Goal: Information Seeking & Learning: Learn about a topic

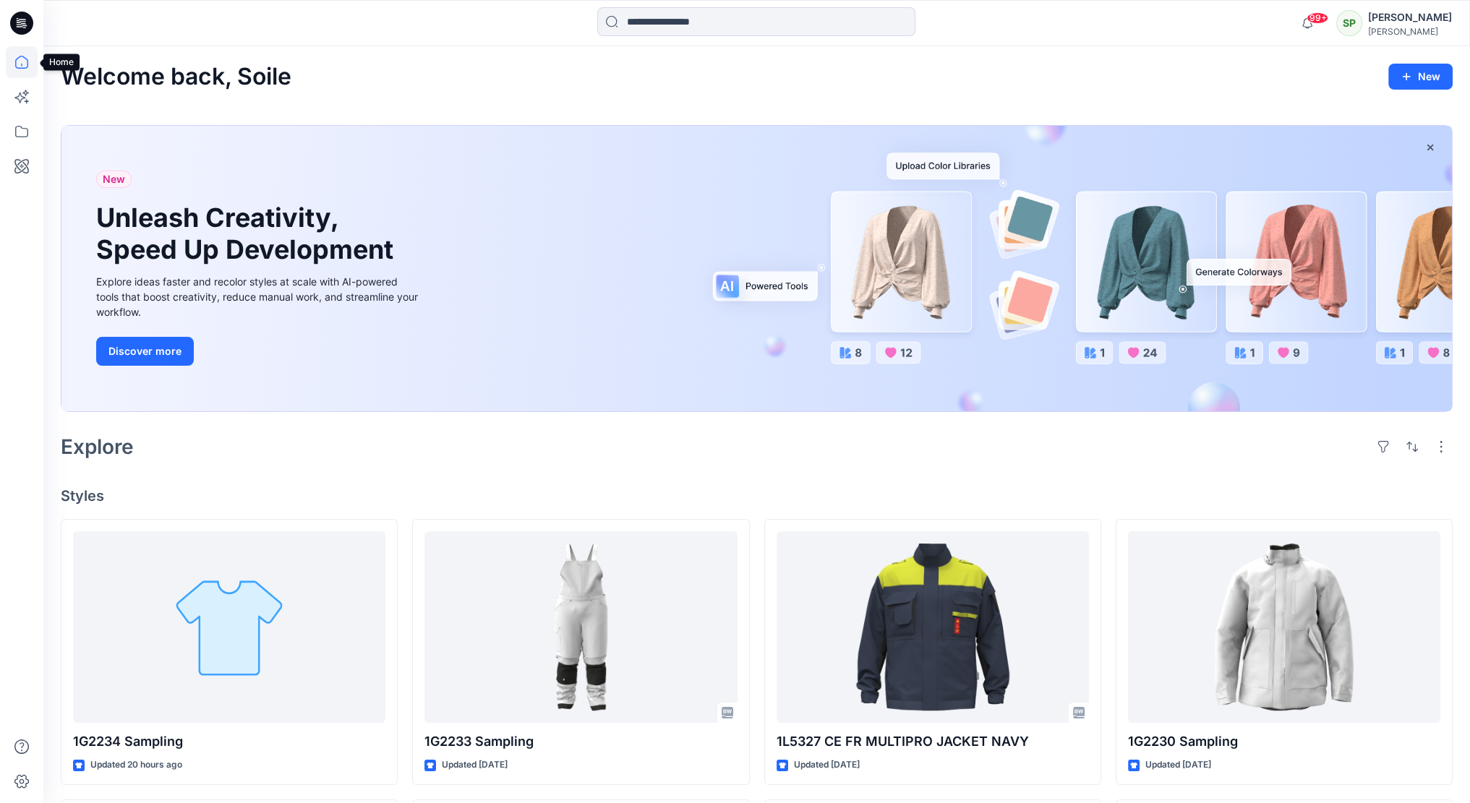
click at [23, 63] on icon at bounding box center [22, 62] width 32 height 32
click at [25, 127] on icon at bounding box center [22, 132] width 32 height 32
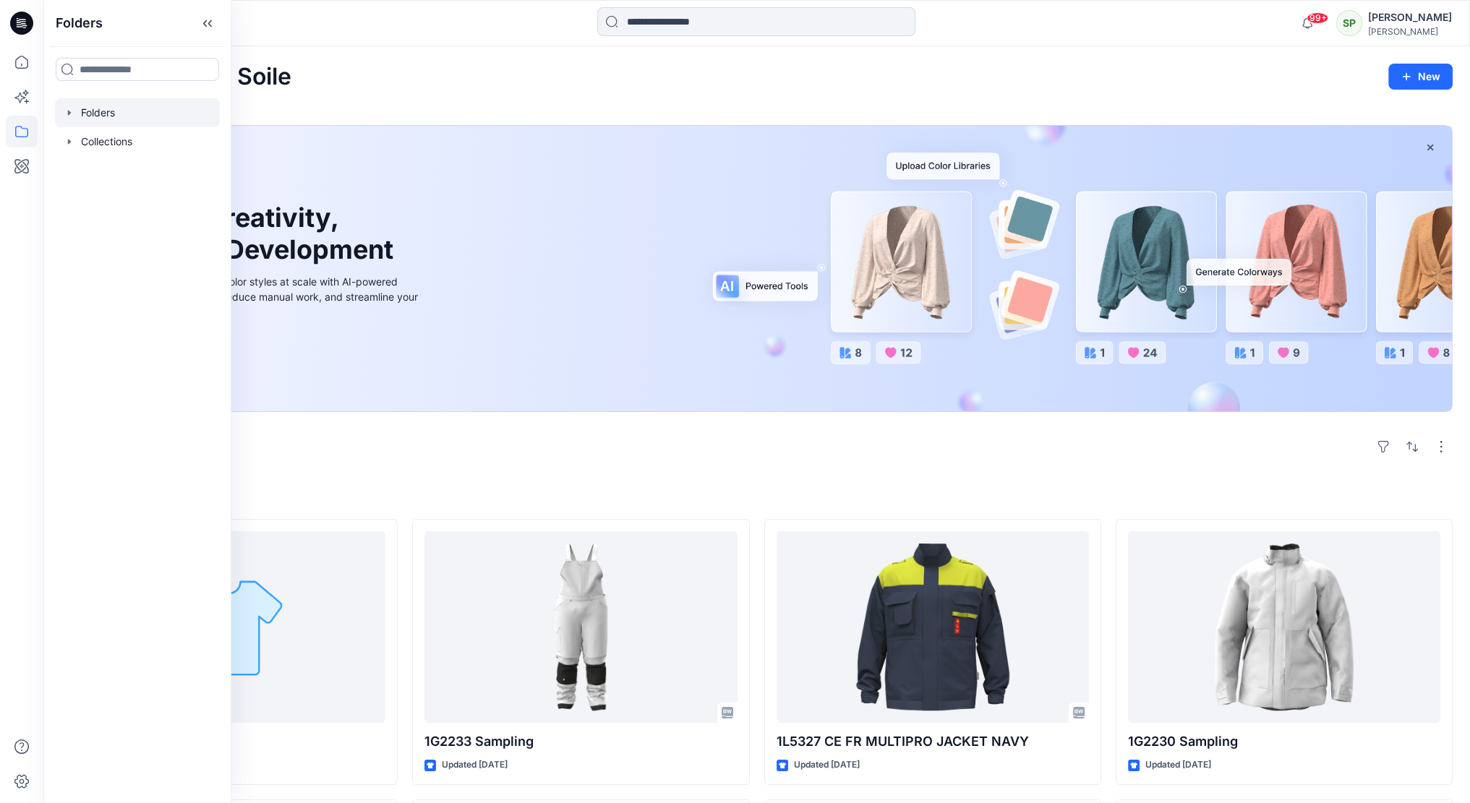
click at [116, 112] on div at bounding box center [137, 112] width 165 height 29
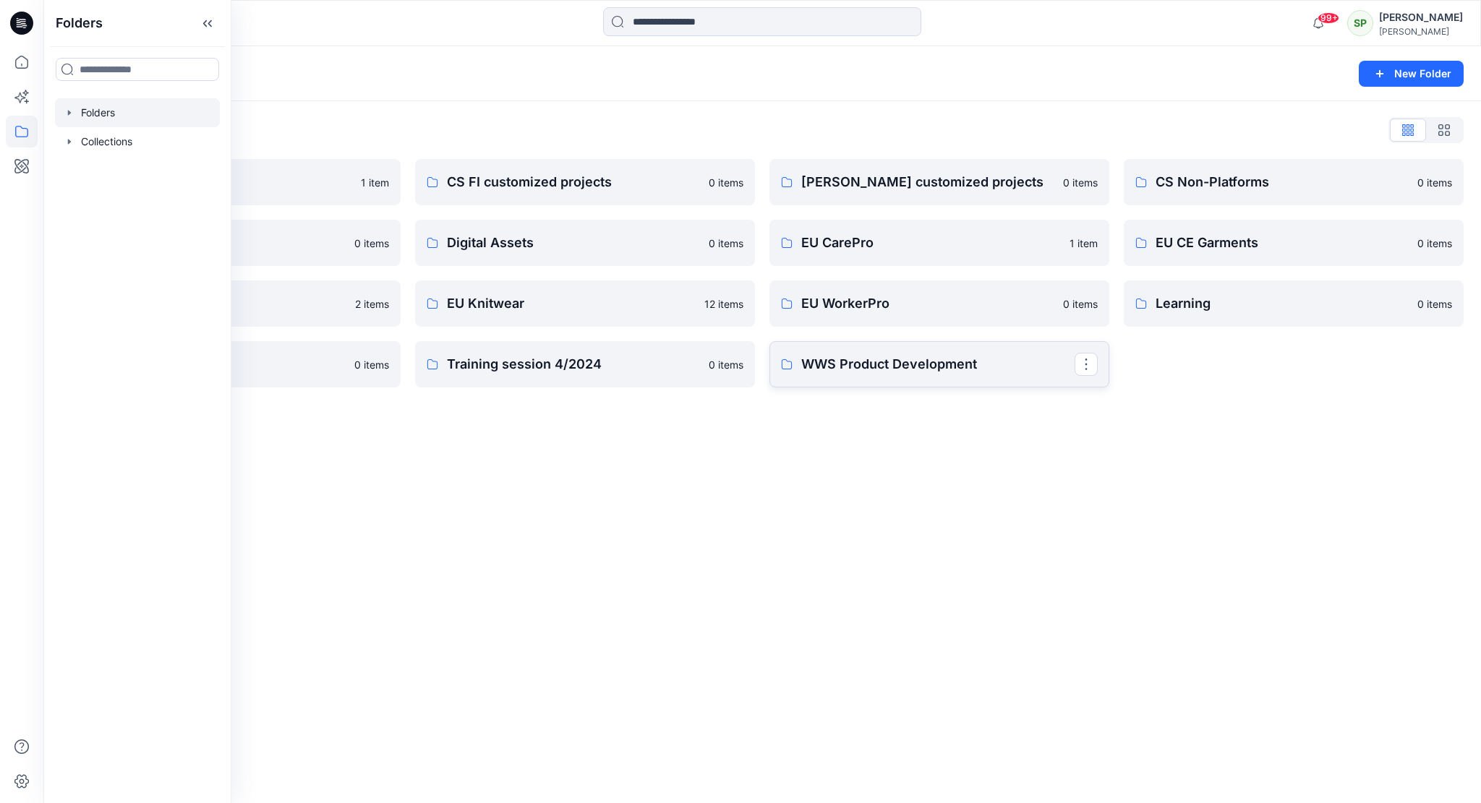
click at [932, 363] on p "WWS Product Development" at bounding box center [937, 364] width 273 height 20
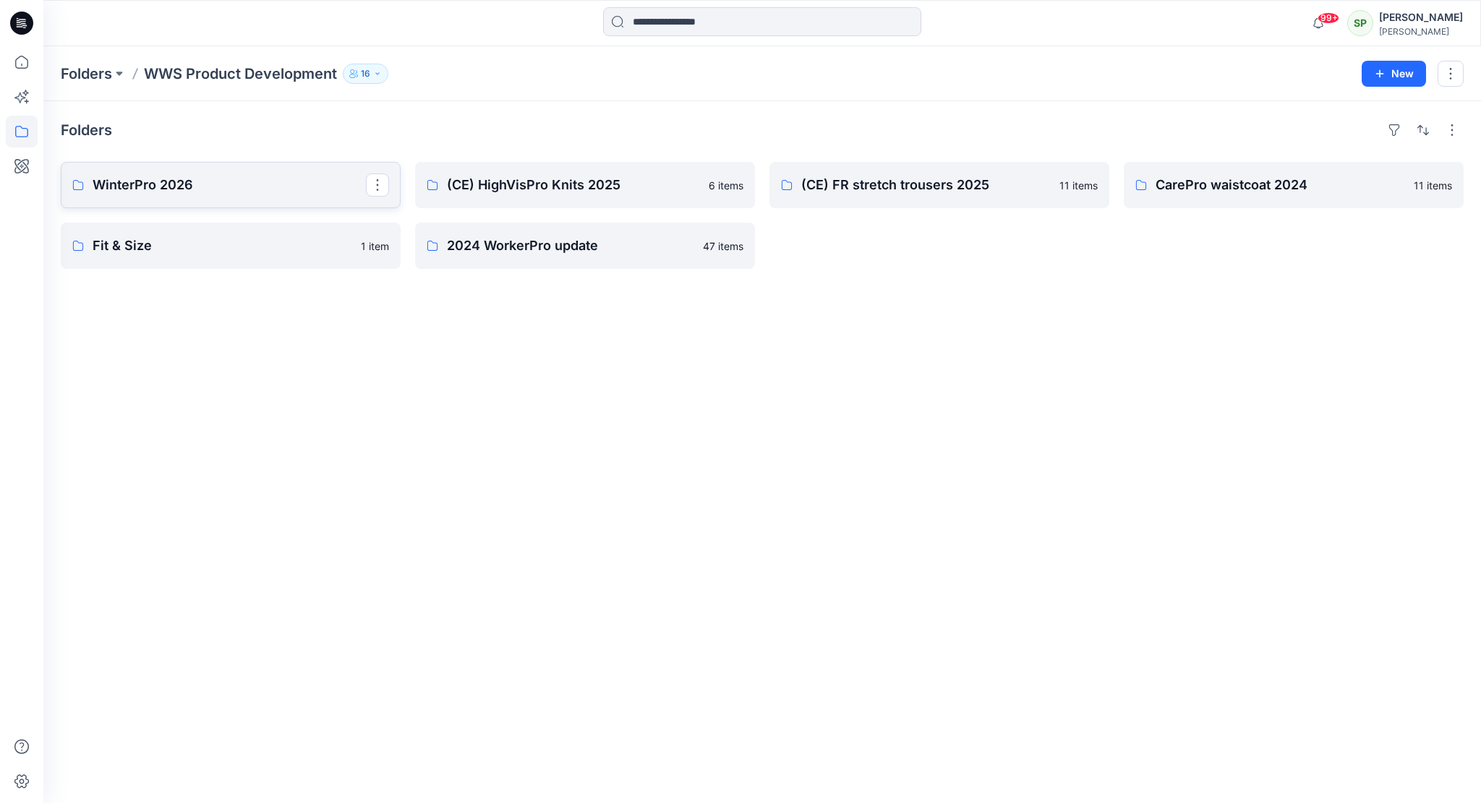
click at [226, 189] on p "WinterPro 2026" at bounding box center [229, 185] width 273 height 20
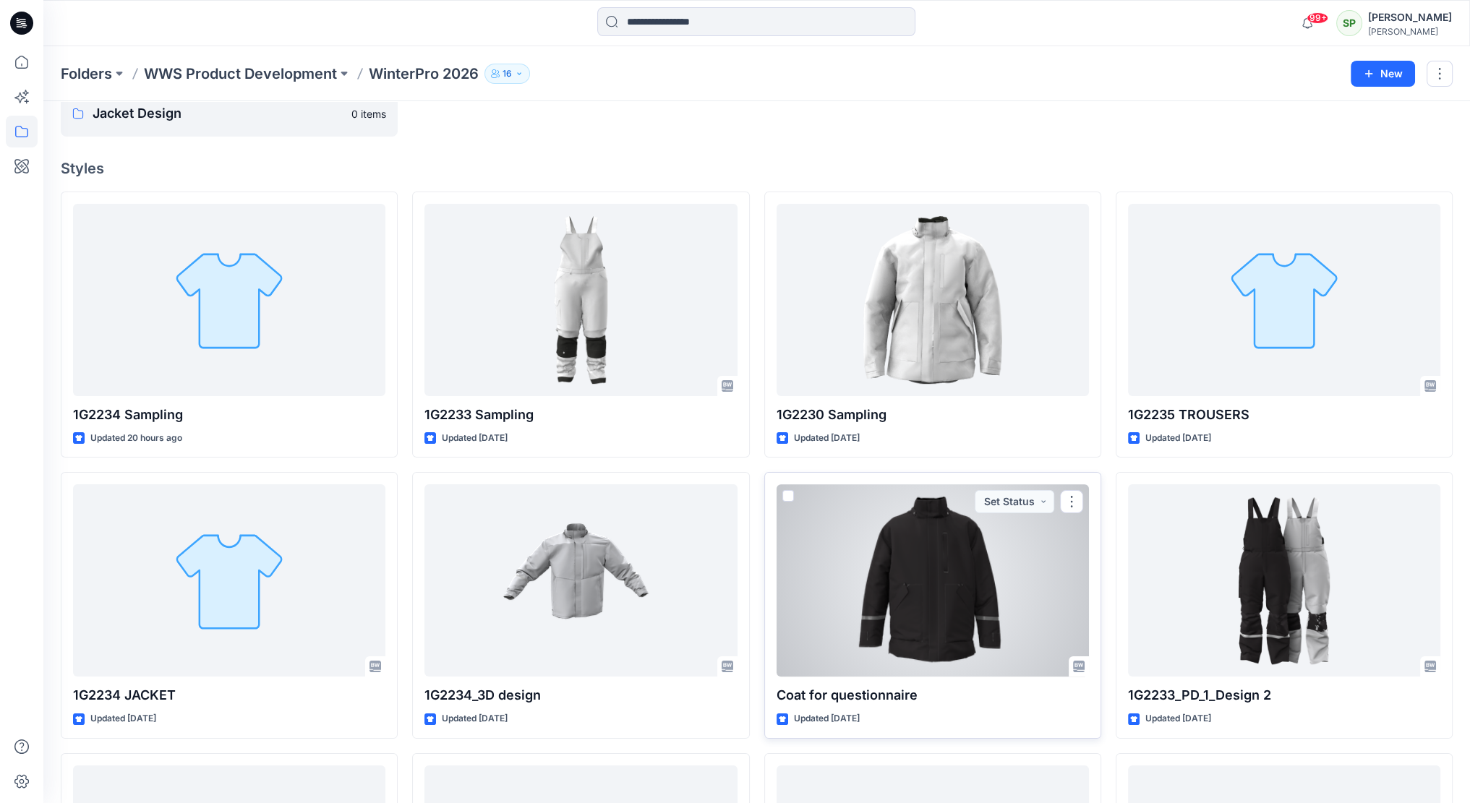
scroll to position [72, 0]
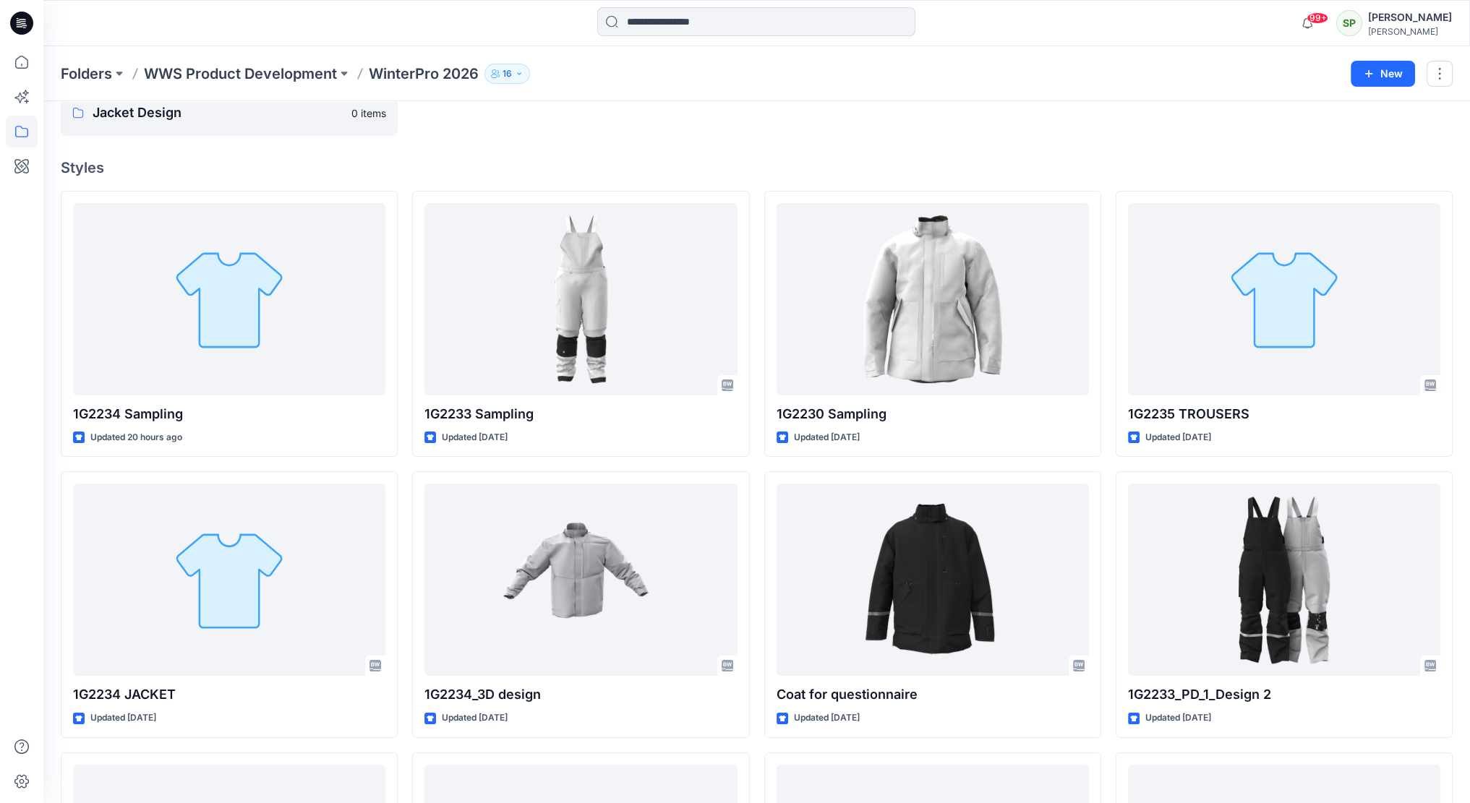
click at [1221, 14] on div "99+ Notifications [PERSON_NAME] has updated 1G2233 Sampling with 1G2233-6 [DATE…" at bounding box center [756, 23] width 1426 height 32
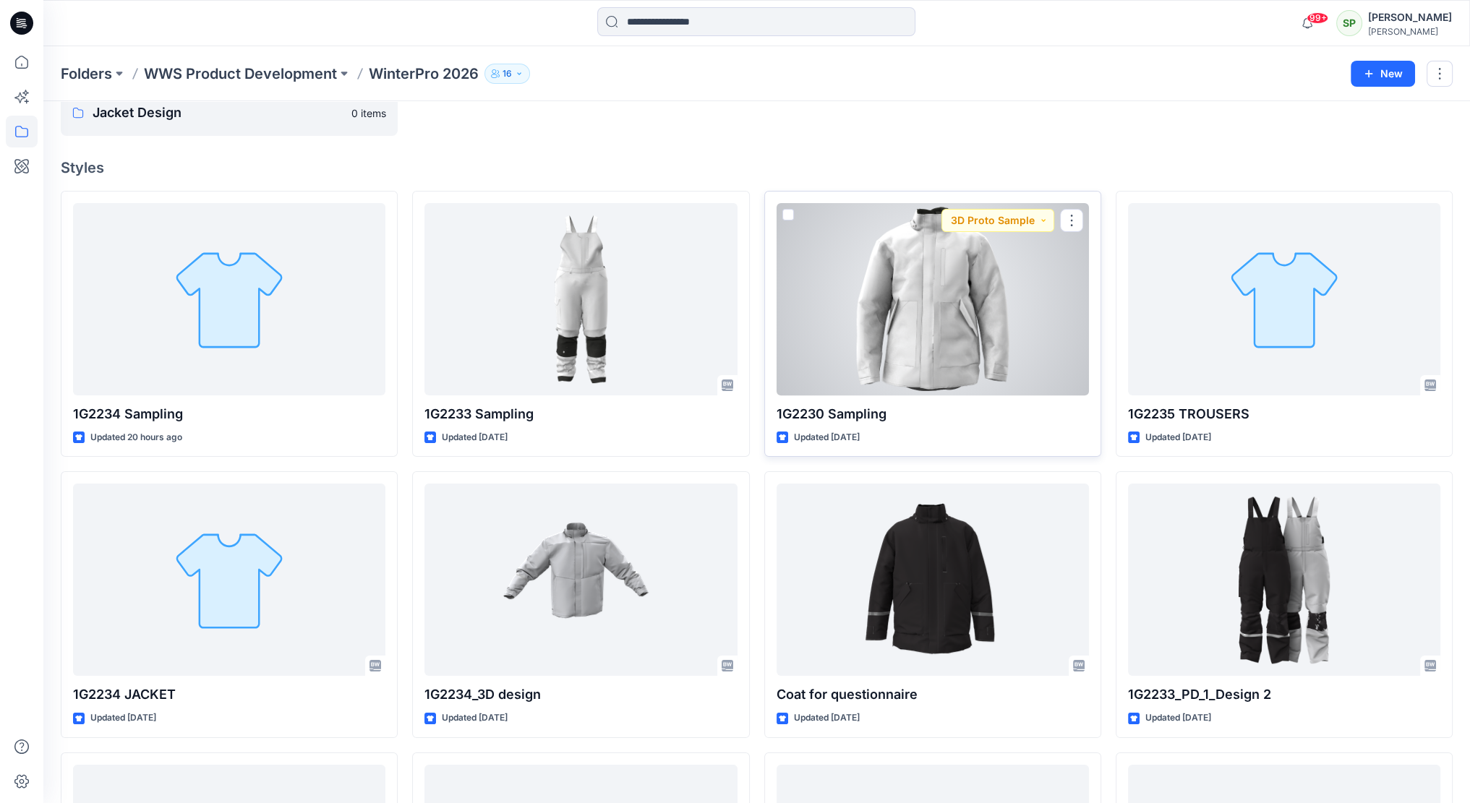
click at [921, 293] on div at bounding box center [933, 299] width 312 height 192
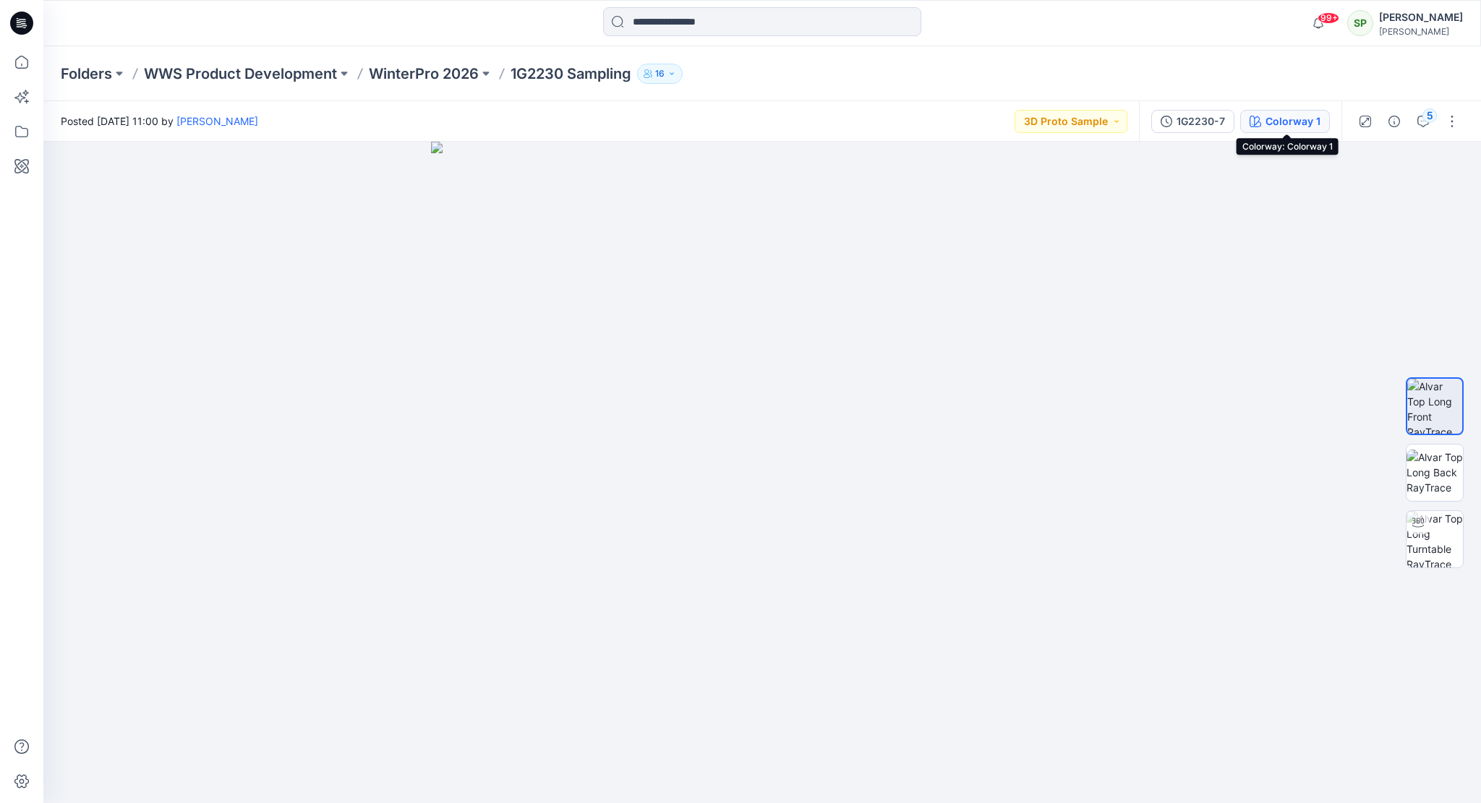
click at [1298, 119] on div "Colorway 1" at bounding box center [1292, 122] width 55 height 16
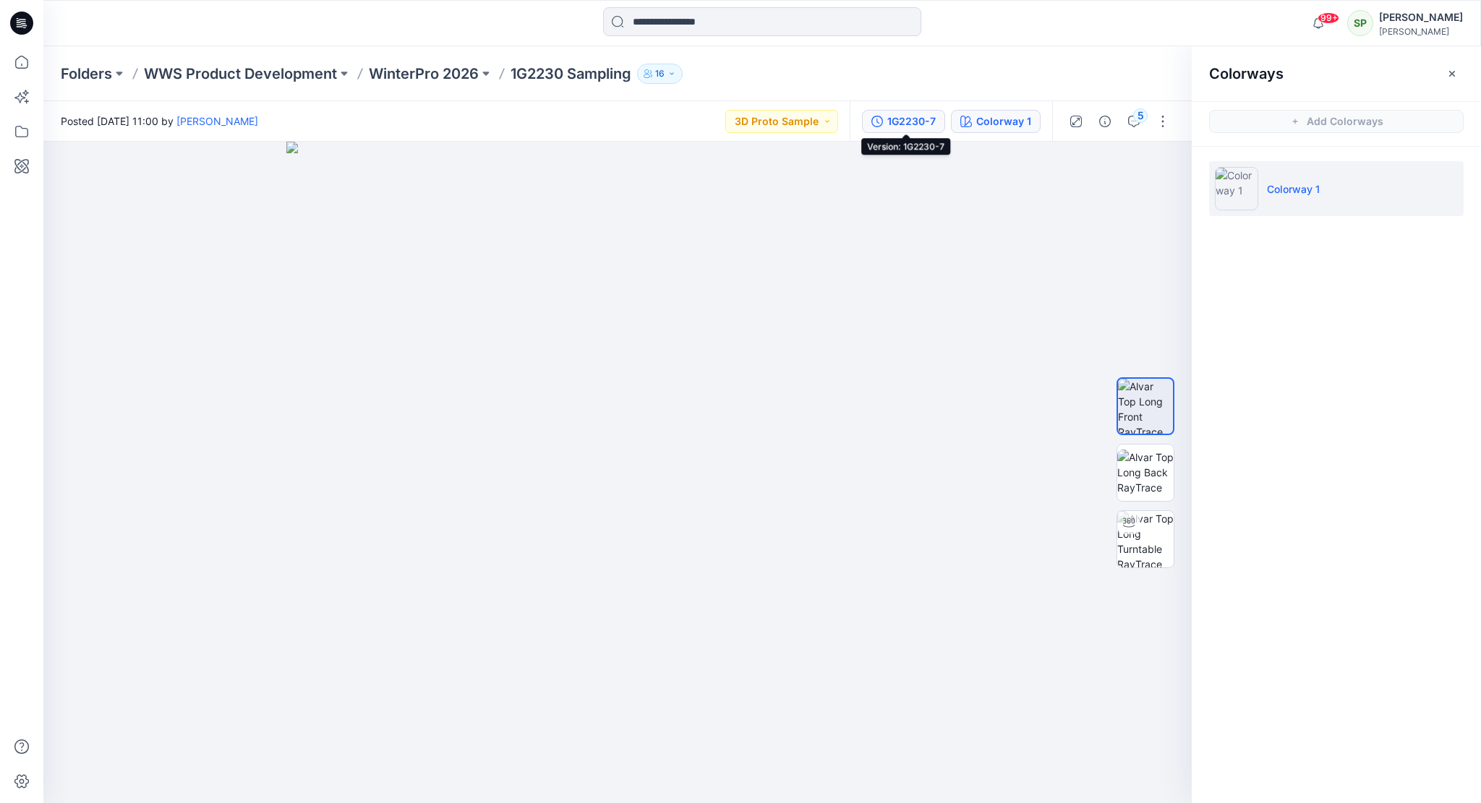
click at [905, 122] on div "1G2230-7" at bounding box center [911, 122] width 48 height 16
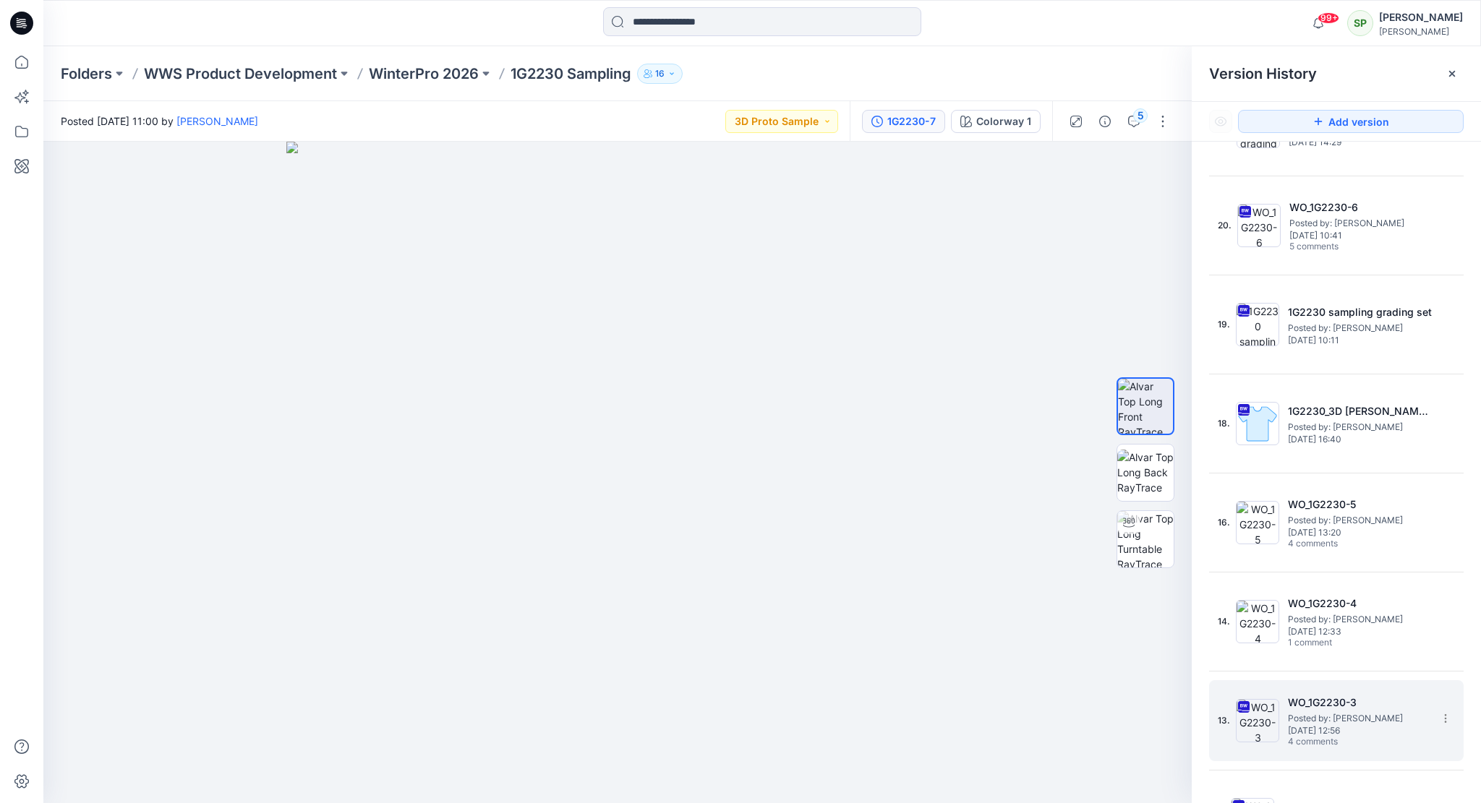
scroll to position [217, 0]
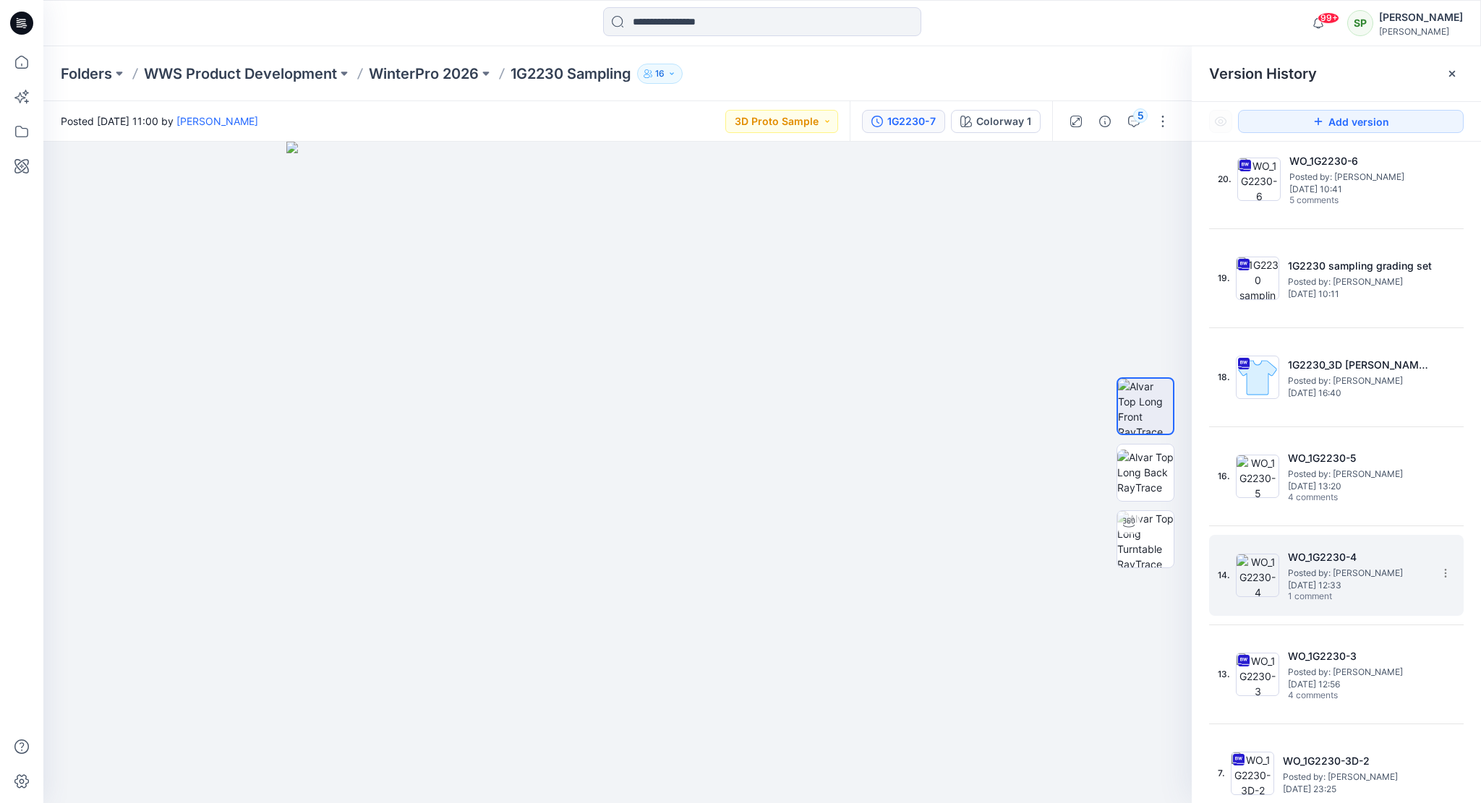
click at [1269, 563] on img at bounding box center [1257, 575] width 43 height 43
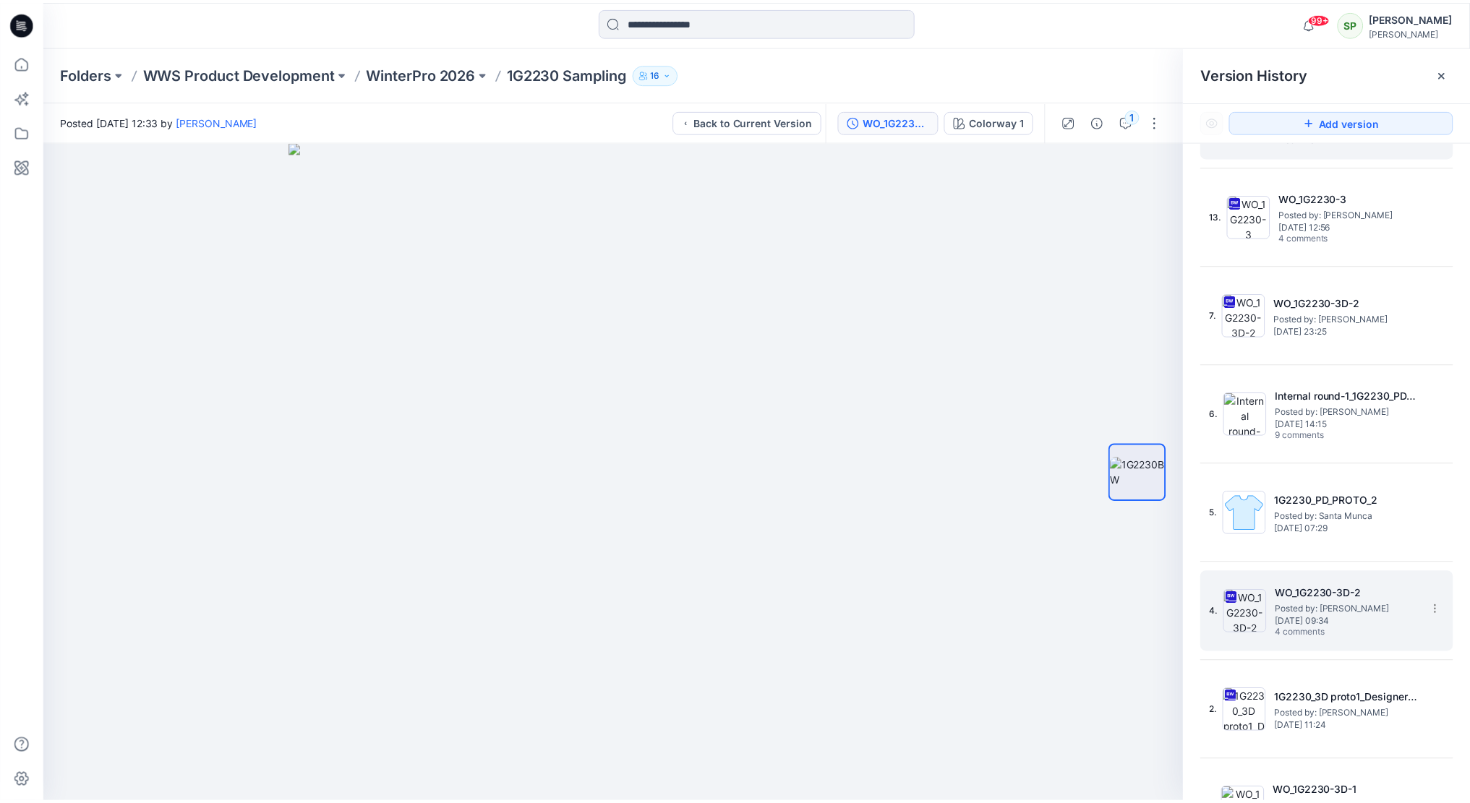
scroll to position [716, 0]
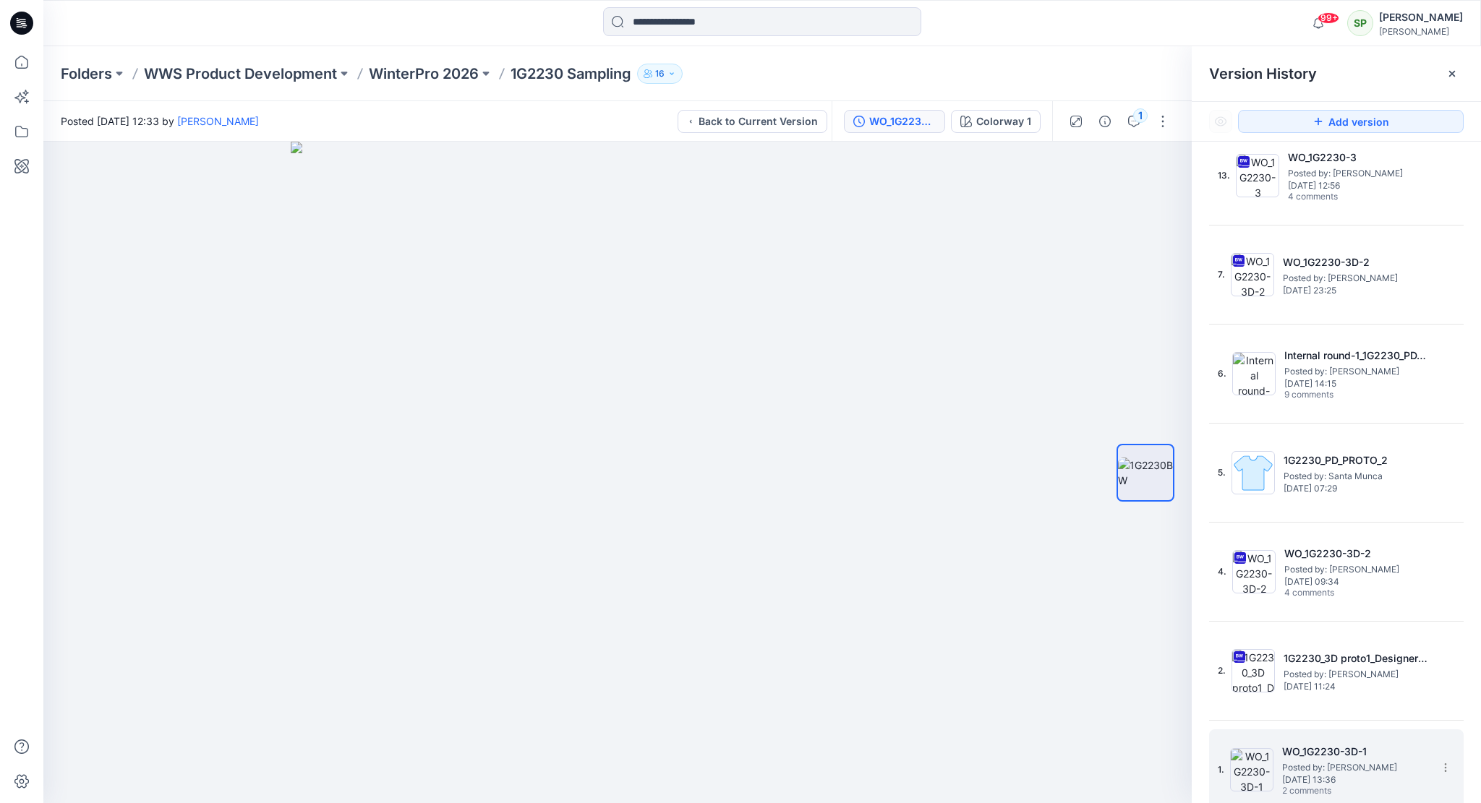
click at [1327, 755] on h5 "WO_1G2230-3D-1" at bounding box center [1354, 751] width 145 height 17
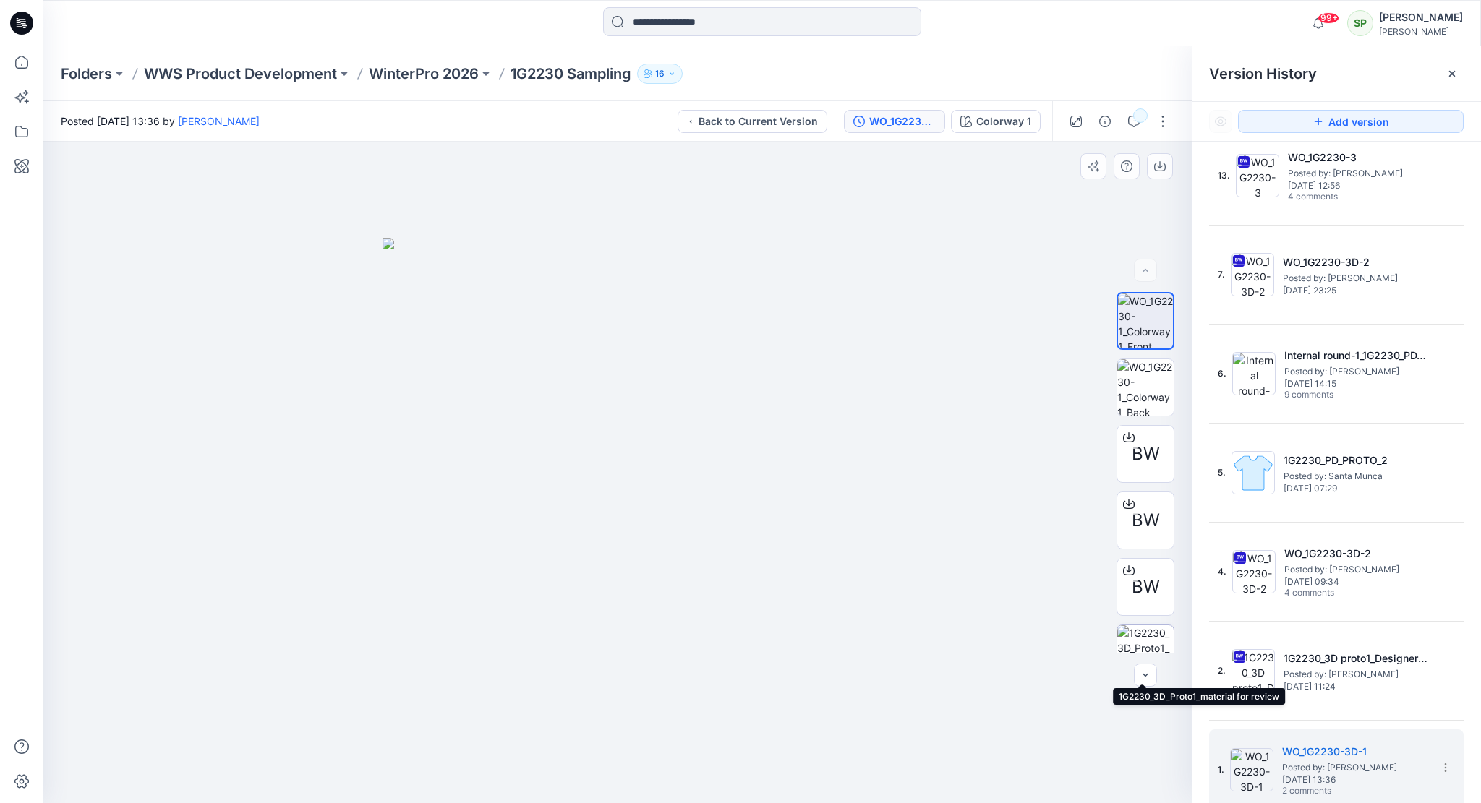
click at [1141, 631] on img at bounding box center [1145, 653] width 56 height 56
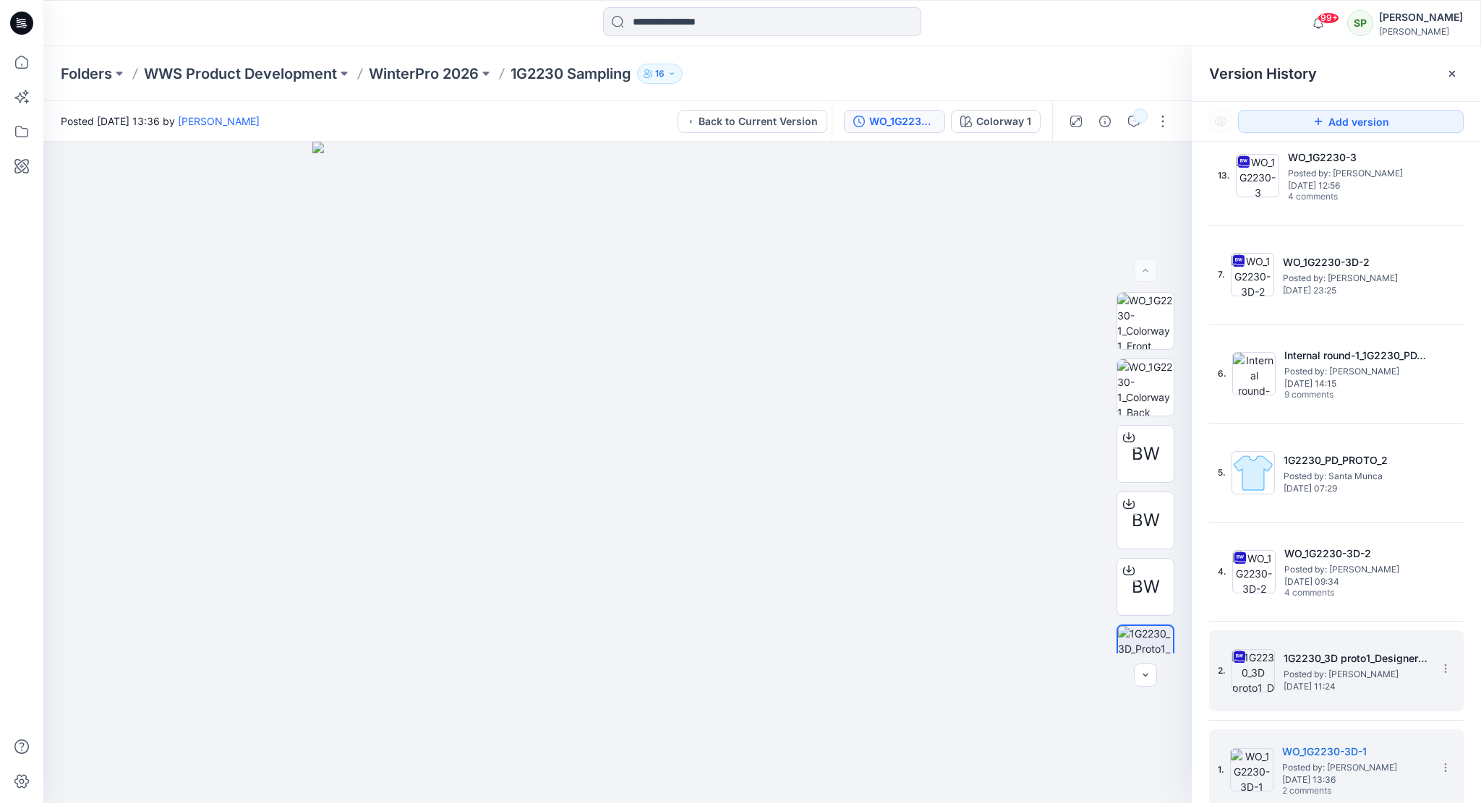
click at [1324, 663] on h5 "1G2230_3D proto1_Designer comments" at bounding box center [1355, 658] width 145 height 17
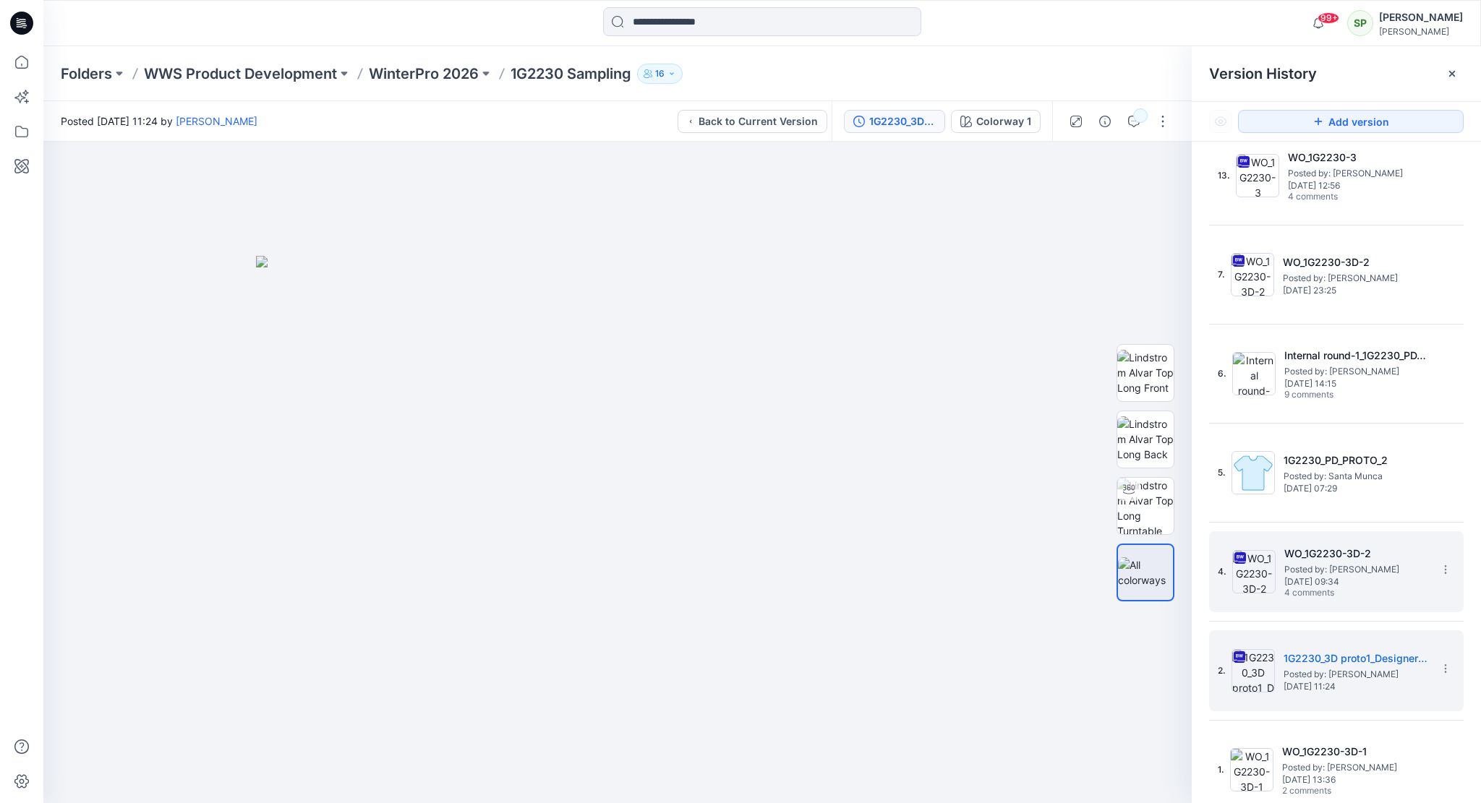
click at [1300, 563] on span "Posted by: [PERSON_NAME]" at bounding box center [1356, 570] width 145 height 14
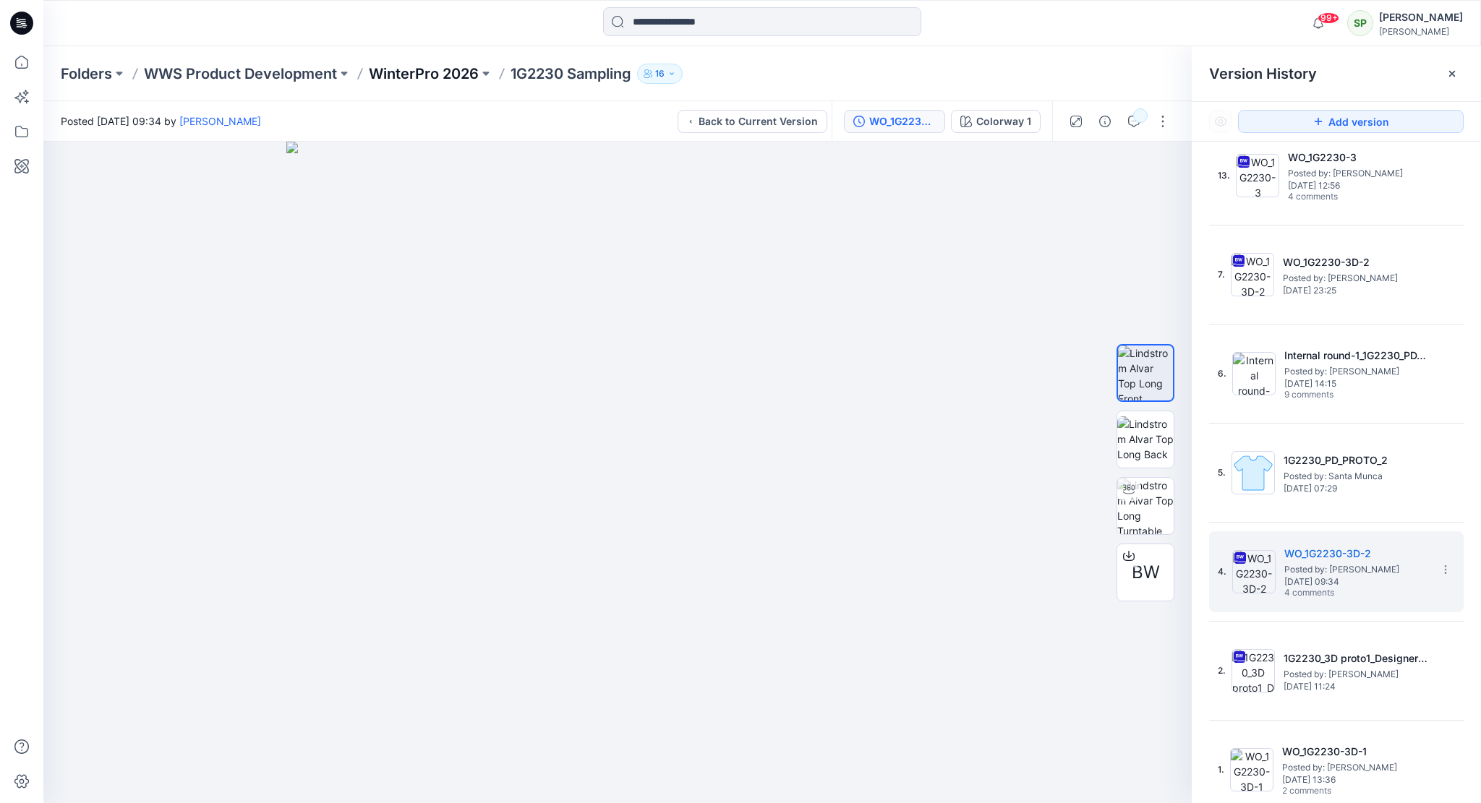
click at [423, 73] on p "WinterPro 2026" at bounding box center [424, 74] width 110 height 20
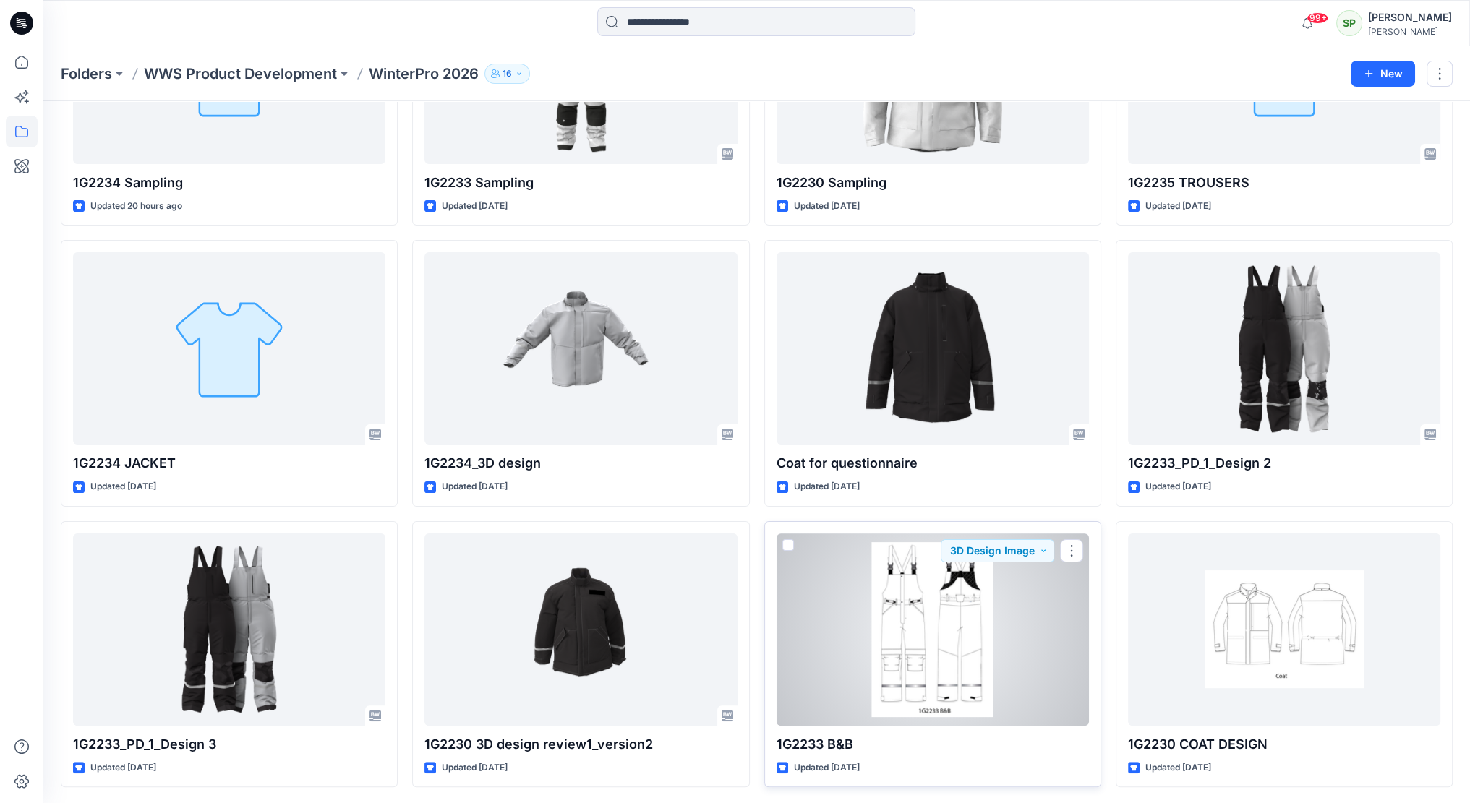
scroll to position [304, 0]
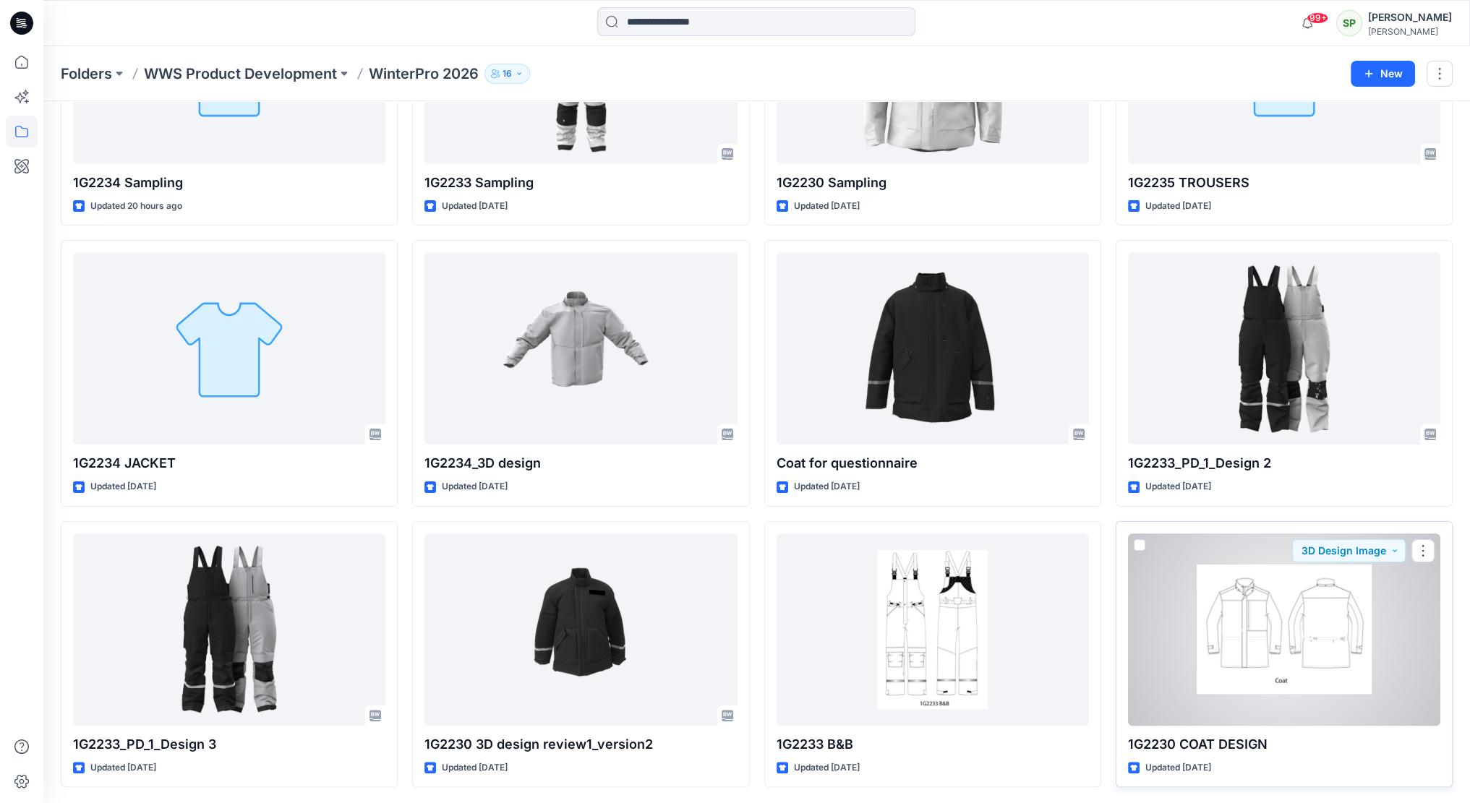
click at [1288, 638] on div at bounding box center [1284, 630] width 312 height 192
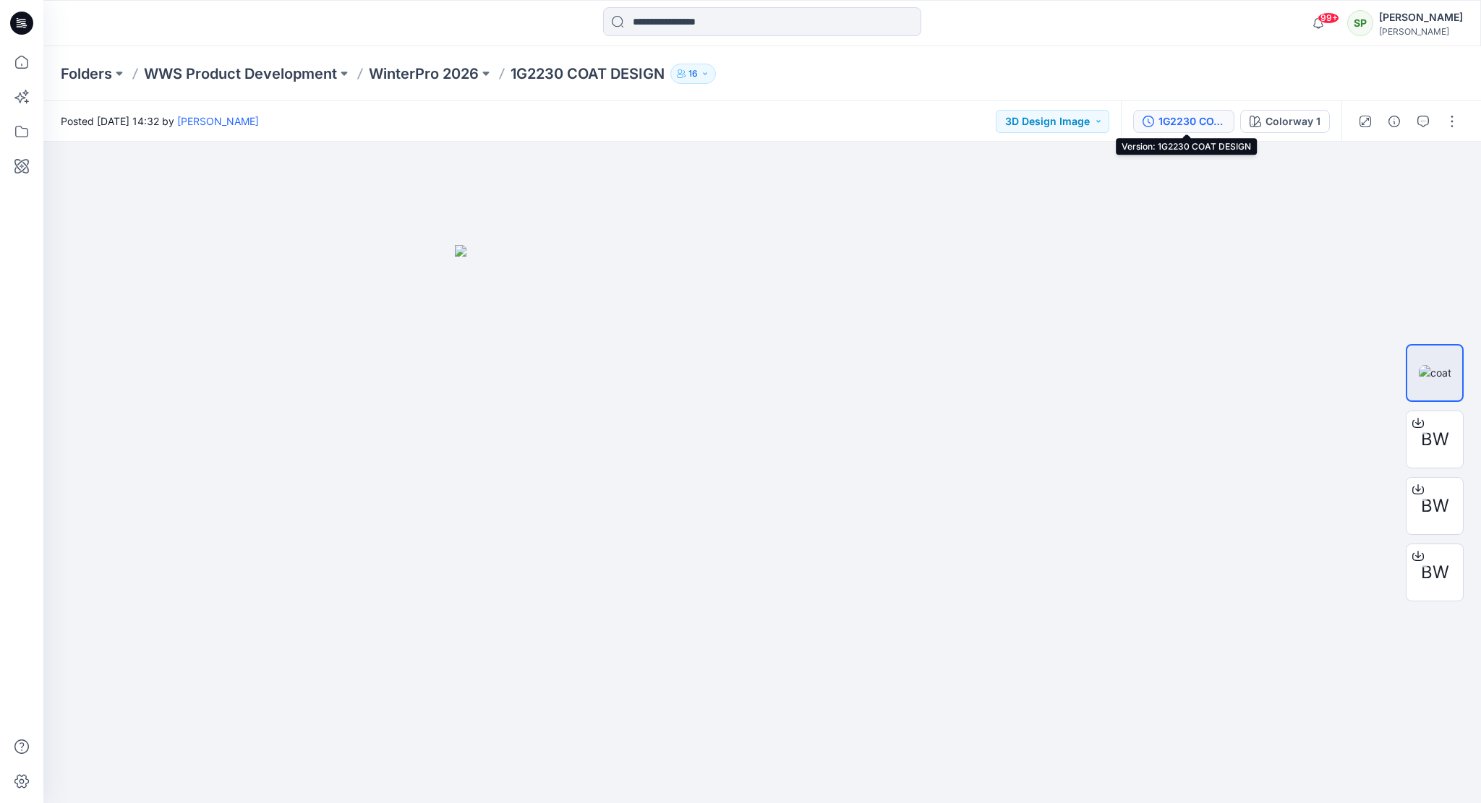
click at [1181, 124] on div "1G2230 COAT DESIGN" at bounding box center [1191, 122] width 67 height 16
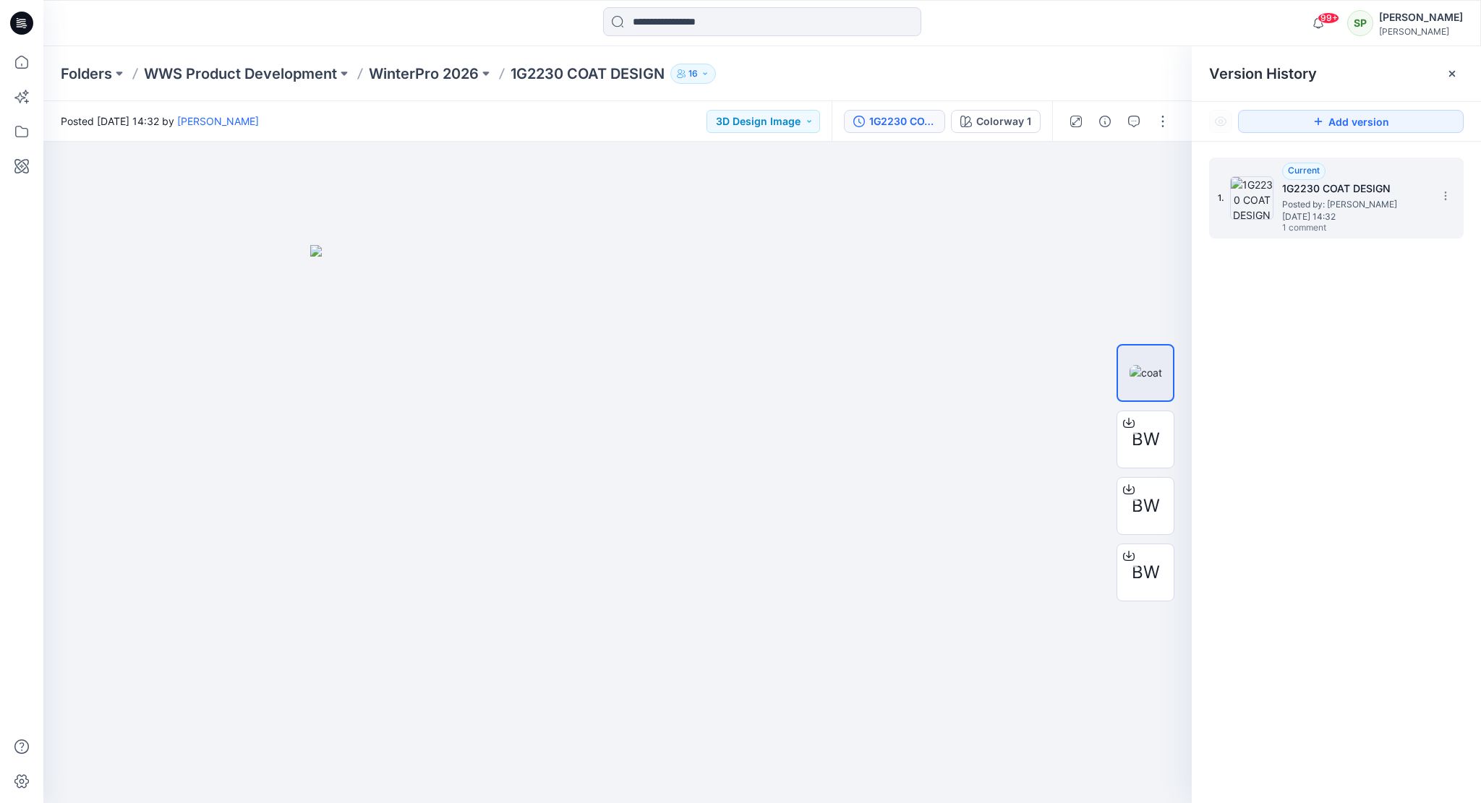
click at [1317, 200] on span "Posted by: [PERSON_NAME]" at bounding box center [1354, 204] width 145 height 14
click at [1149, 432] on span "BW" at bounding box center [1146, 440] width 28 height 26
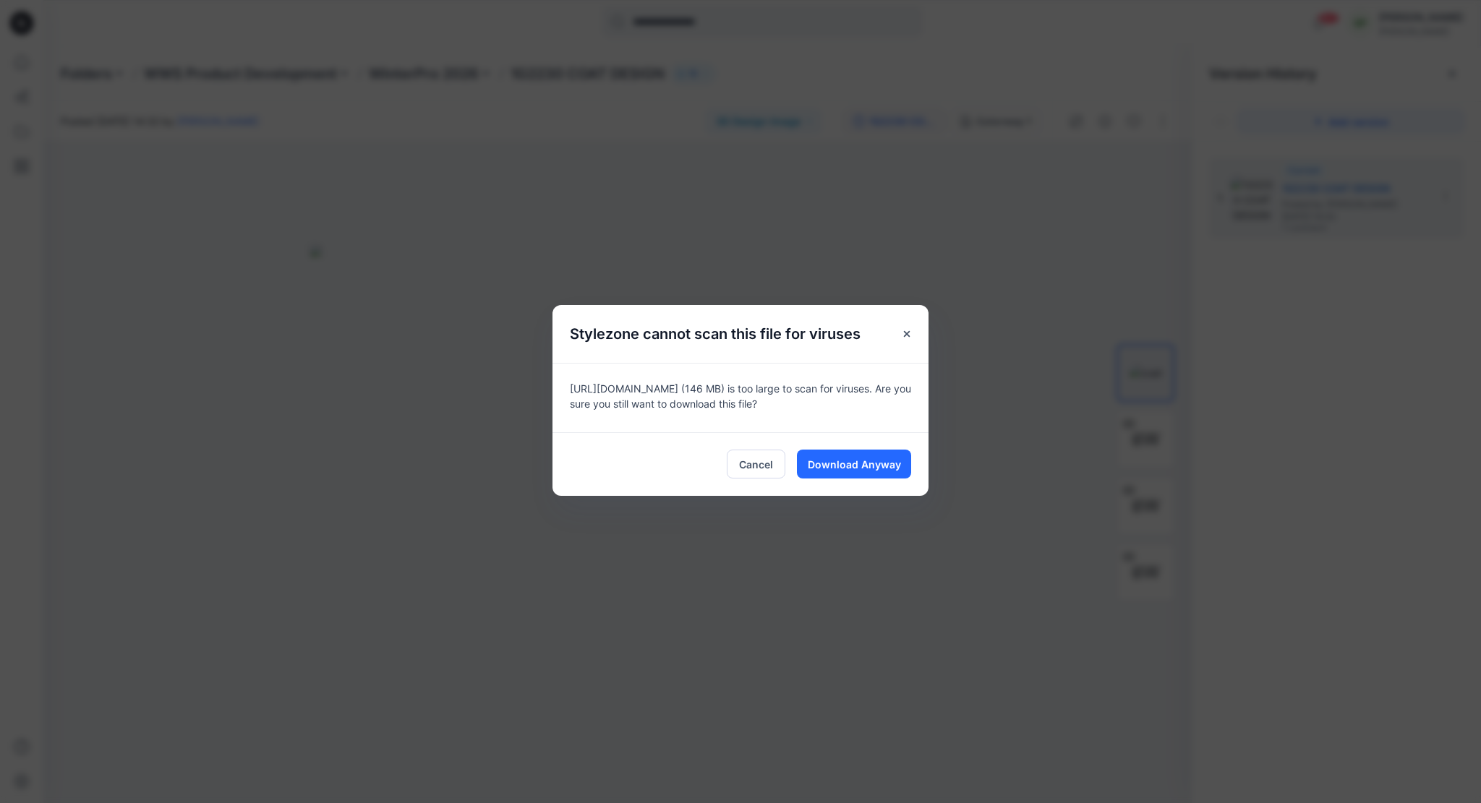
click at [1091, 262] on div "Stylezone cannot scan this file for viruses [URL][DOMAIN_NAME] (146 MB) is too …" at bounding box center [740, 401] width 1481 height 803
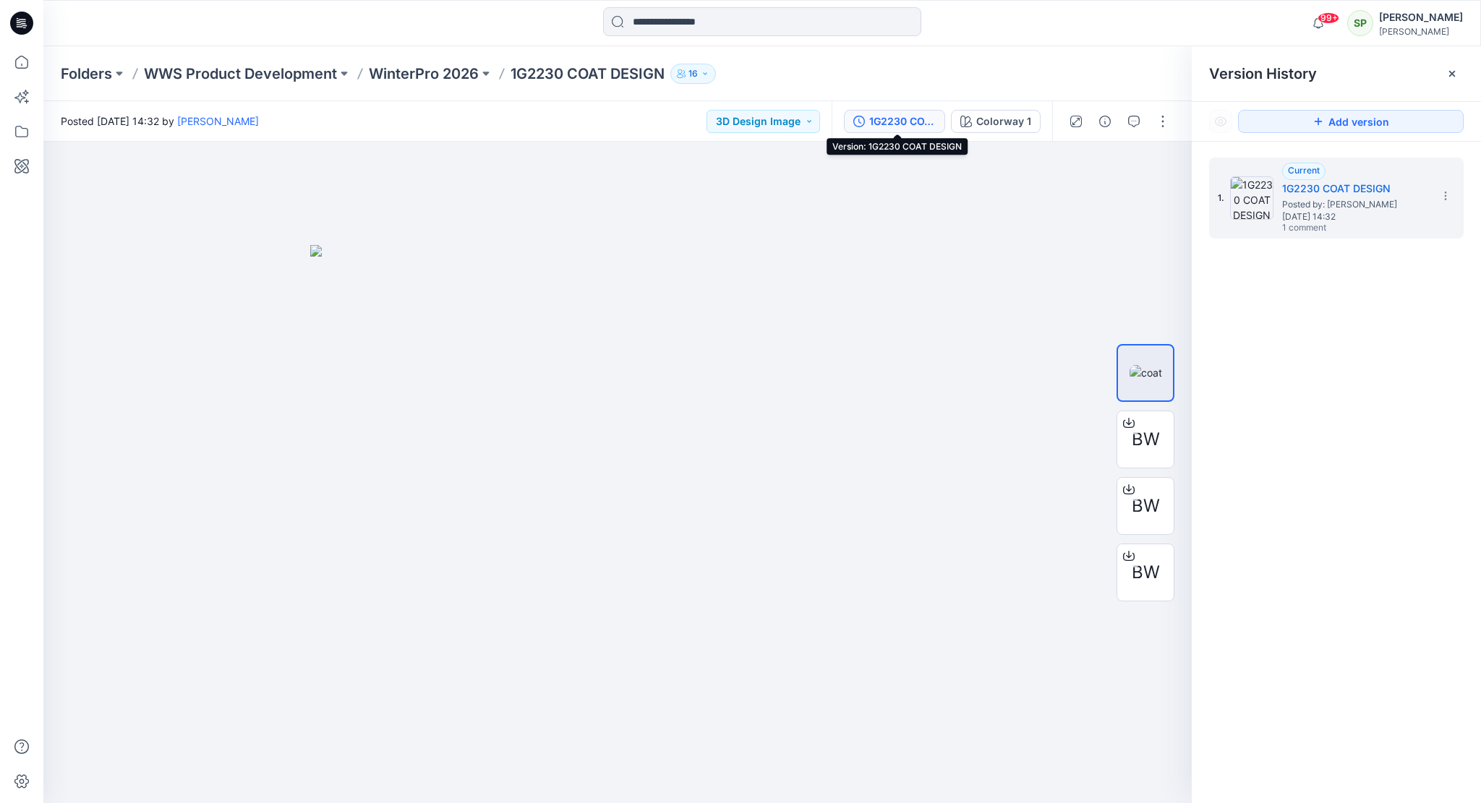
click at [901, 116] on div "1G2230 COAT DESIGN" at bounding box center [902, 122] width 67 height 16
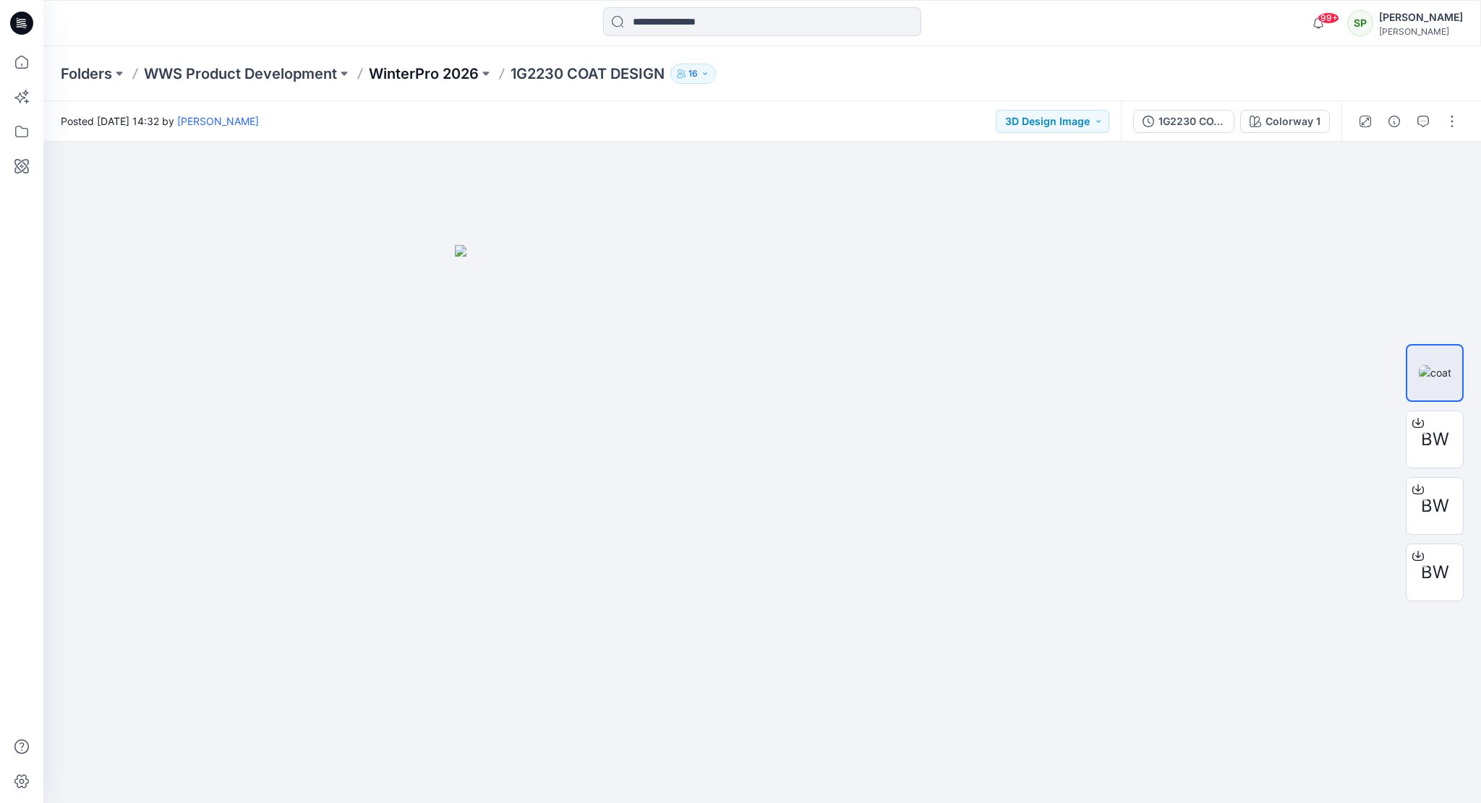
click at [434, 73] on p "WinterPro 2026" at bounding box center [424, 74] width 110 height 20
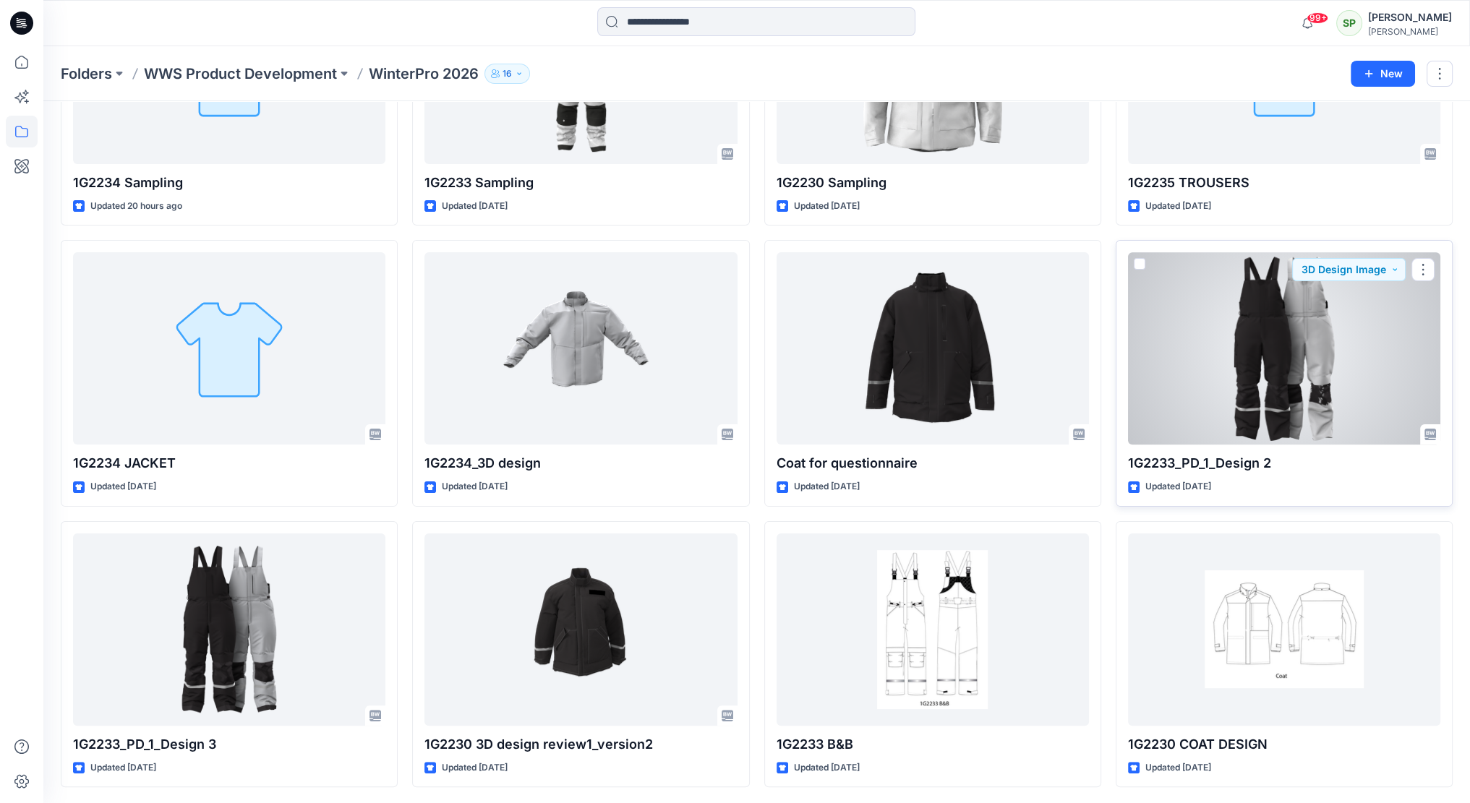
scroll to position [304, 0]
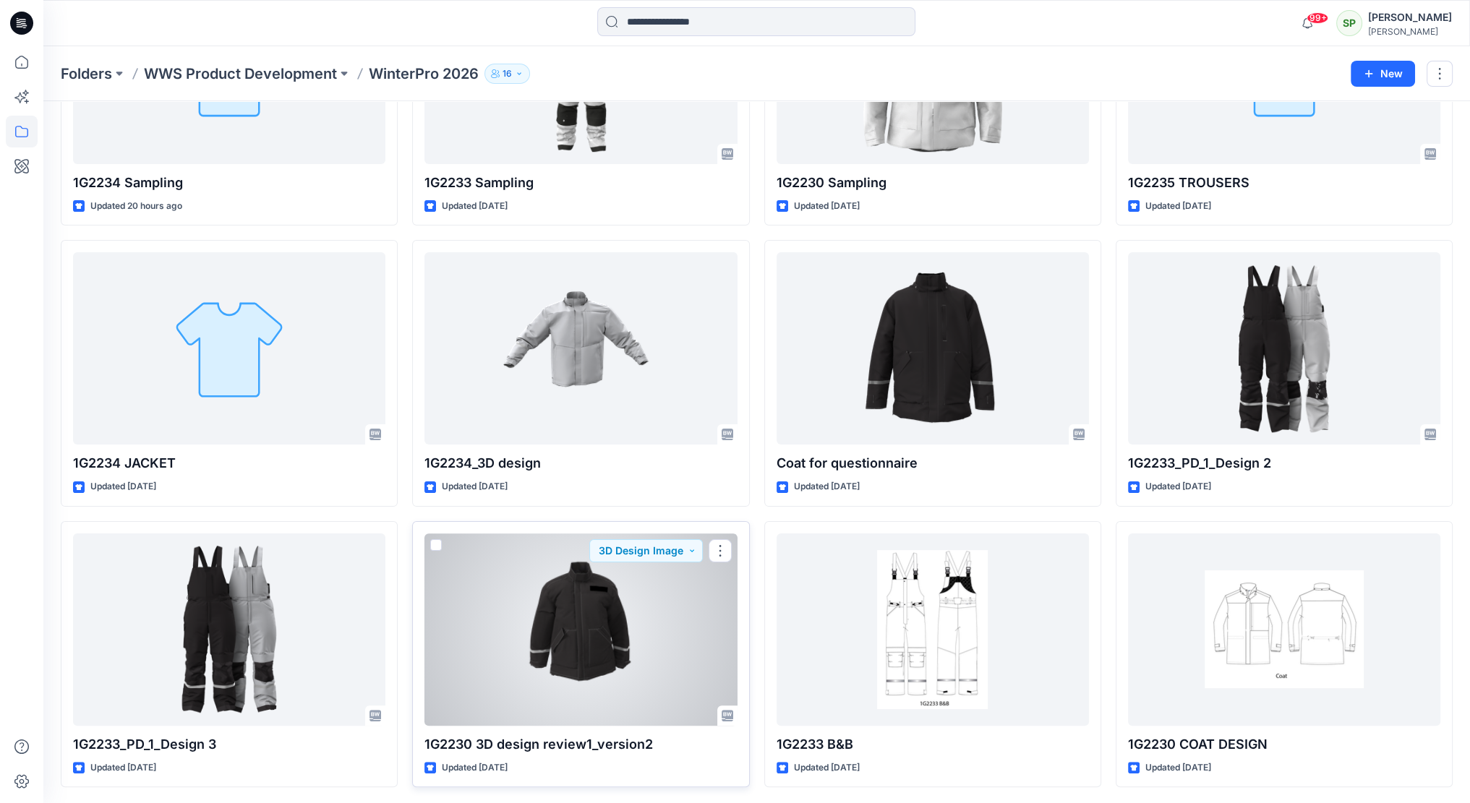
click at [590, 631] on div at bounding box center [580, 630] width 312 height 192
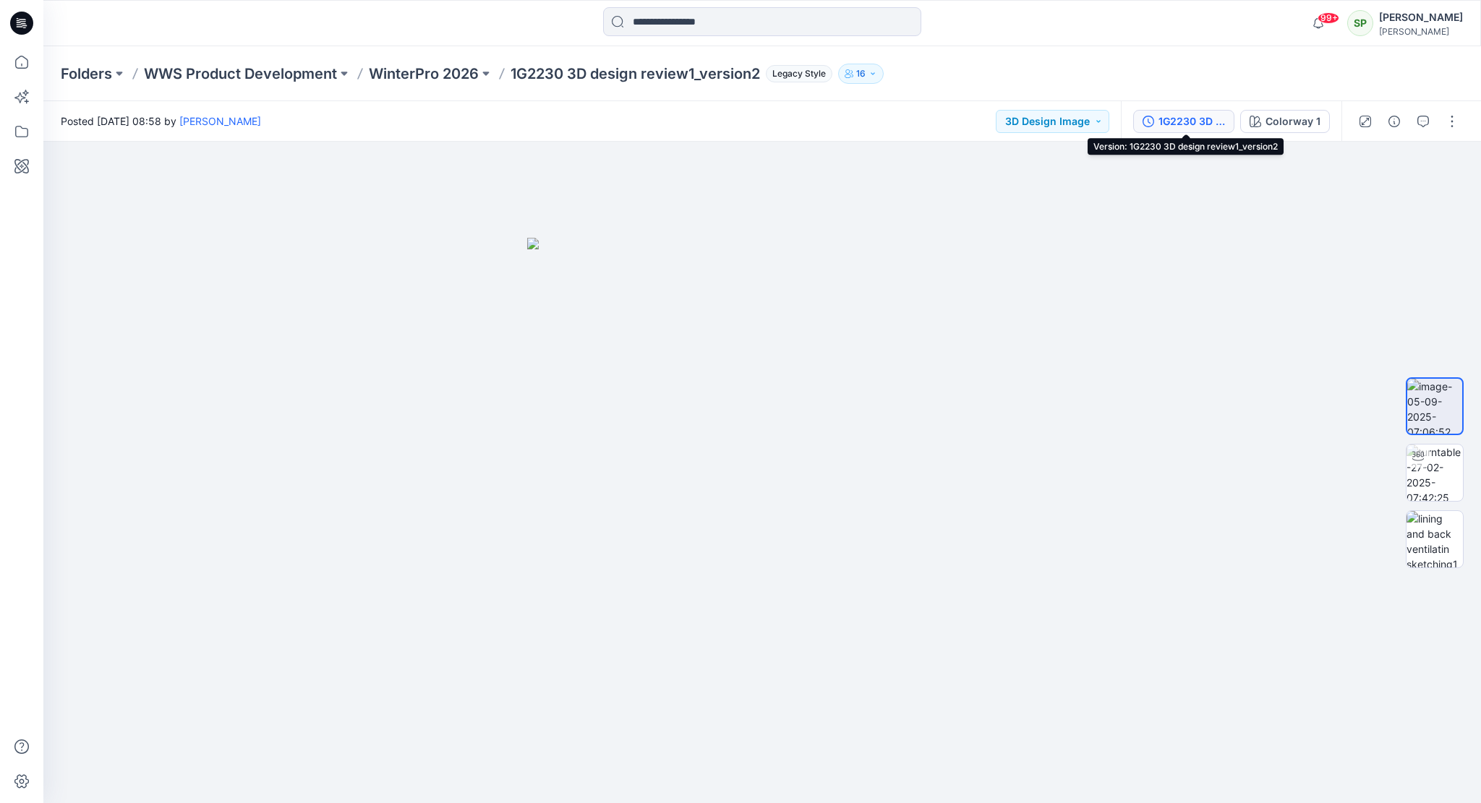
click at [1198, 124] on div "1G2230 3D design review1_version2" at bounding box center [1191, 122] width 67 height 16
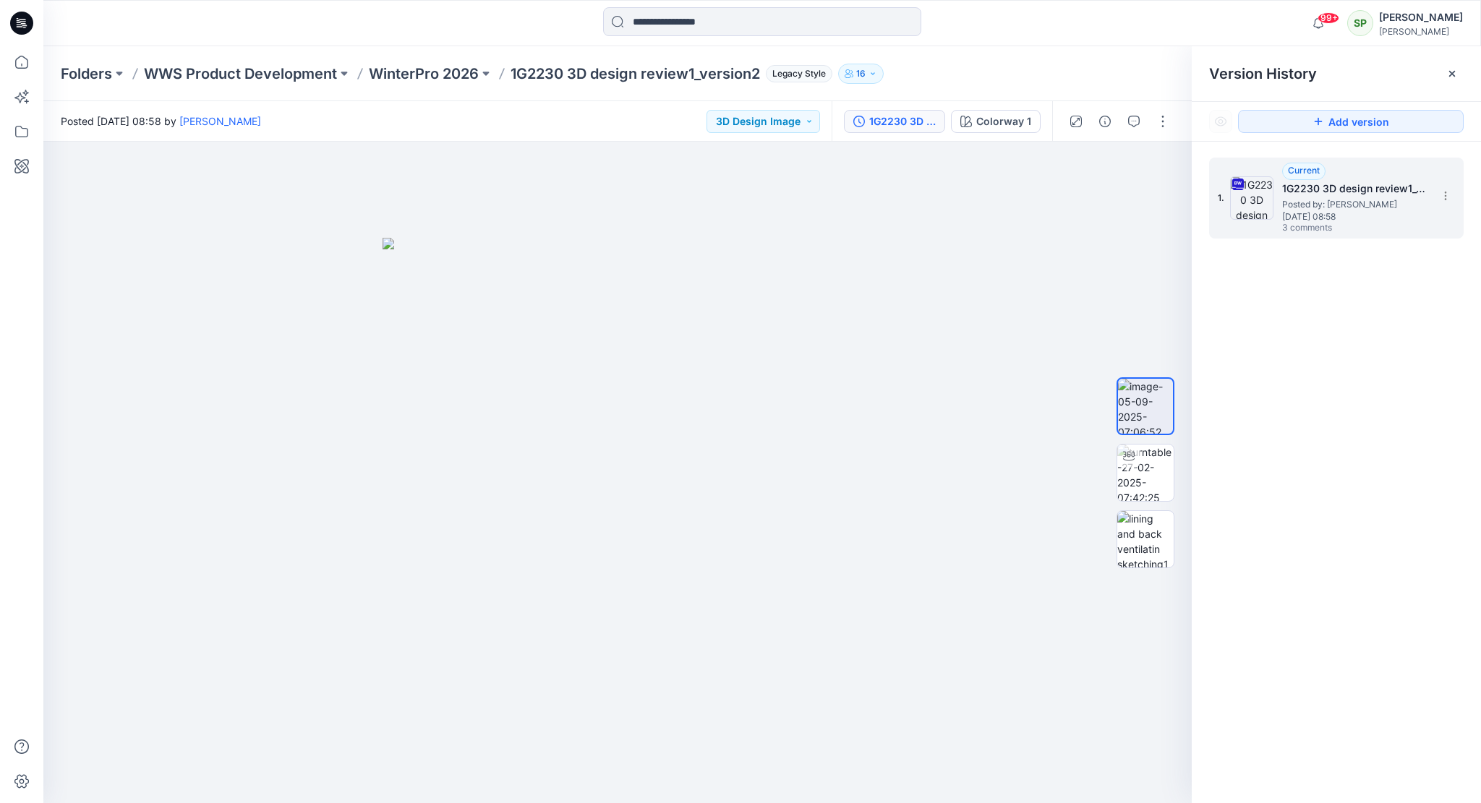
click at [1325, 195] on h5 "1G2230 3D design review1_version2" at bounding box center [1354, 188] width 145 height 17
click at [923, 125] on div "1G2230 3D design review1_version2" at bounding box center [902, 122] width 67 height 16
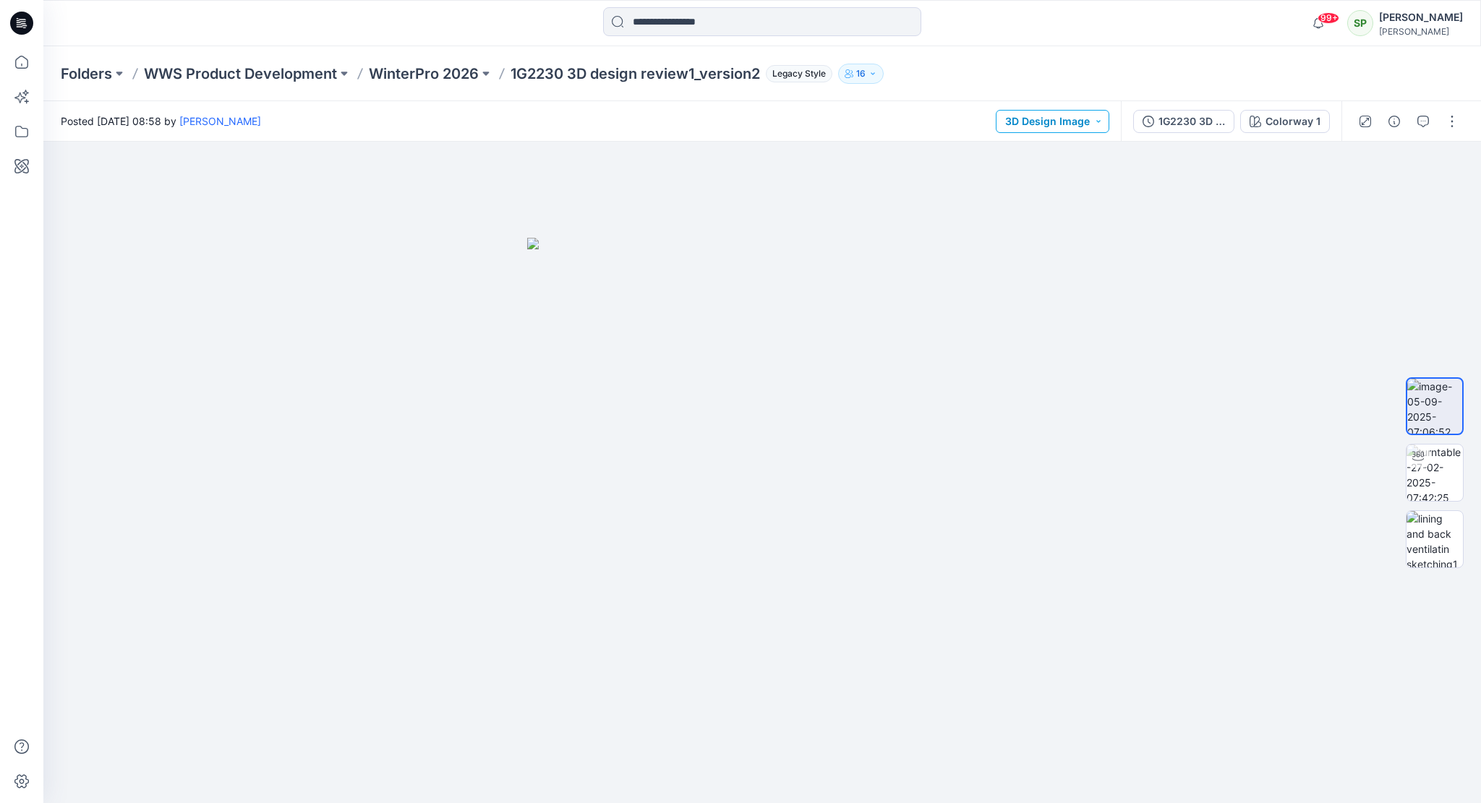
click at [1061, 123] on button "3D Design Image" at bounding box center [1053, 121] width 114 height 23
click at [1303, 283] on div at bounding box center [761, 473] width 1437 height 662
click at [1430, 458] on img at bounding box center [1434, 473] width 56 height 56
click at [1453, 114] on button "button" at bounding box center [1451, 121] width 23 height 23
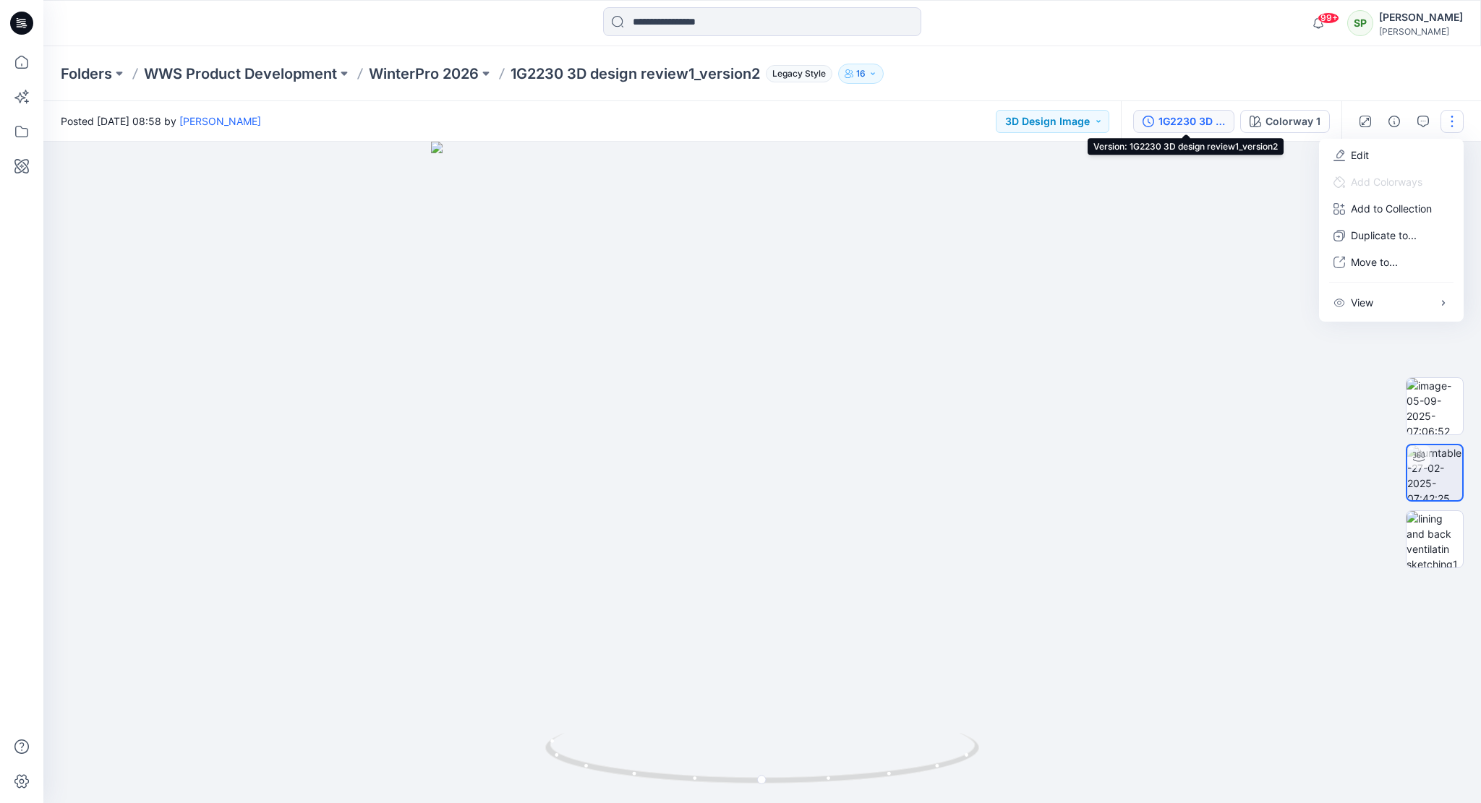
click at [1179, 120] on div "1G2230 3D design review1_version2" at bounding box center [1191, 122] width 67 height 16
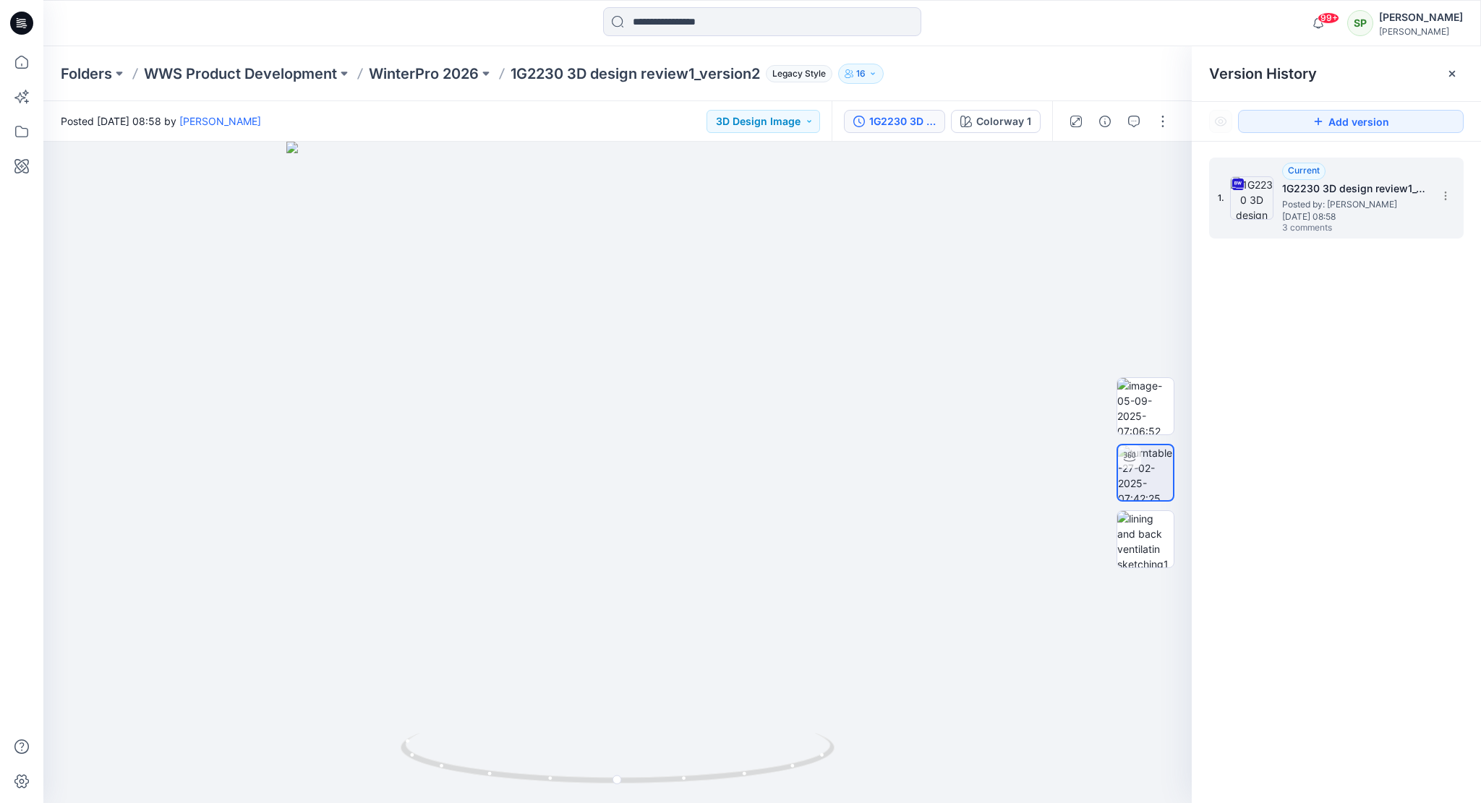
click at [1339, 210] on span "Posted by: [PERSON_NAME]" at bounding box center [1354, 204] width 145 height 14
click at [1160, 527] on img at bounding box center [1145, 539] width 56 height 56
click at [1346, 193] on h5 "1G2230 3D design review1_version2" at bounding box center [1354, 188] width 145 height 17
click at [1134, 121] on icon "button" at bounding box center [1134, 120] width 5 height 1
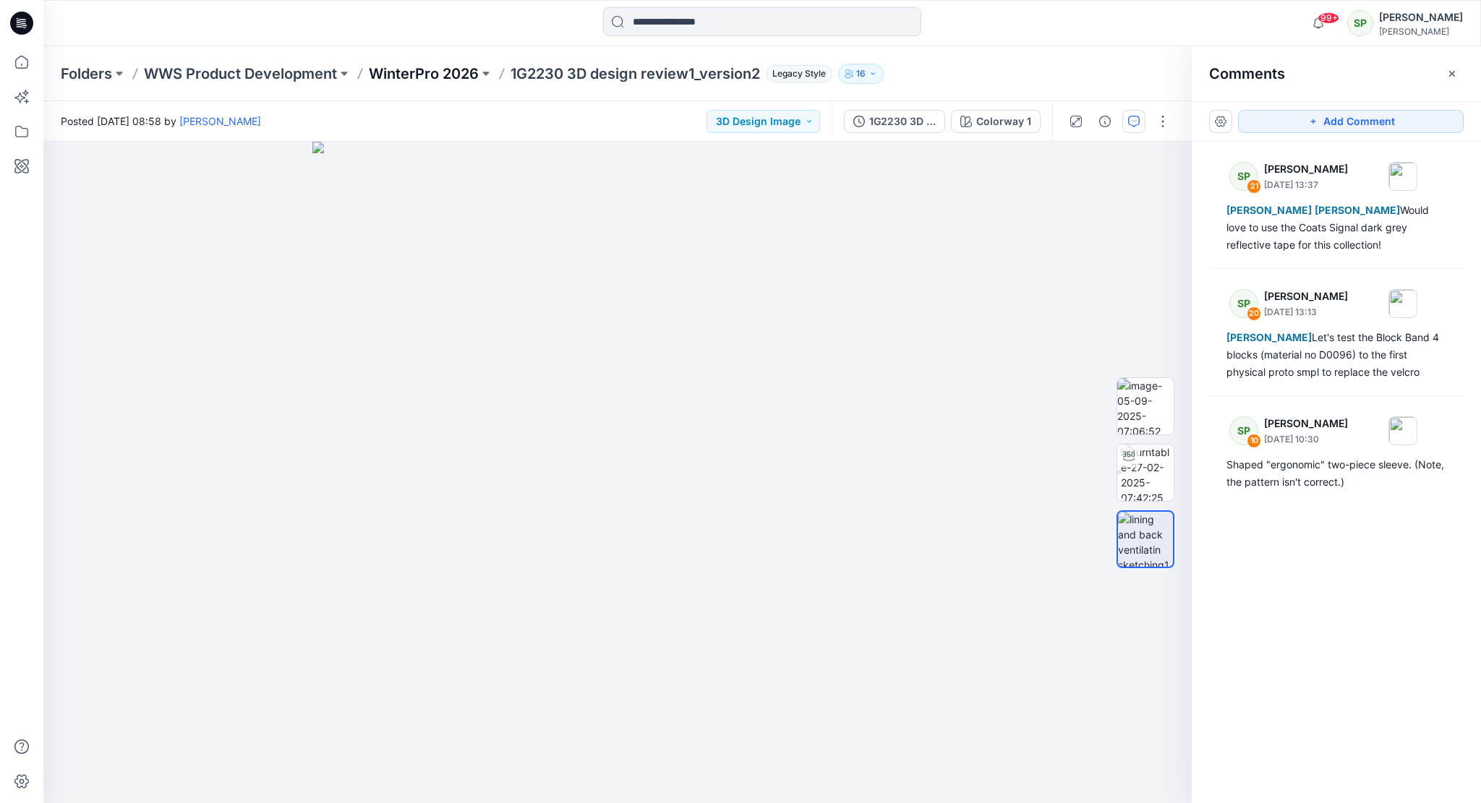
click at [411, 72] on p "WinterPro 2026" at bounding box center [424, 74] width 110 height 20
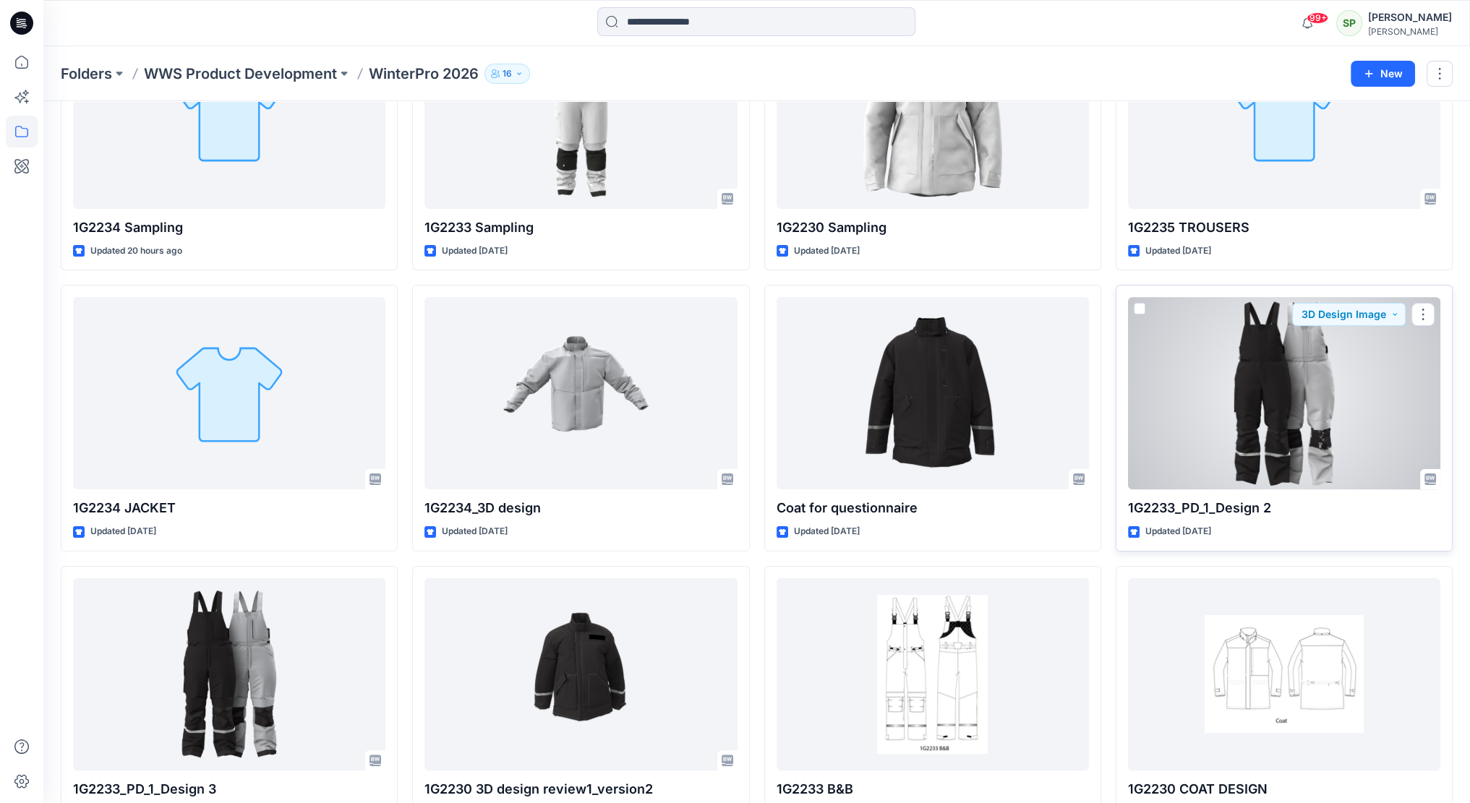
scroll to position [304, 0]
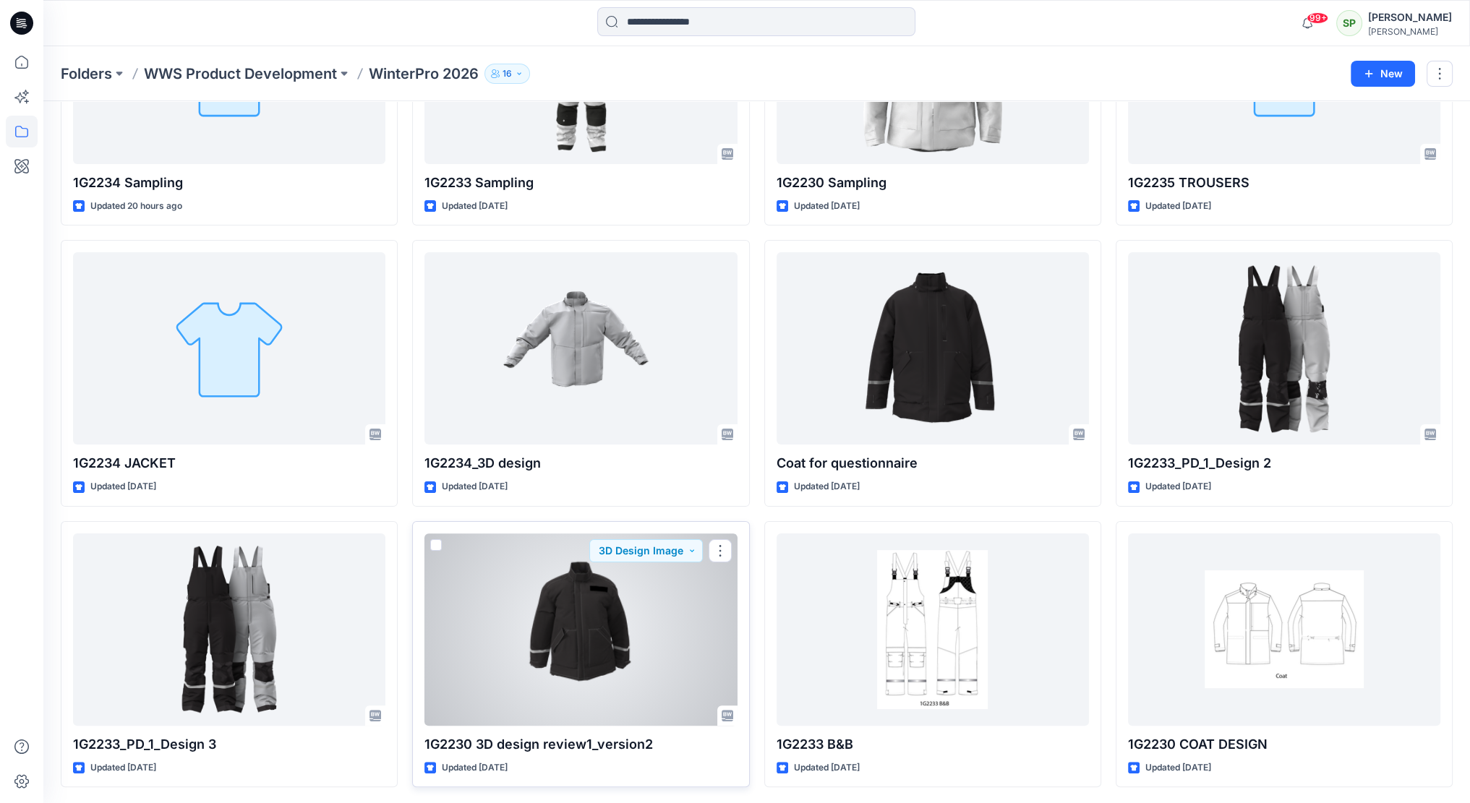
click at [565, 585] on div at bounding box center [580, 630] width 312 height 192
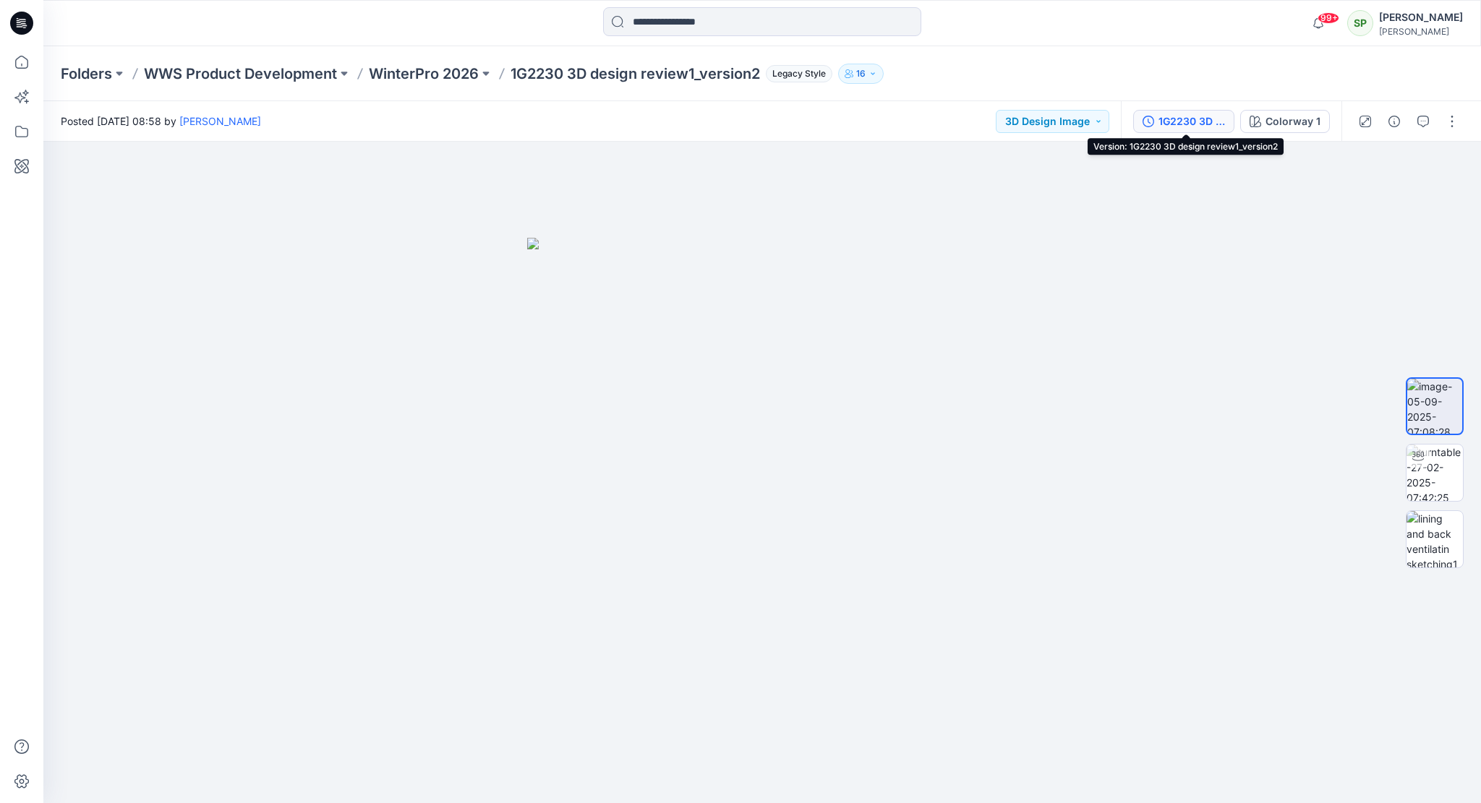
click at [1186, 124] on div "1G2230 3D design review1_version2" at bounding box center [1191, 122] width 67 height 16
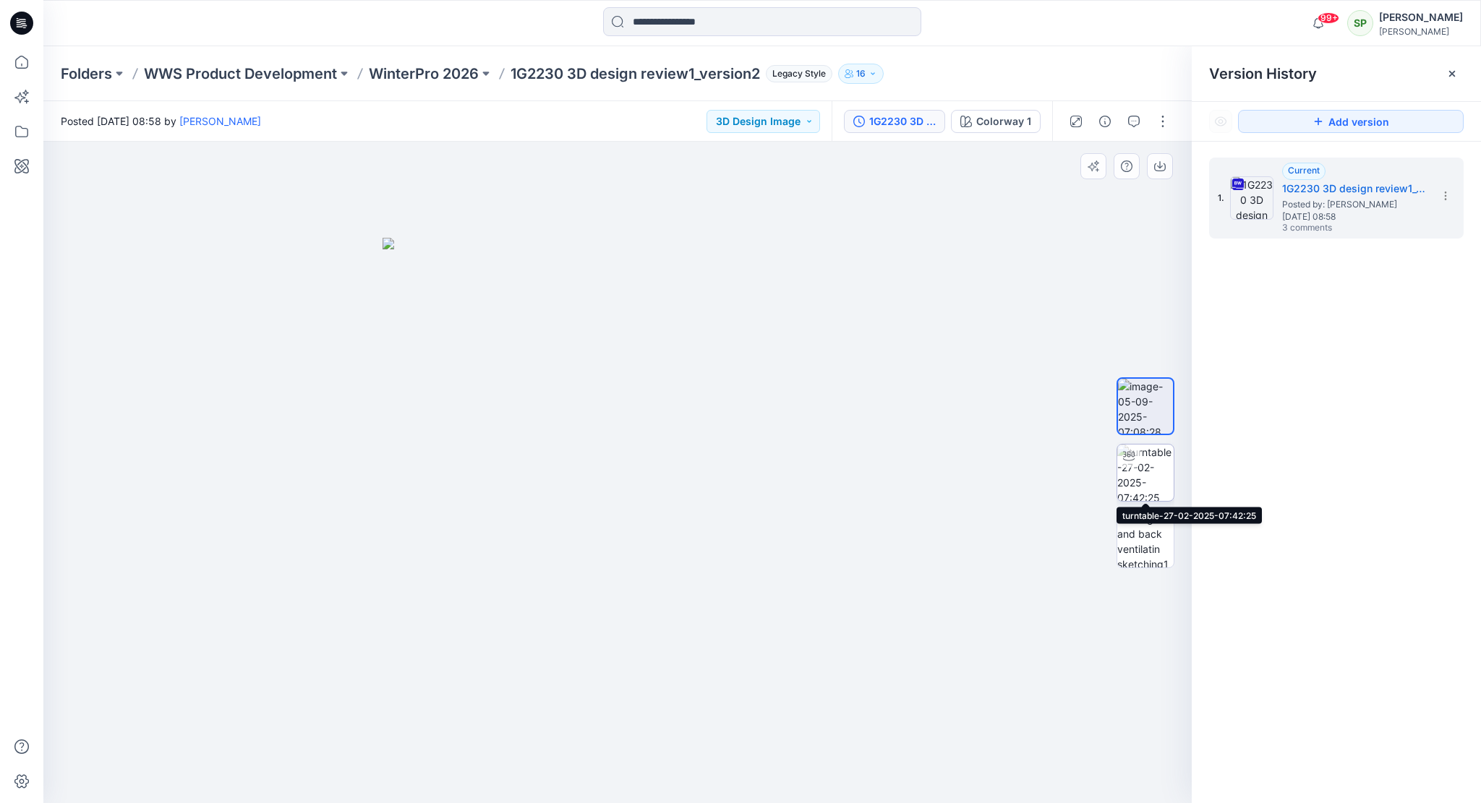
click at [1158, 463] on img at bounding box center [1145, 473] width 56 height 56
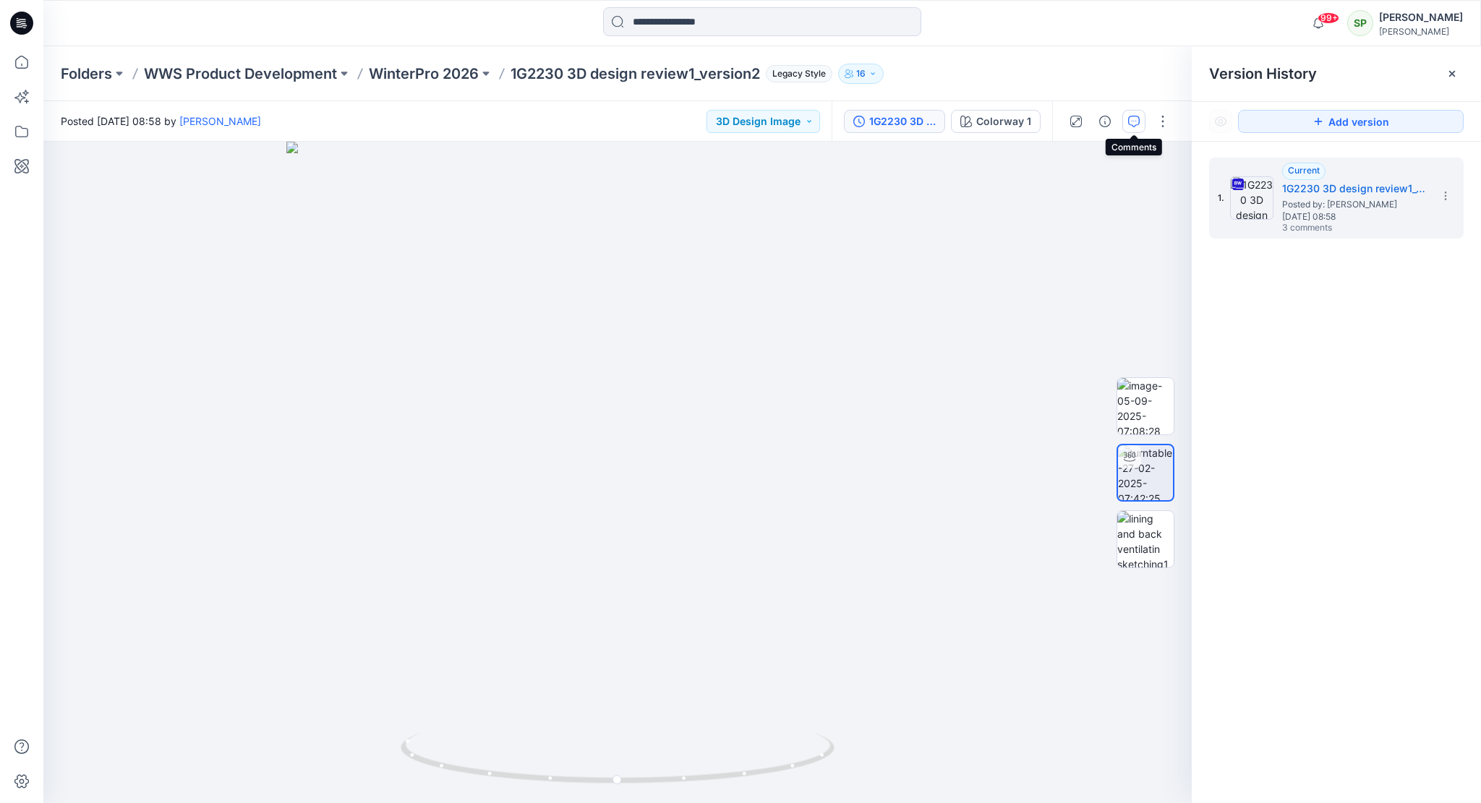
click at [1137, 116] on icon "button" at bounding box center [1134, 122] width 12 height 12
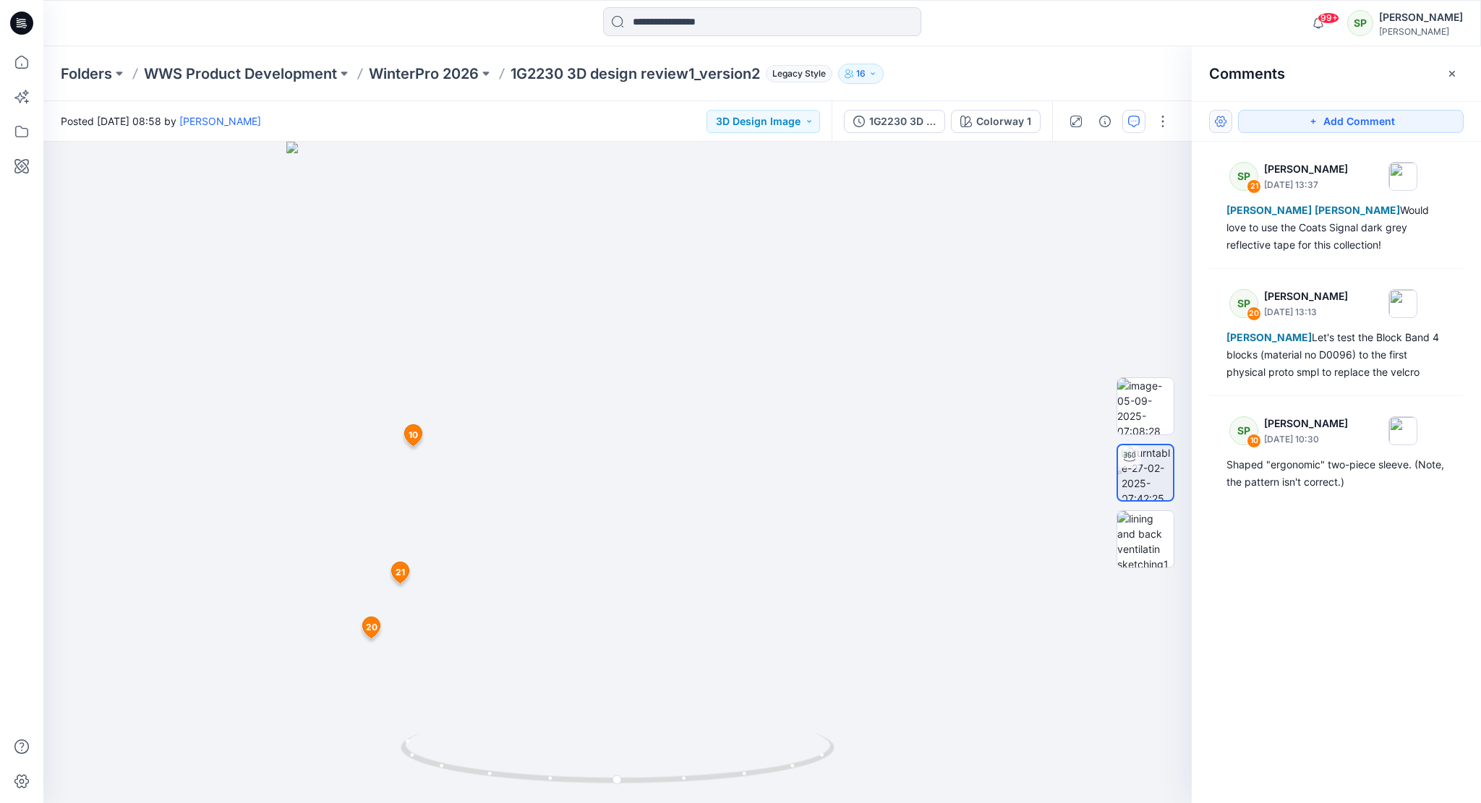
click at [1221, 118] on button "button" at bounding box center [1220, 121] width 23 height 23
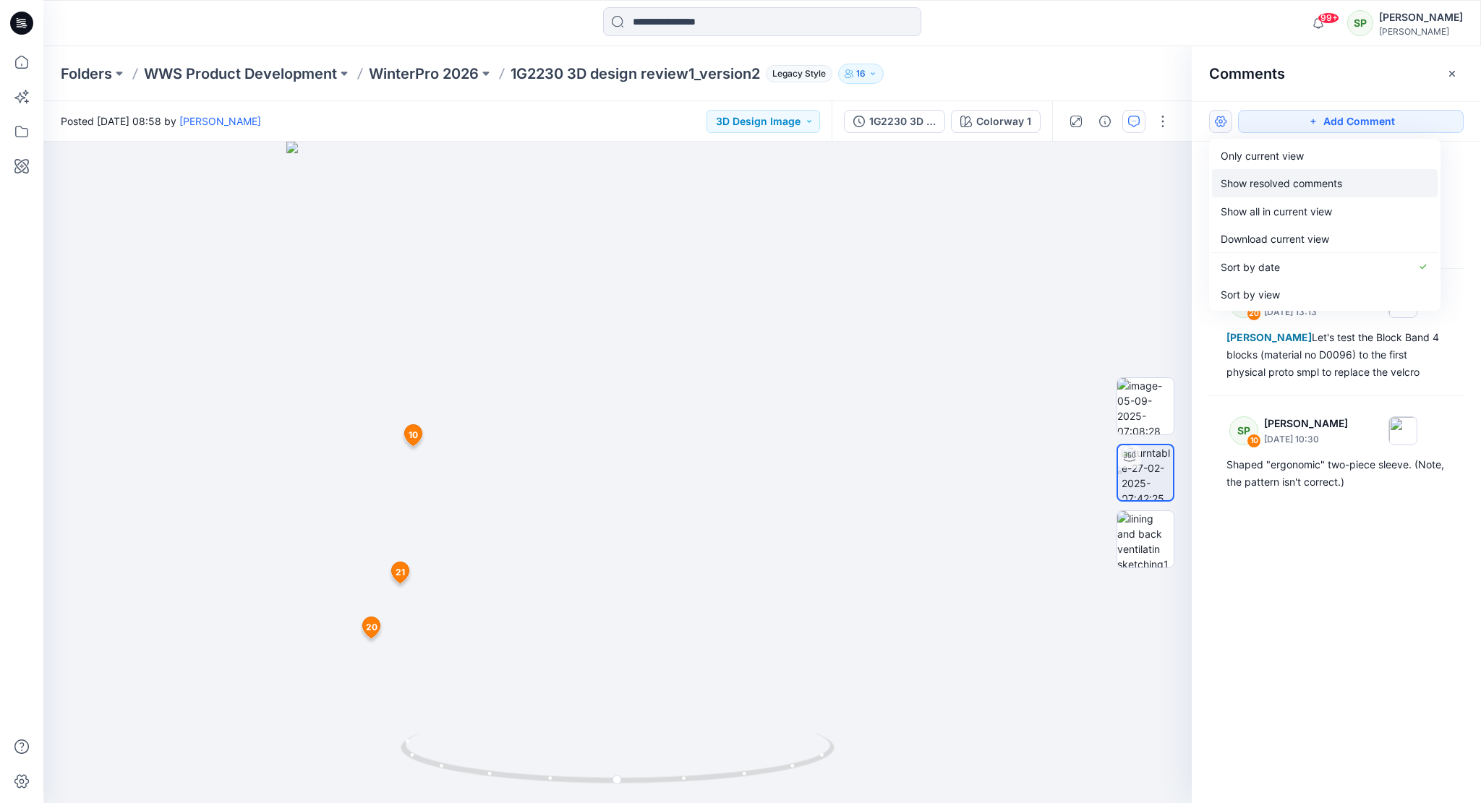
click at [1271, 179] on p "Show resolved comments" at bounding box center [1281, 183] width 121 height 15
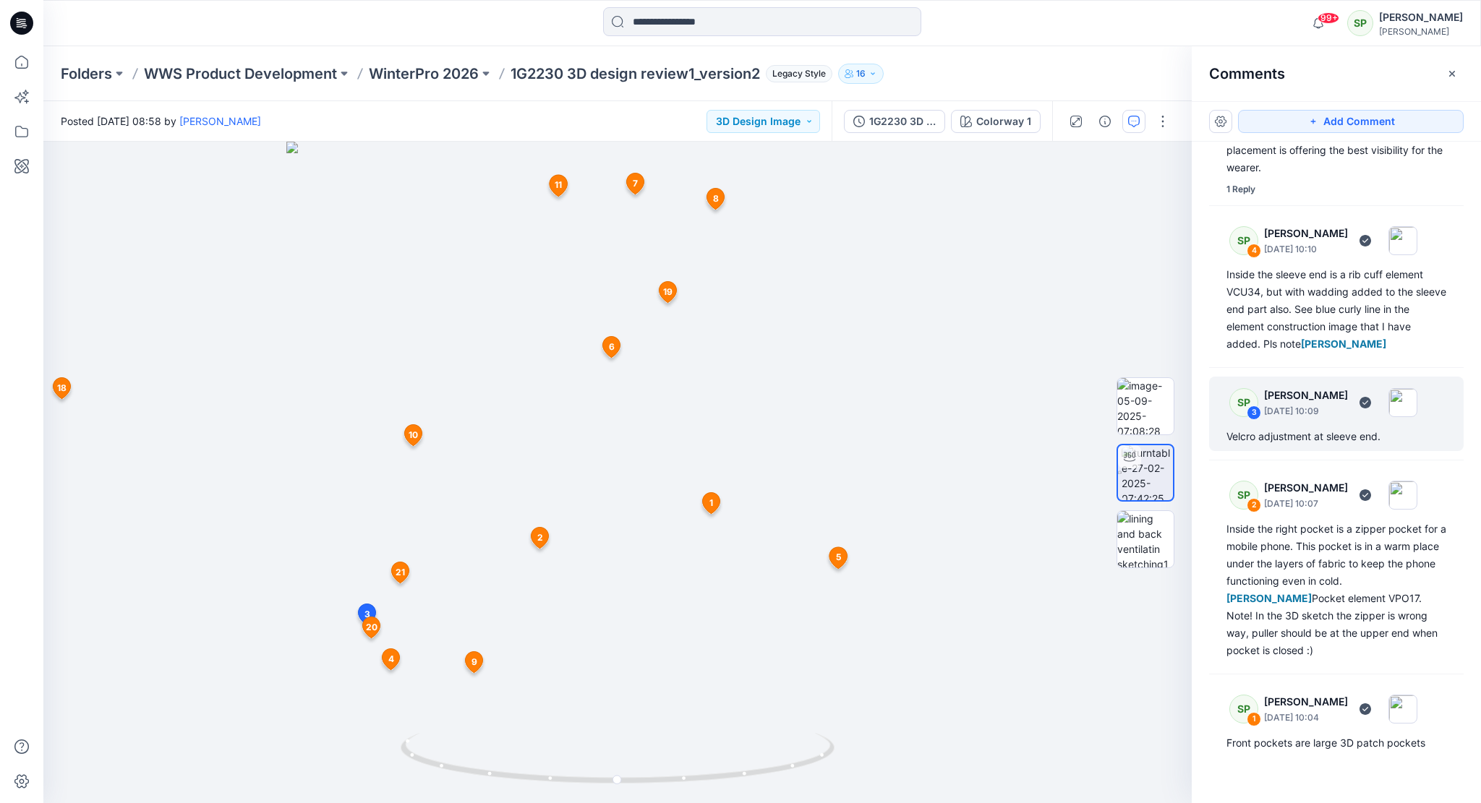
scroll to position [2465, 0]
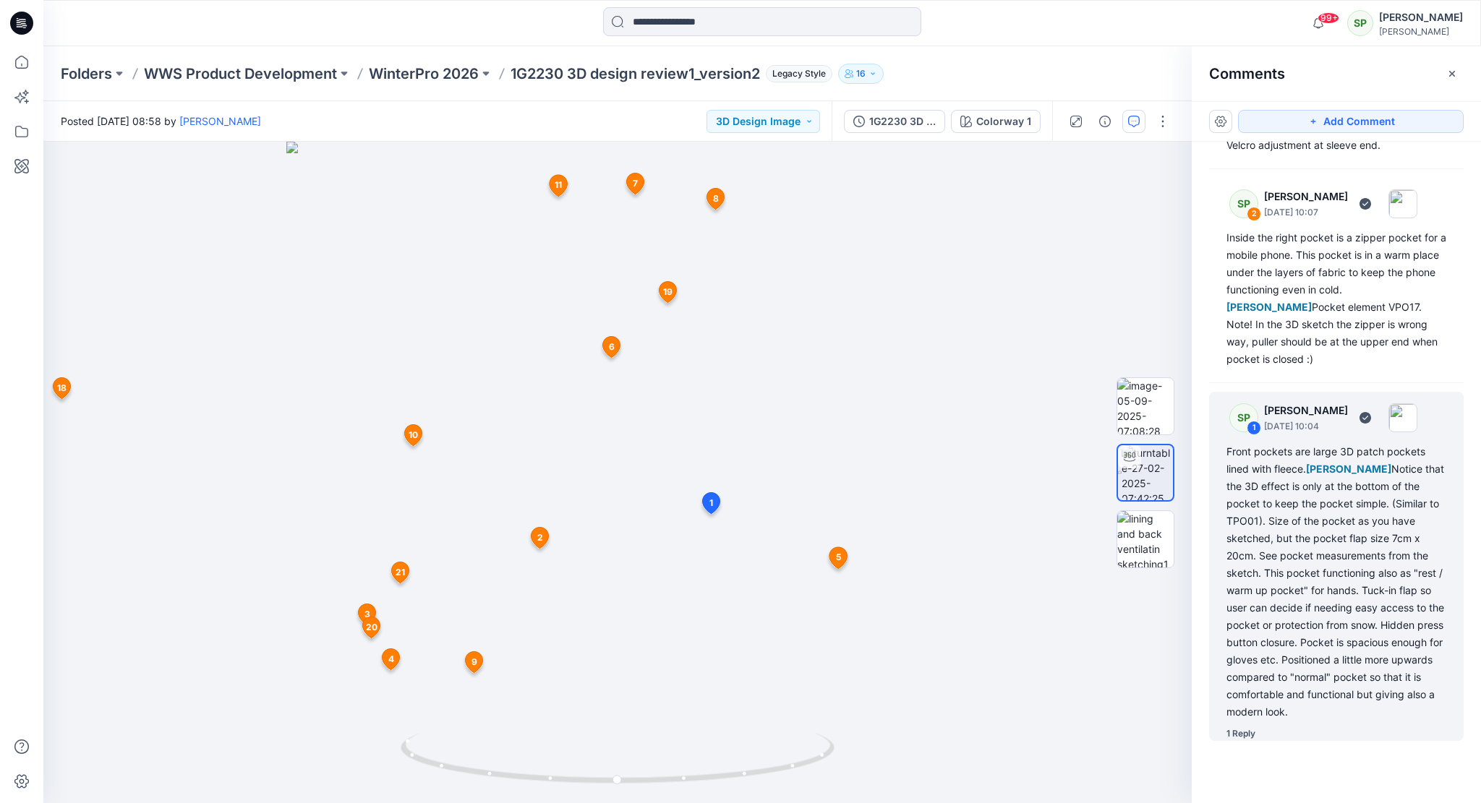
click at [1313, 581] on div "Front pockets are large 3D patch pockets lined with fleece. [PERSON_NAME] Notic…" at bounding box center [1336, 582] width 220 height 278
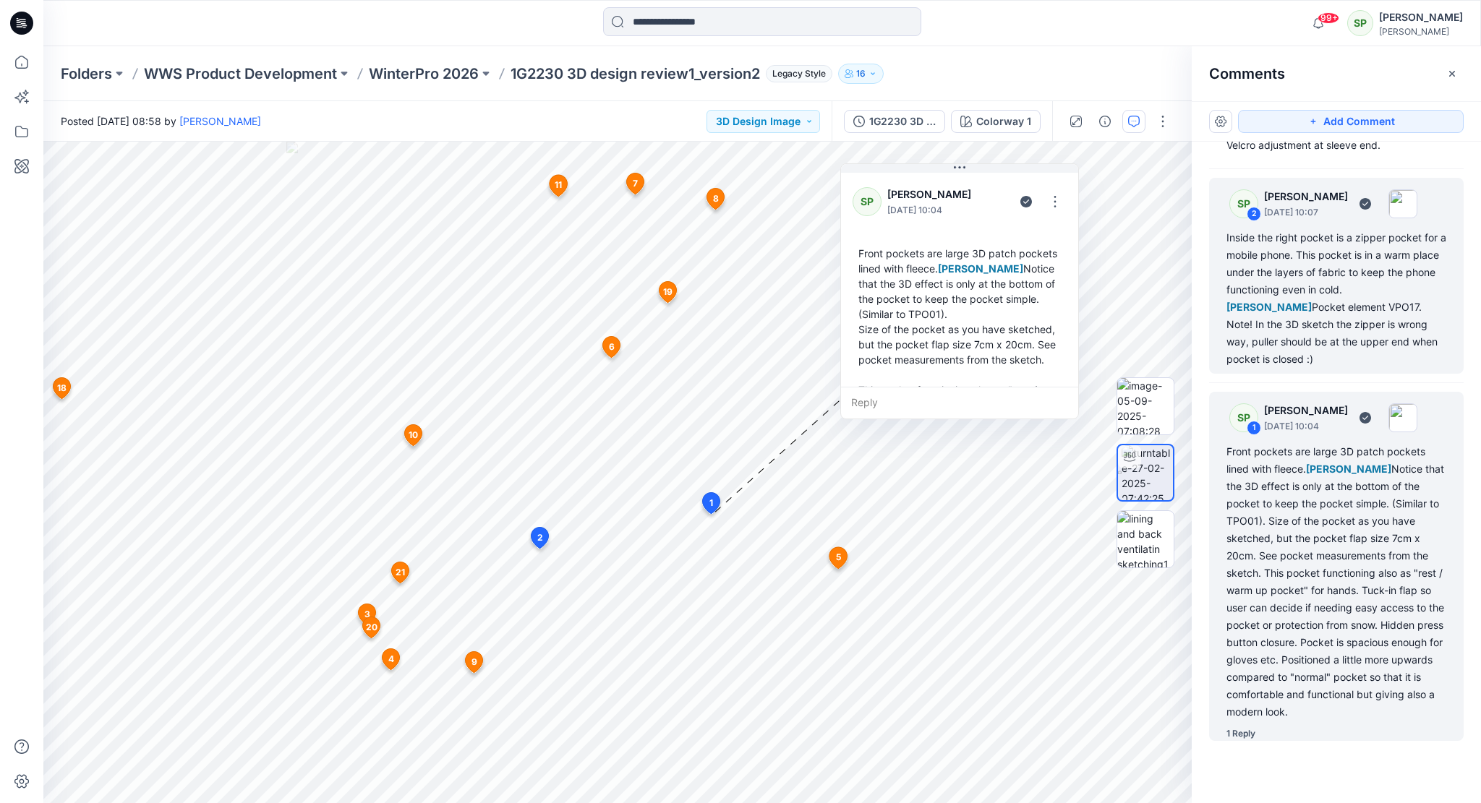
click at [1300, 307] on div "Inside the right pocket is a zipper pocket for a mobile phone. This pocket is i…" at bounding box center [1336, 298] width 220 height 139
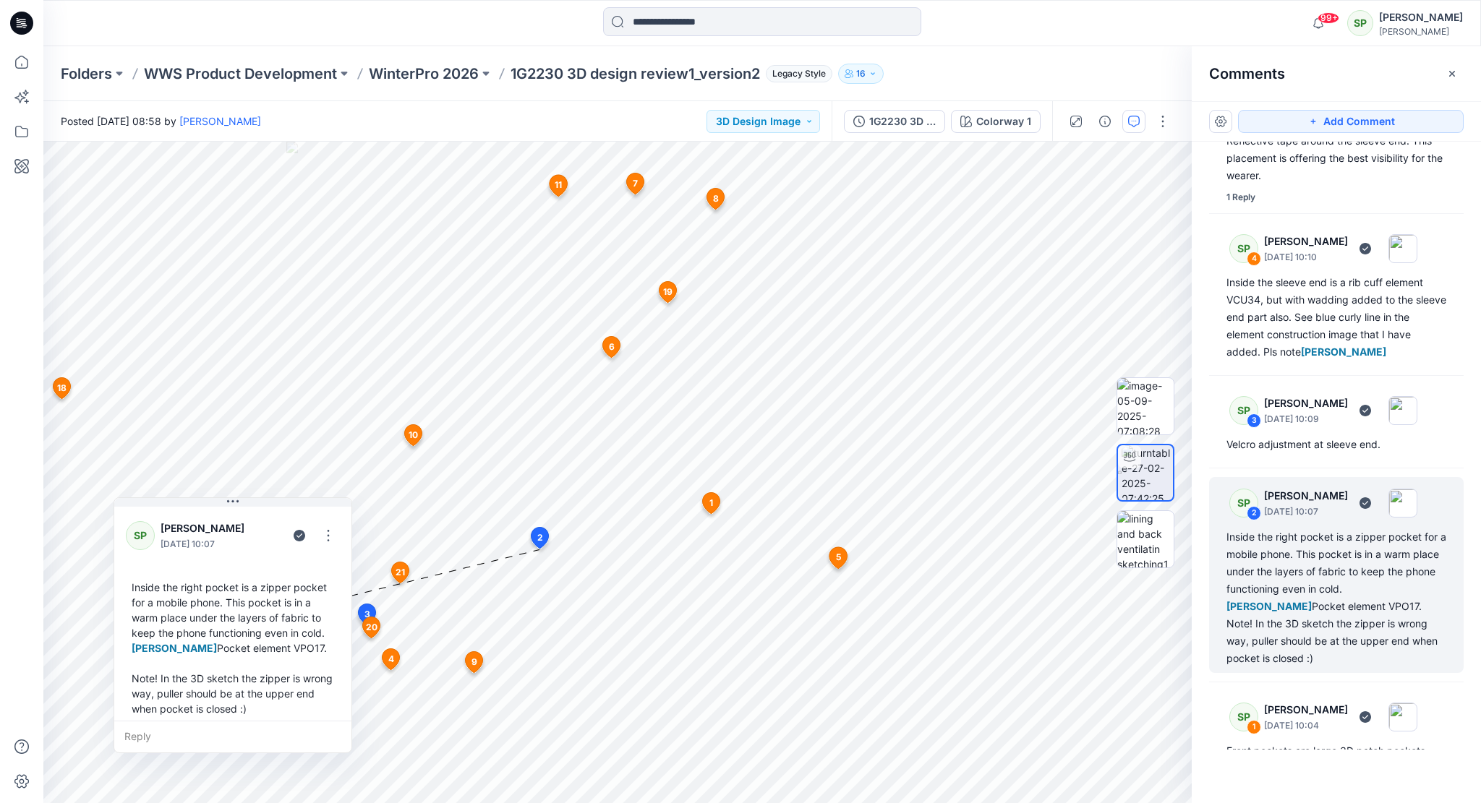
scroll to position [2031, 0]
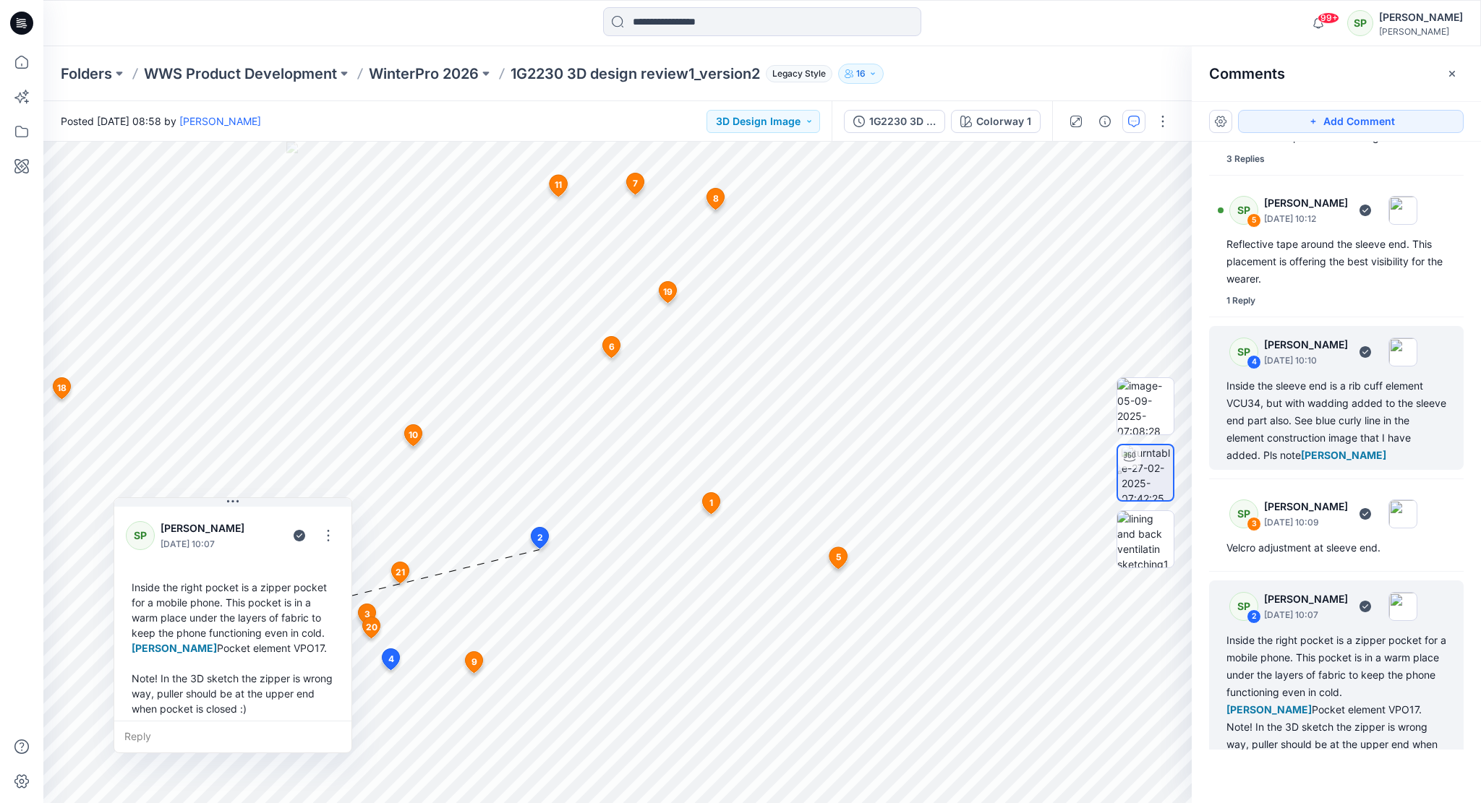
click at [1300, 437] on div "Inside the sleeve end is a rib cuff element VCU34, but with wadding added to th…" at bounding box center [1336, 420] width 220 height 87
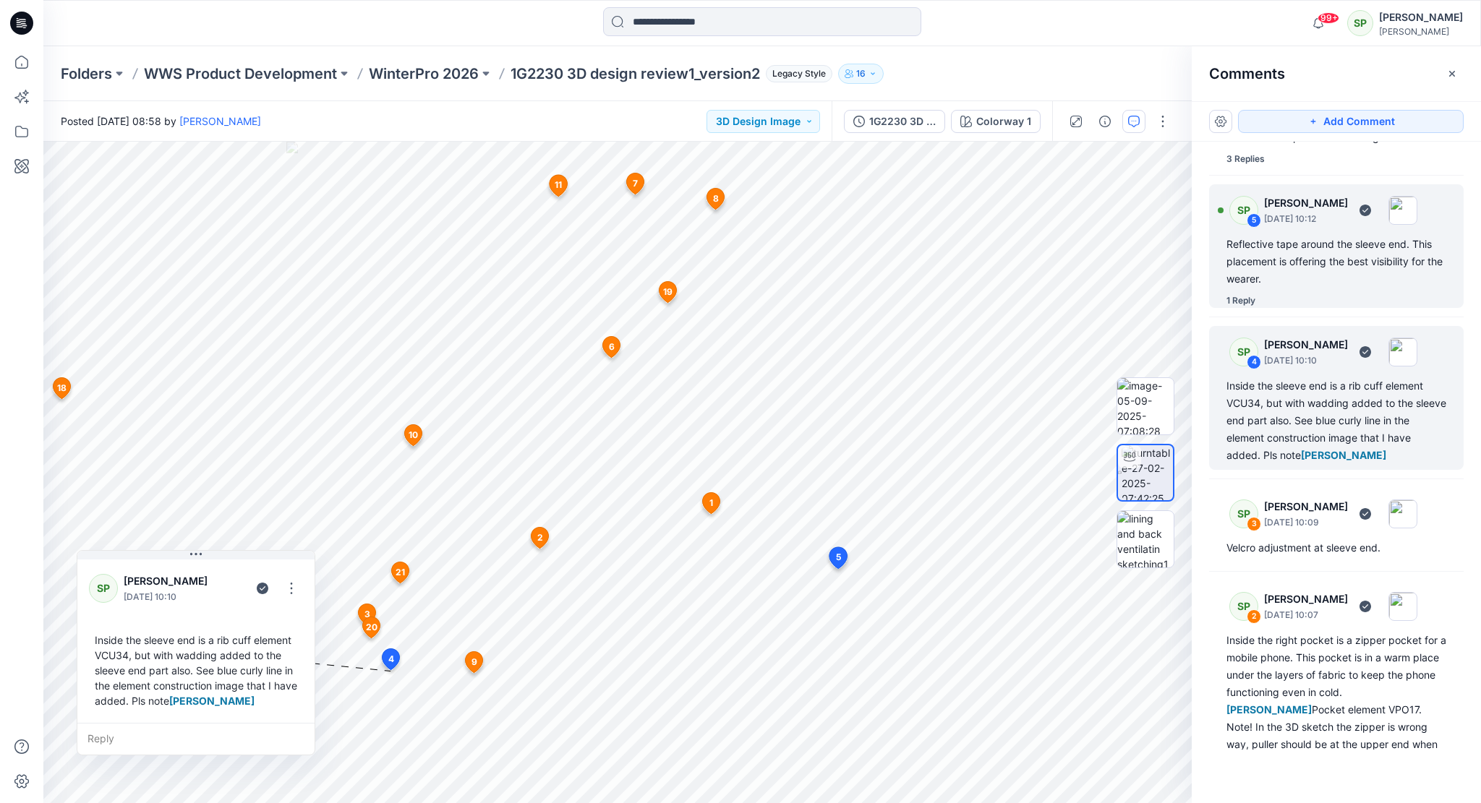
click at [1294, 288] on div "Reflective tape around the sleeve end. This placement is offering the best visi…" at bounding box center [1336, 262] width 220 height 52
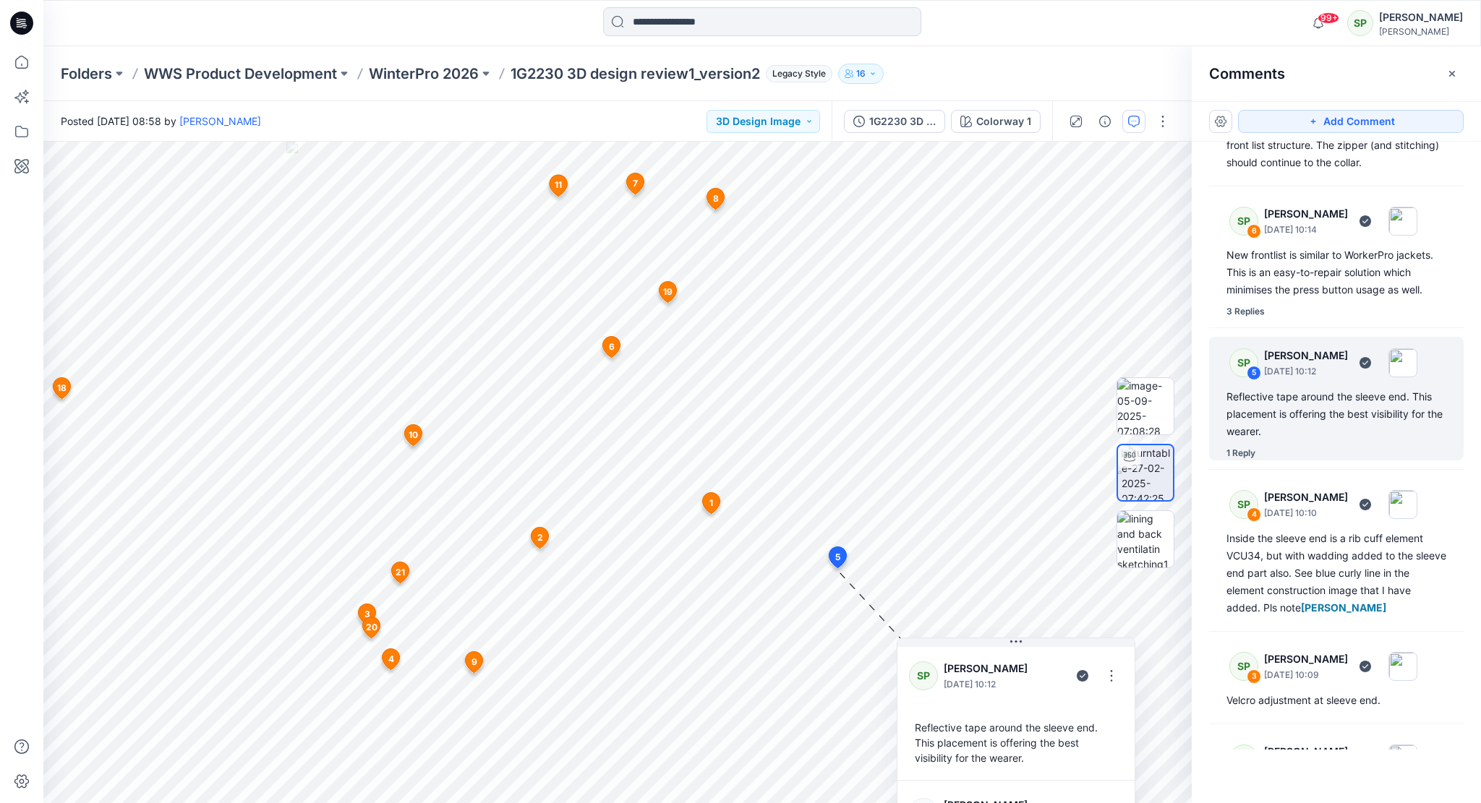
scroll to position [1814, 0]
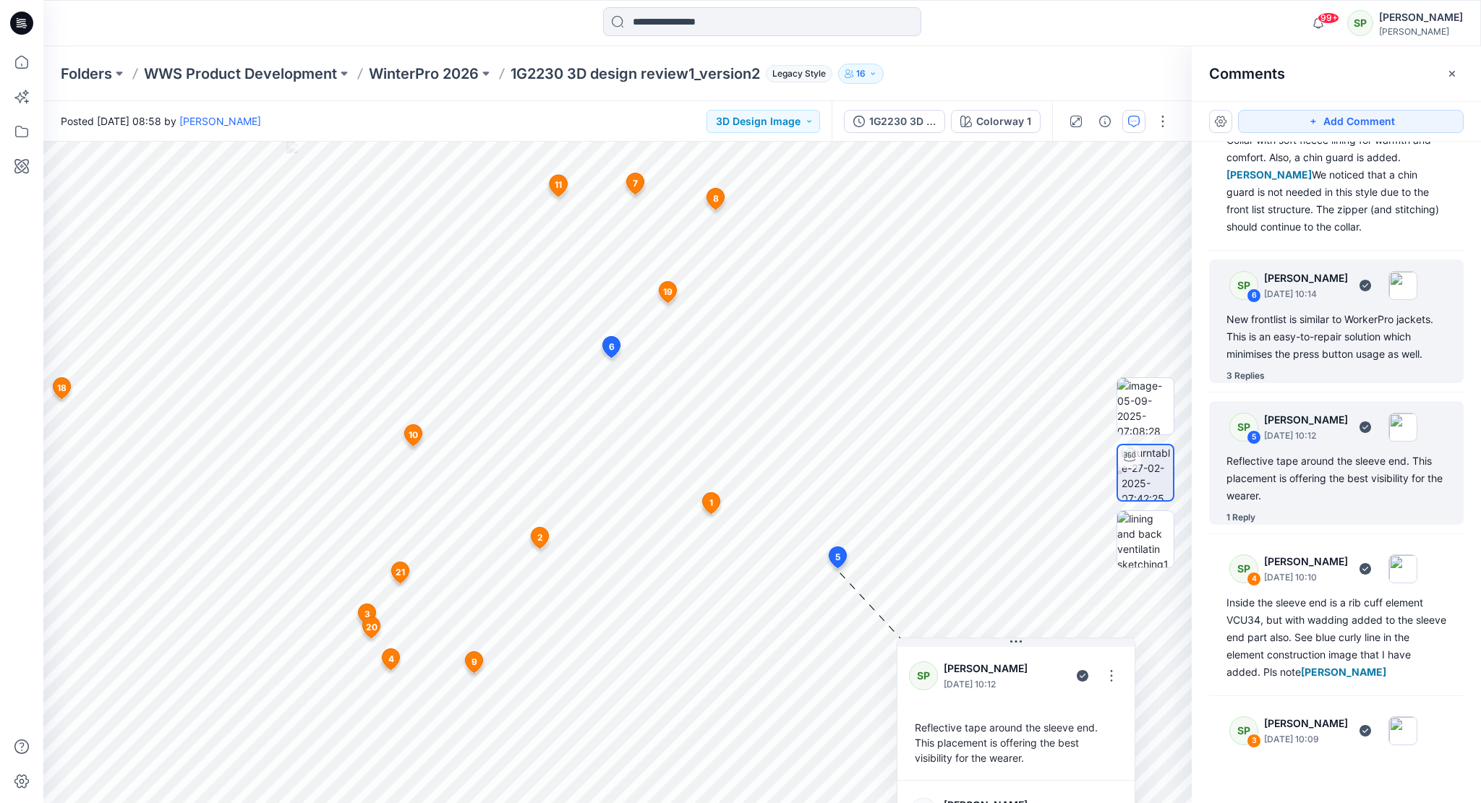
click at [1291, 358] on div "New frontlist is similar to WorkerPro jackets. This is an easy-to-repair soluti…" at bounding box center [1336, 337] width 220 height 52
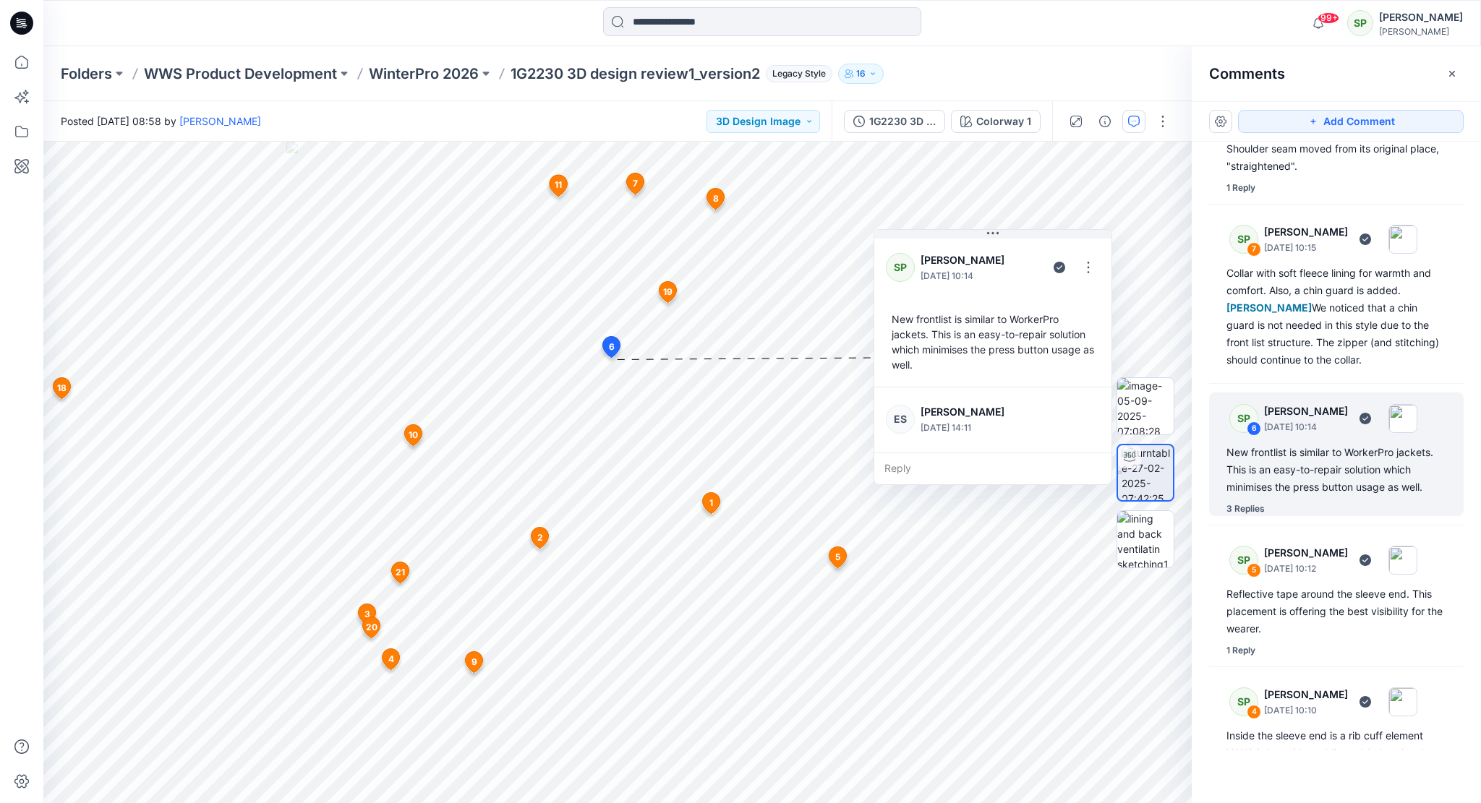
scroll to position [1670, 0]
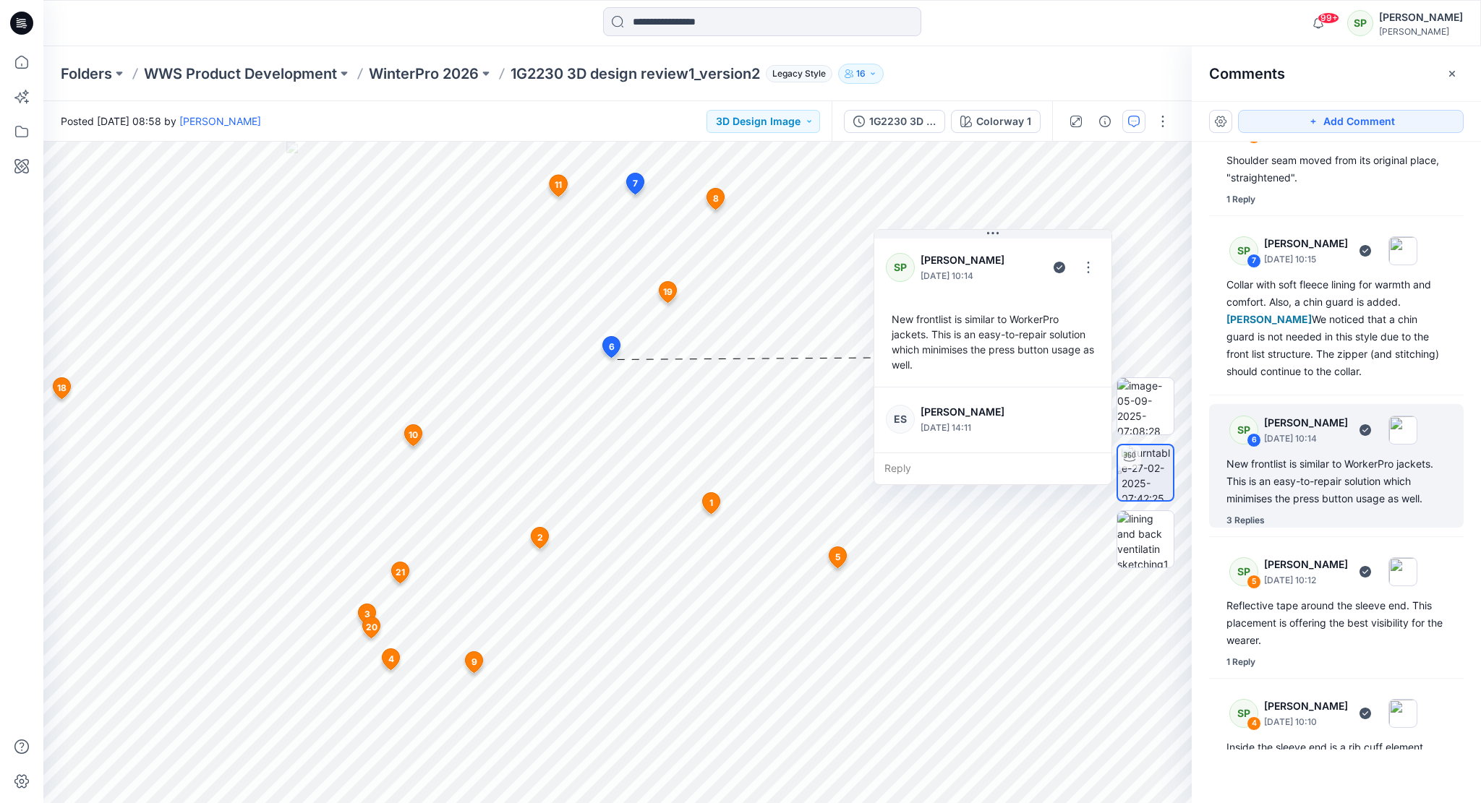
click at [1291, 344] on div "Collar with soft fleece lining for warmth and comfort. Also, a chin guard is ad…" at bounding box center [1336, 328] width 220 height 104
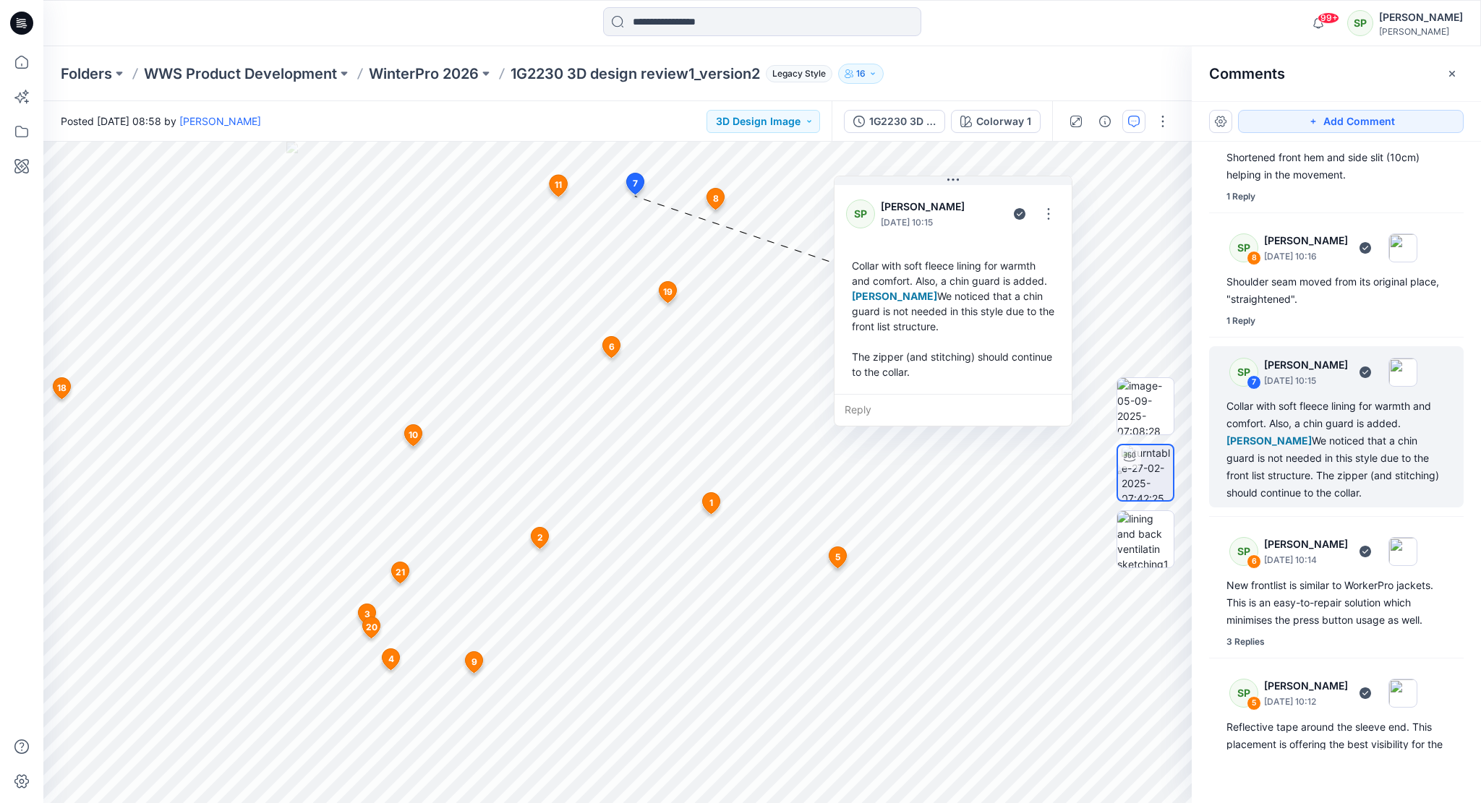
scroll to position [1525, 0]
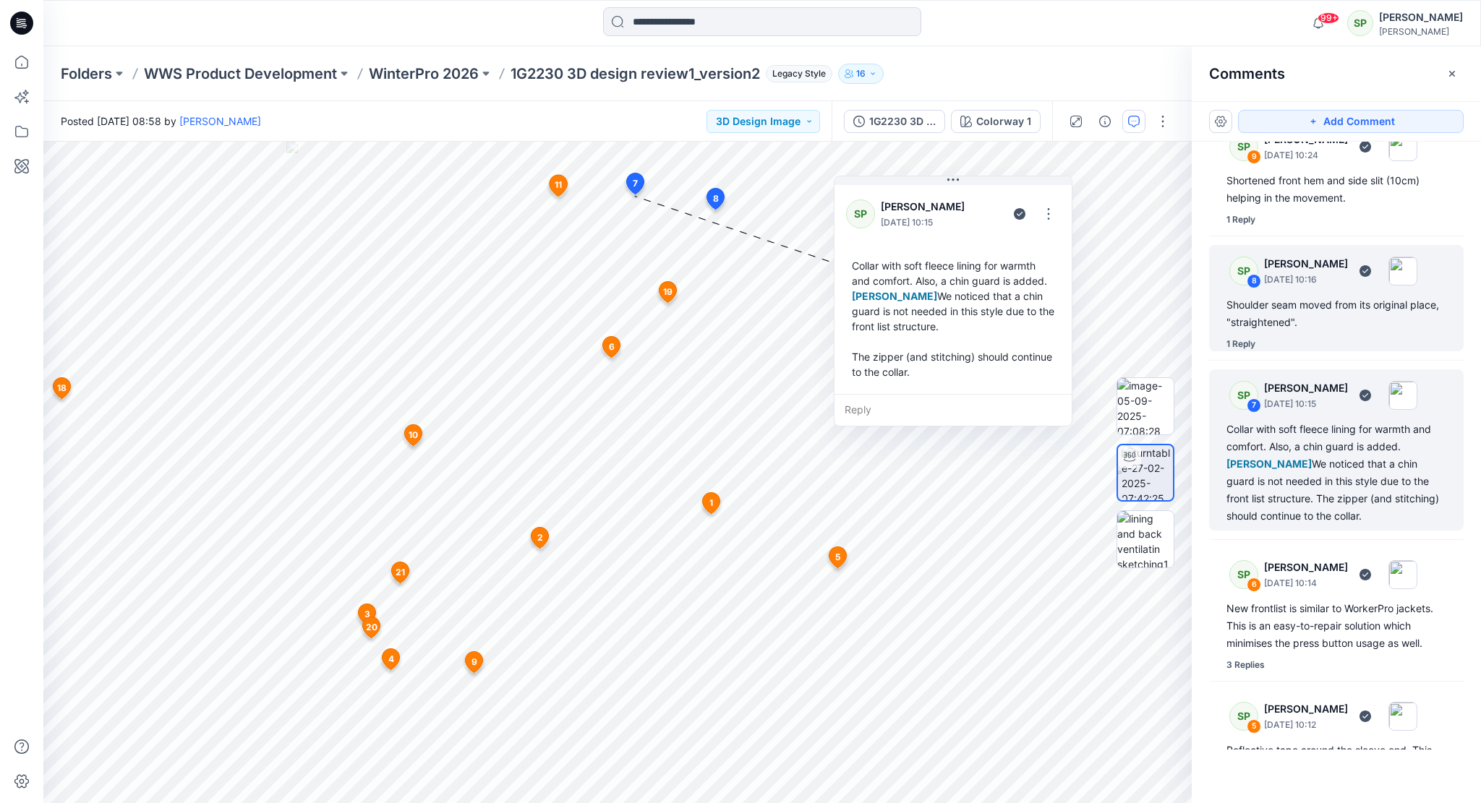
click at [1297, 326] on div "SP 8 [PERSON_NAME] [DATE] 10:16 Shoulder seam moved from its original place, "s…" at bounding box center [1336, 298] width 255 height 106
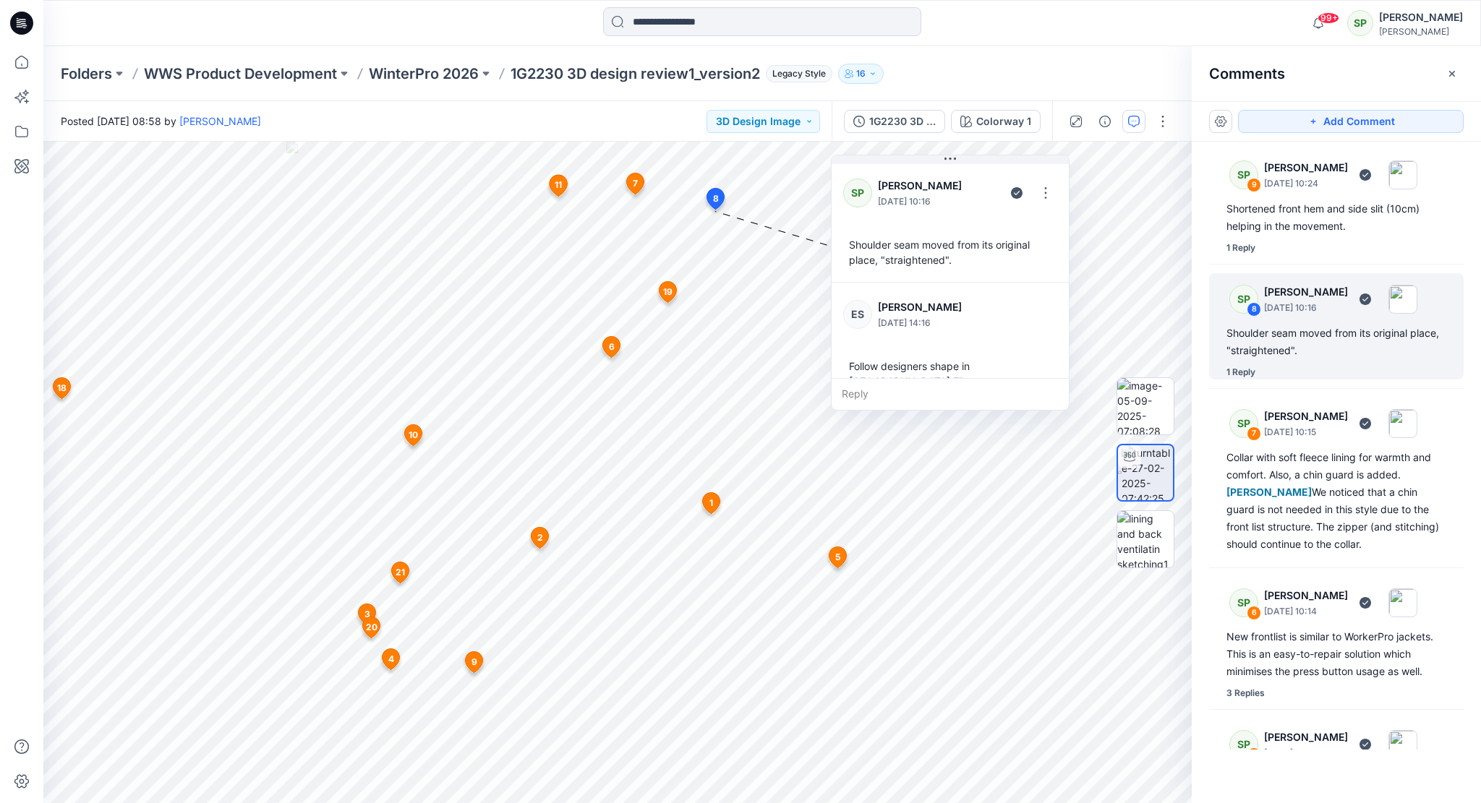
scroll to position [1380, 0]
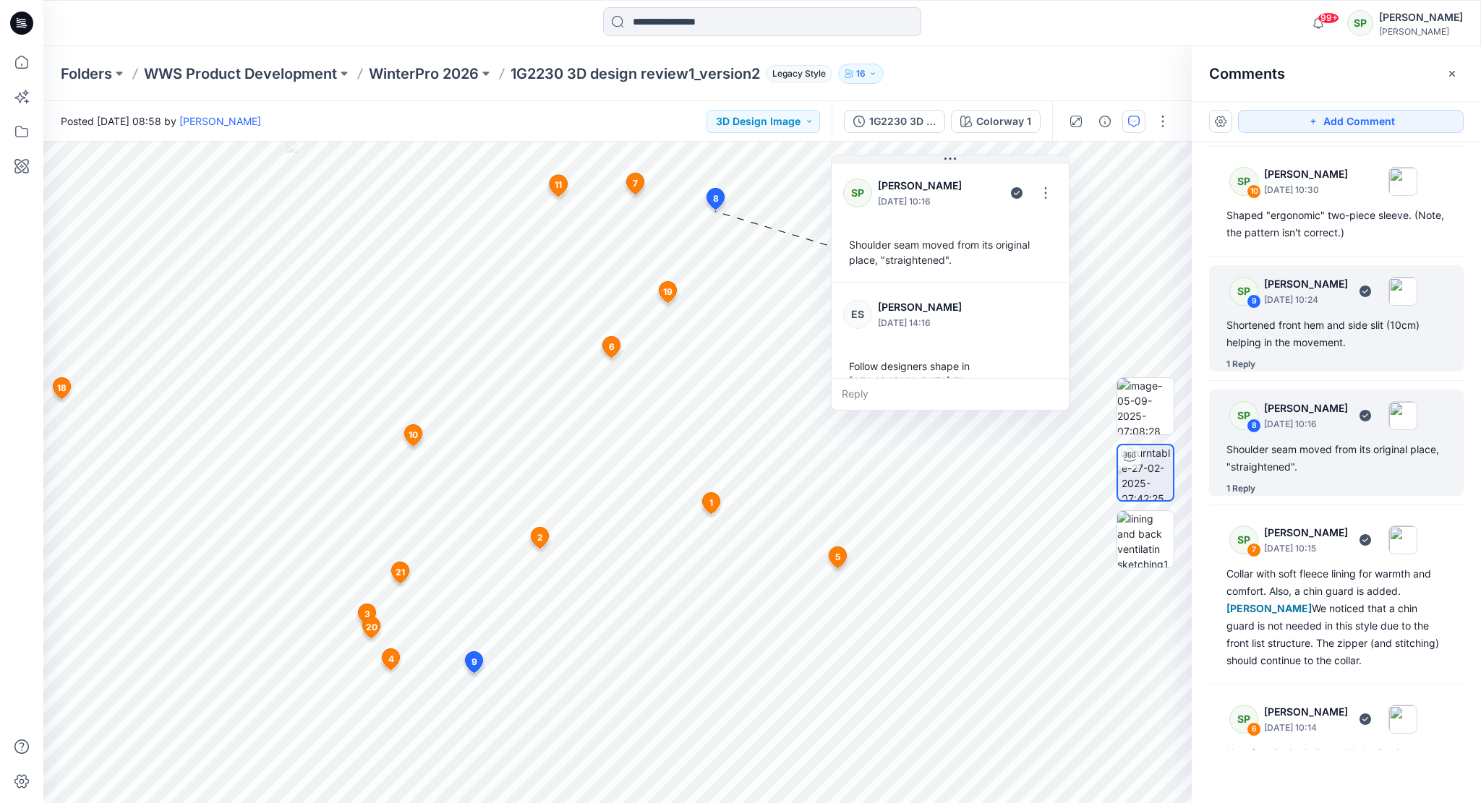
click at [1299, 351] on div "Shortened front hem and side slit (10cm) helping in the movement." at bounding box center [1336, 334] width 220 height 35
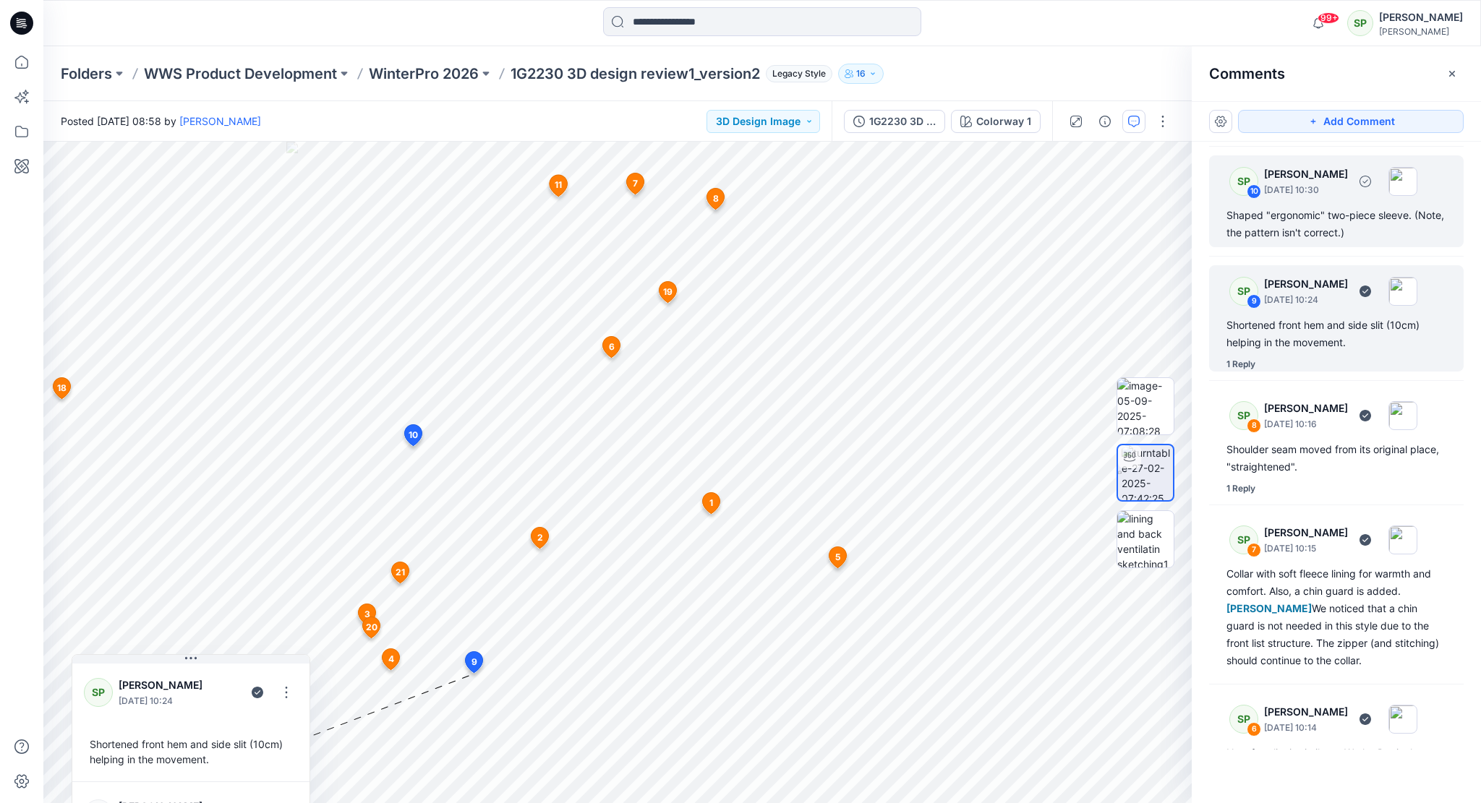
click at [1292, 242] on div "Shaped "ergonomic" two-piece sleeve. (Note, the pattern isn't correct.)" at bounding box center [1336, 224] width 220 height 35
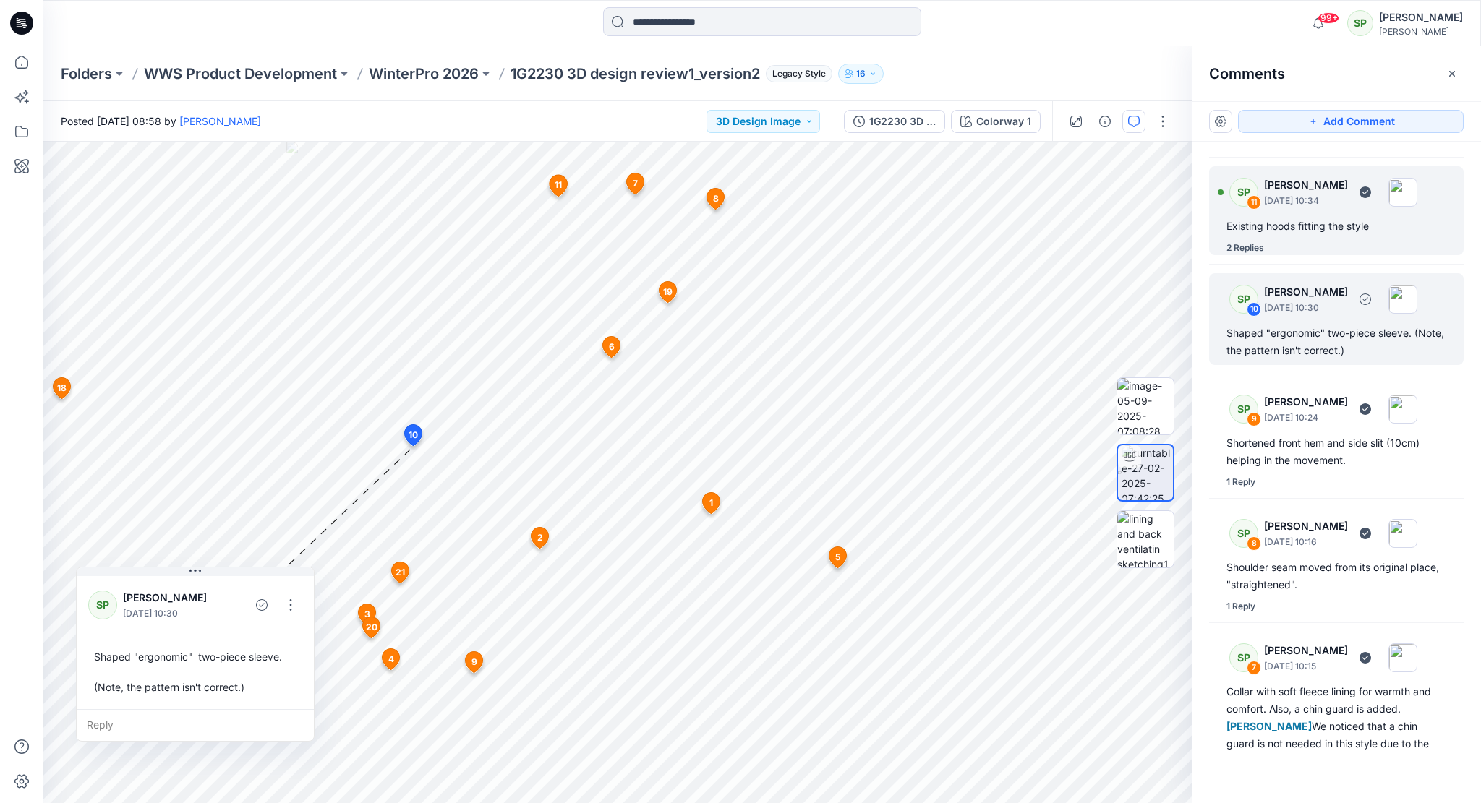
scroll to position [1236, 0]
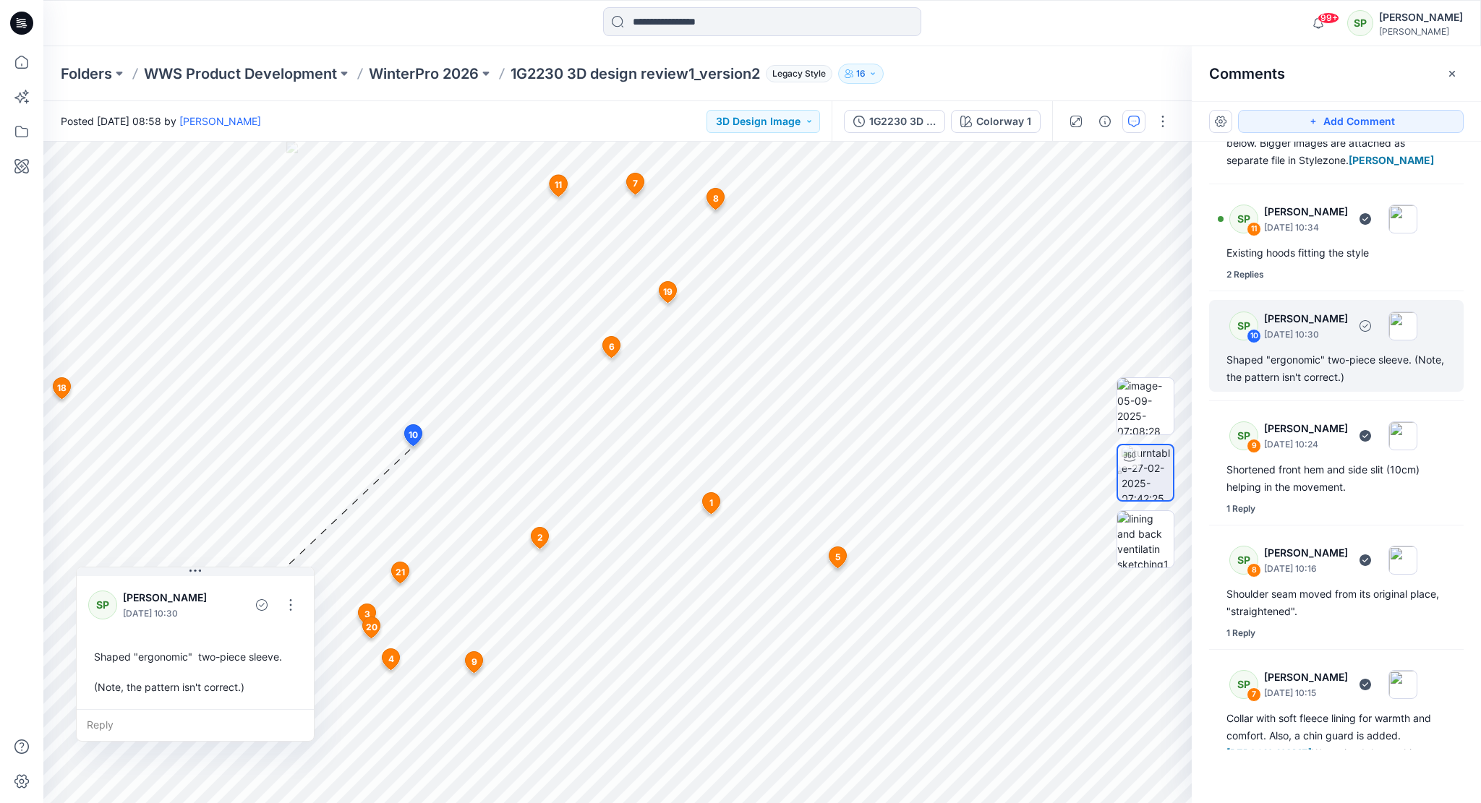
click at [1296, 342] on p "[DATE] 10:30" at bounding box center [1306, 335] width 84 height 14
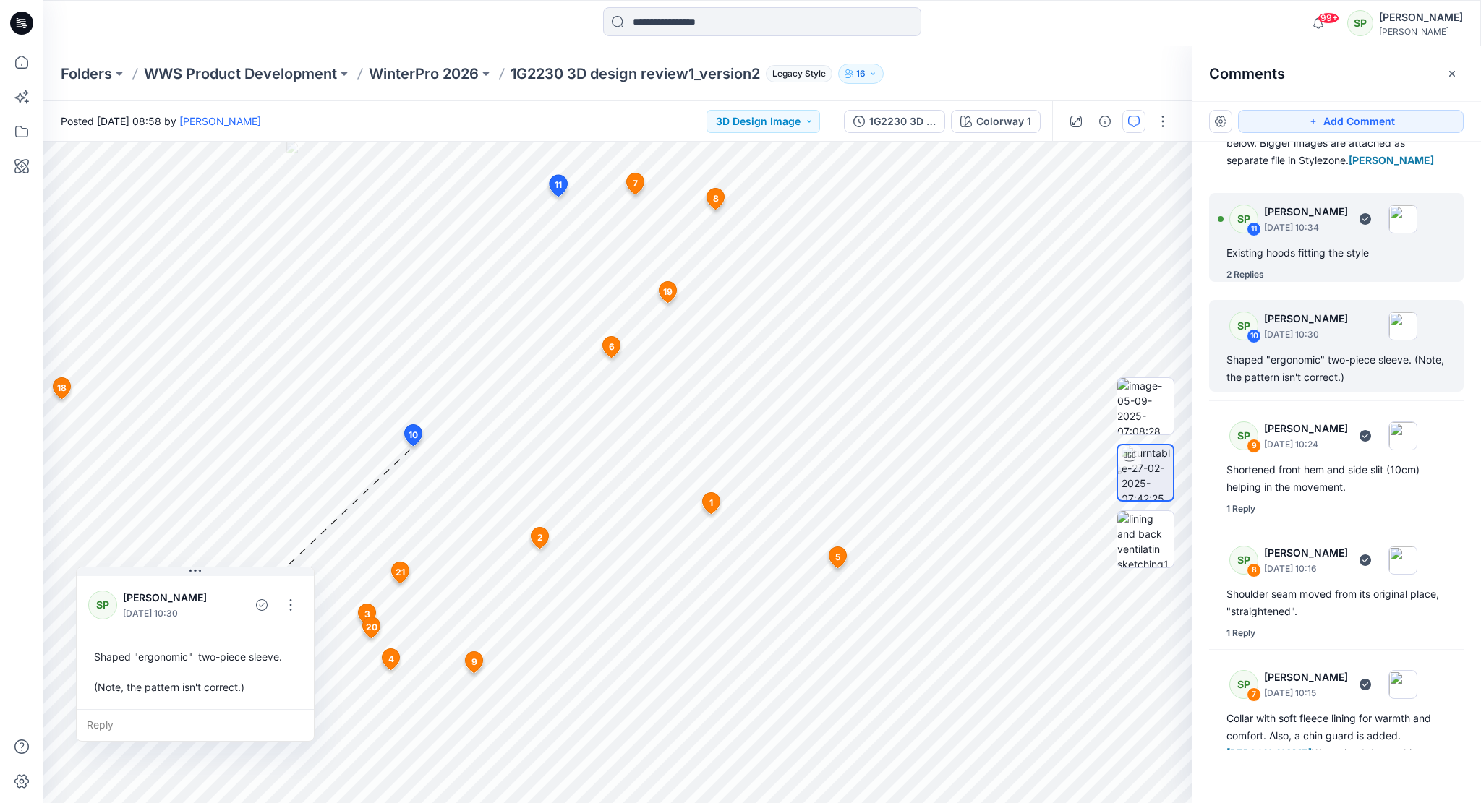
click at [1294, 262] on div "Existing hoods fitting the style" at bounding box center [1336, 252] width 220 height 17
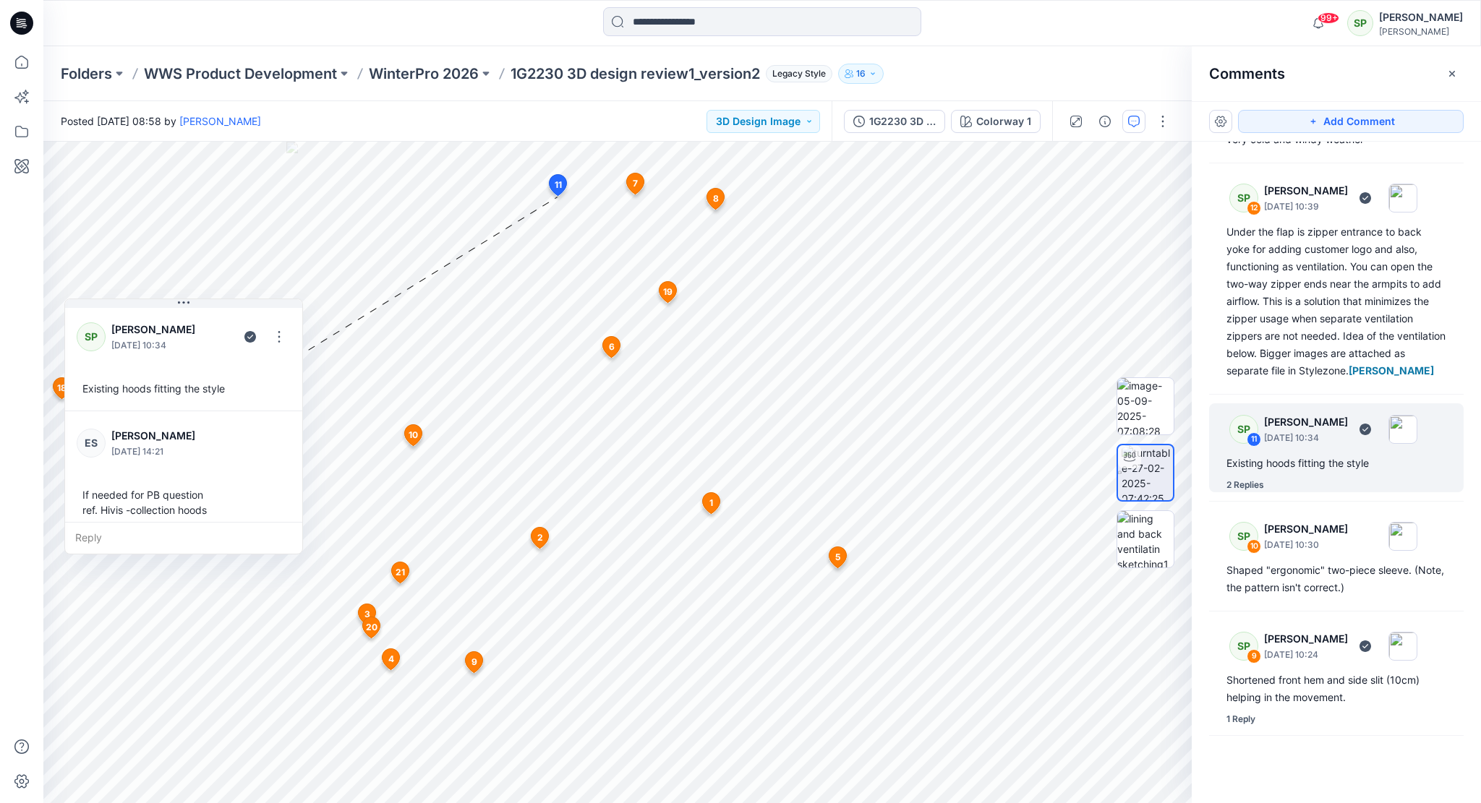
scroll to position [1019, 0]
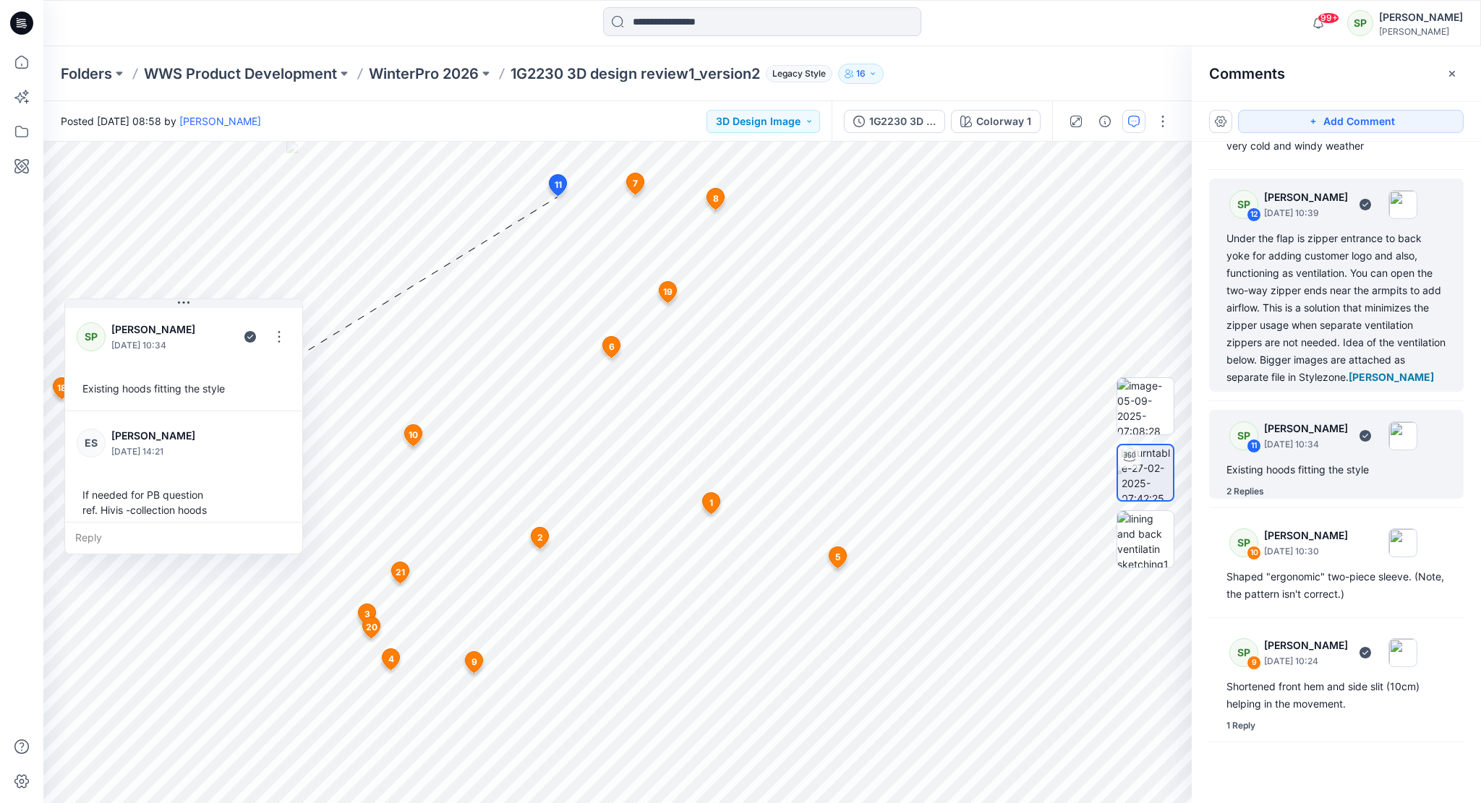
click at [1295, 325] on div "Under the flap is zipper entrance to back yoke for adding customer logo and als…" at bounding box center [1336, 308] width 220 height 156
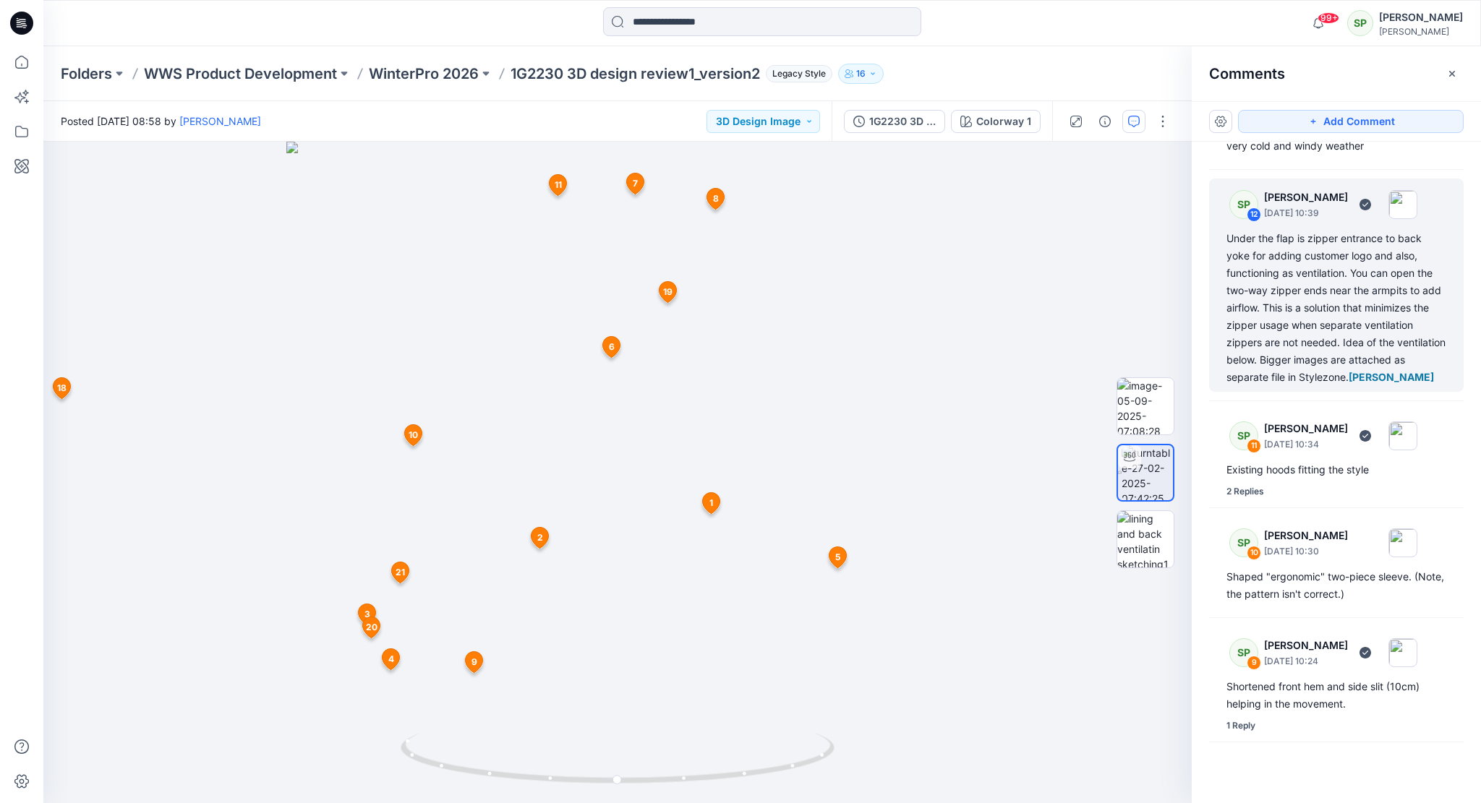
click at [1305, 287] on div "Under the flap is zipper entrance to back yoke for adding customer logo and als…" at bounding box center [1336, 308] width 220 height 156
